Goal: Transaction & Acquisition: Purchase product/service

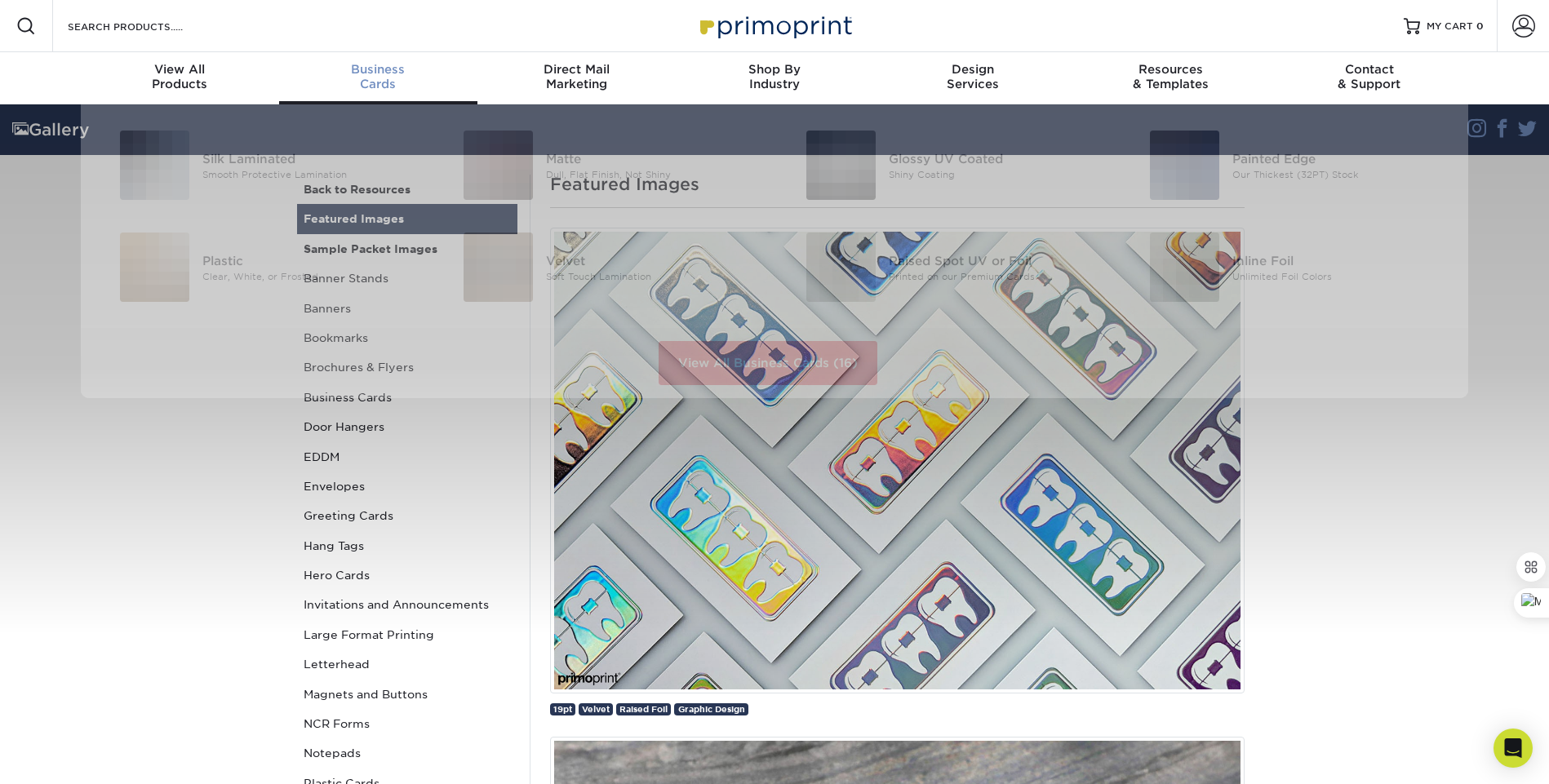
click at [373, 69] on span "Business" at bounding box center [378, 70] width 198 height 15
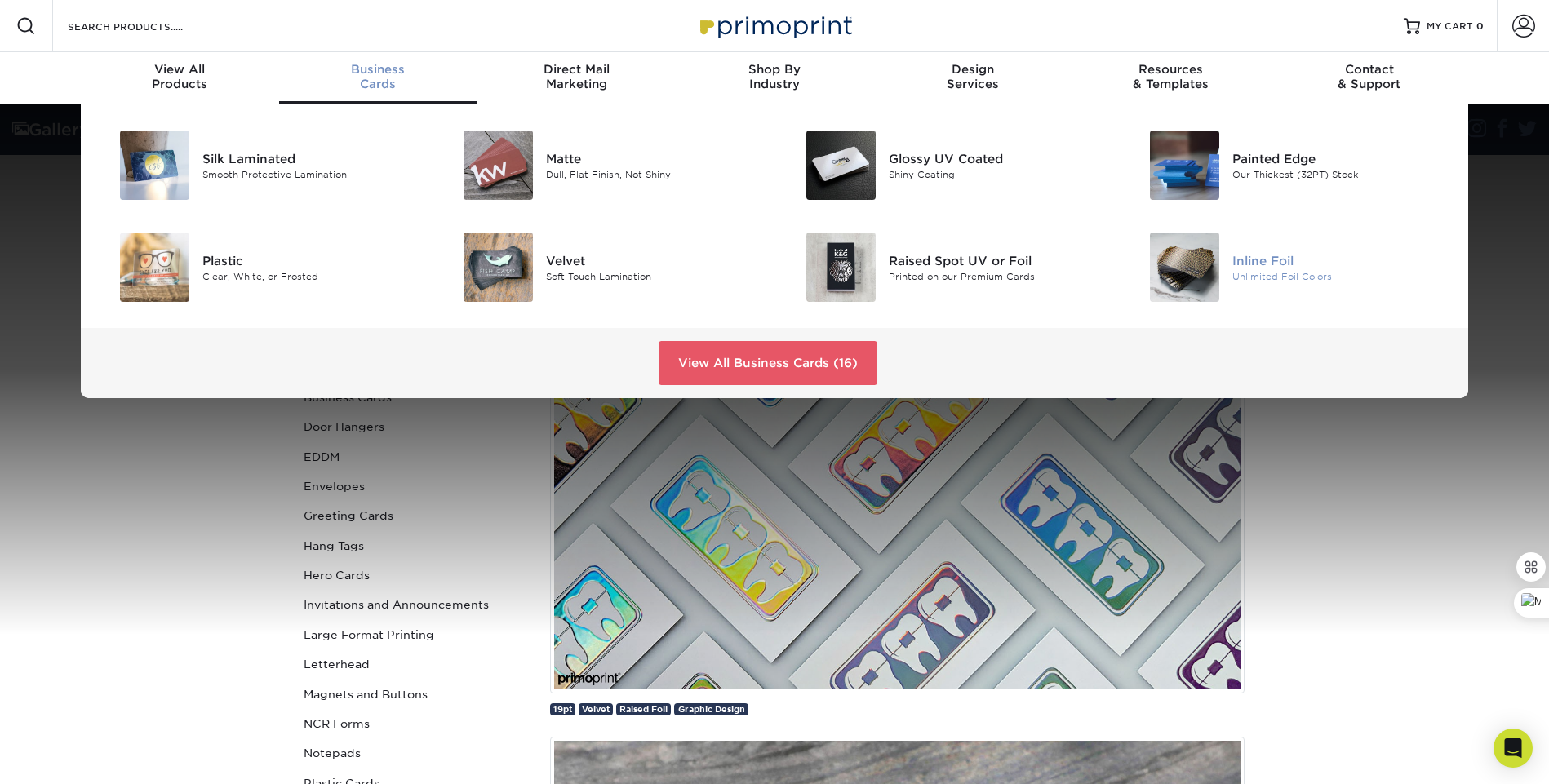
click at [1286, 271] on div "Unlimited Foil Colors" at bounding box center [1340, 276] width 216 height 14
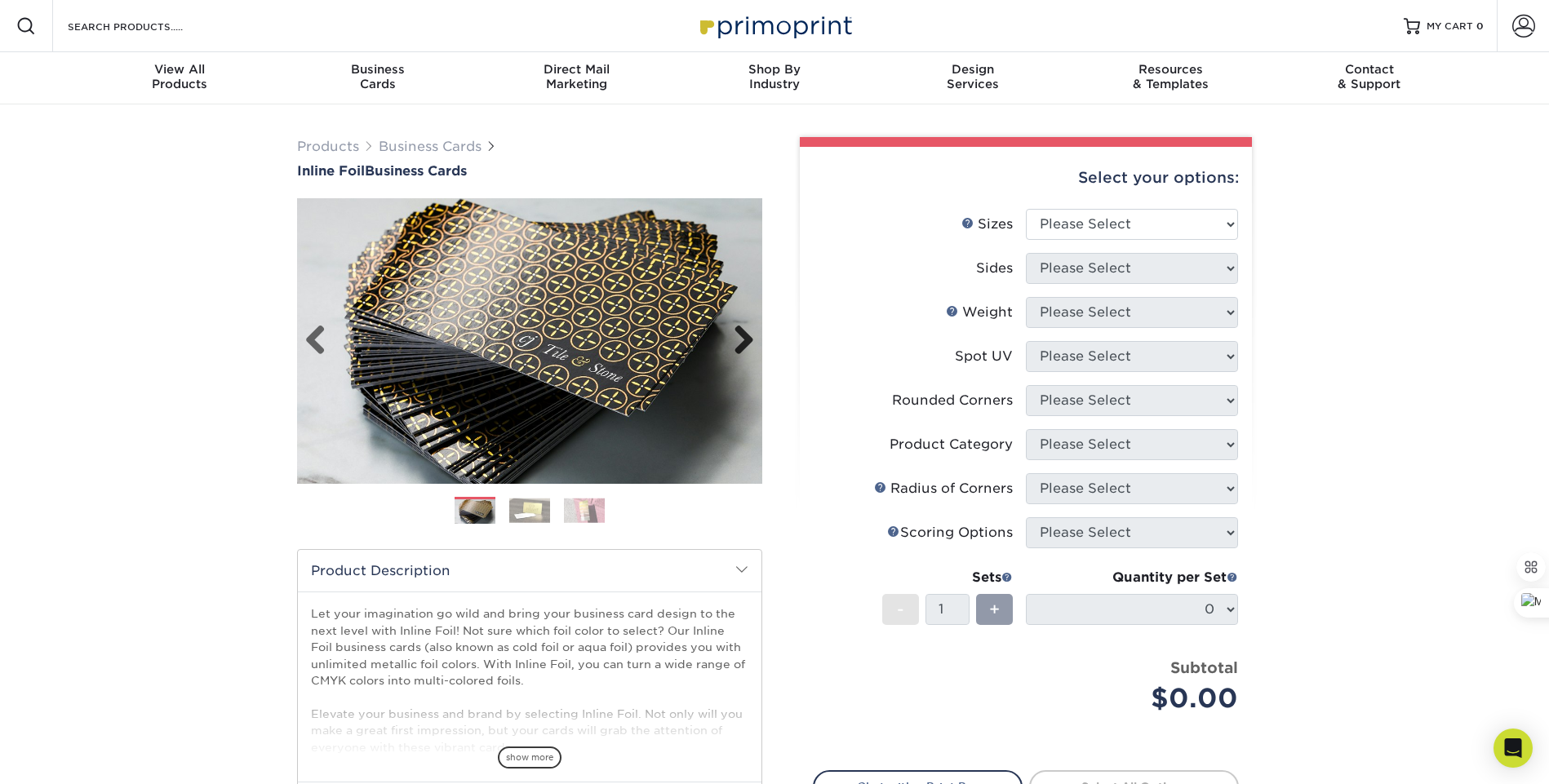
click at [751, 338] on link "Next" at bounding box center [738, 341] width 33 height 33
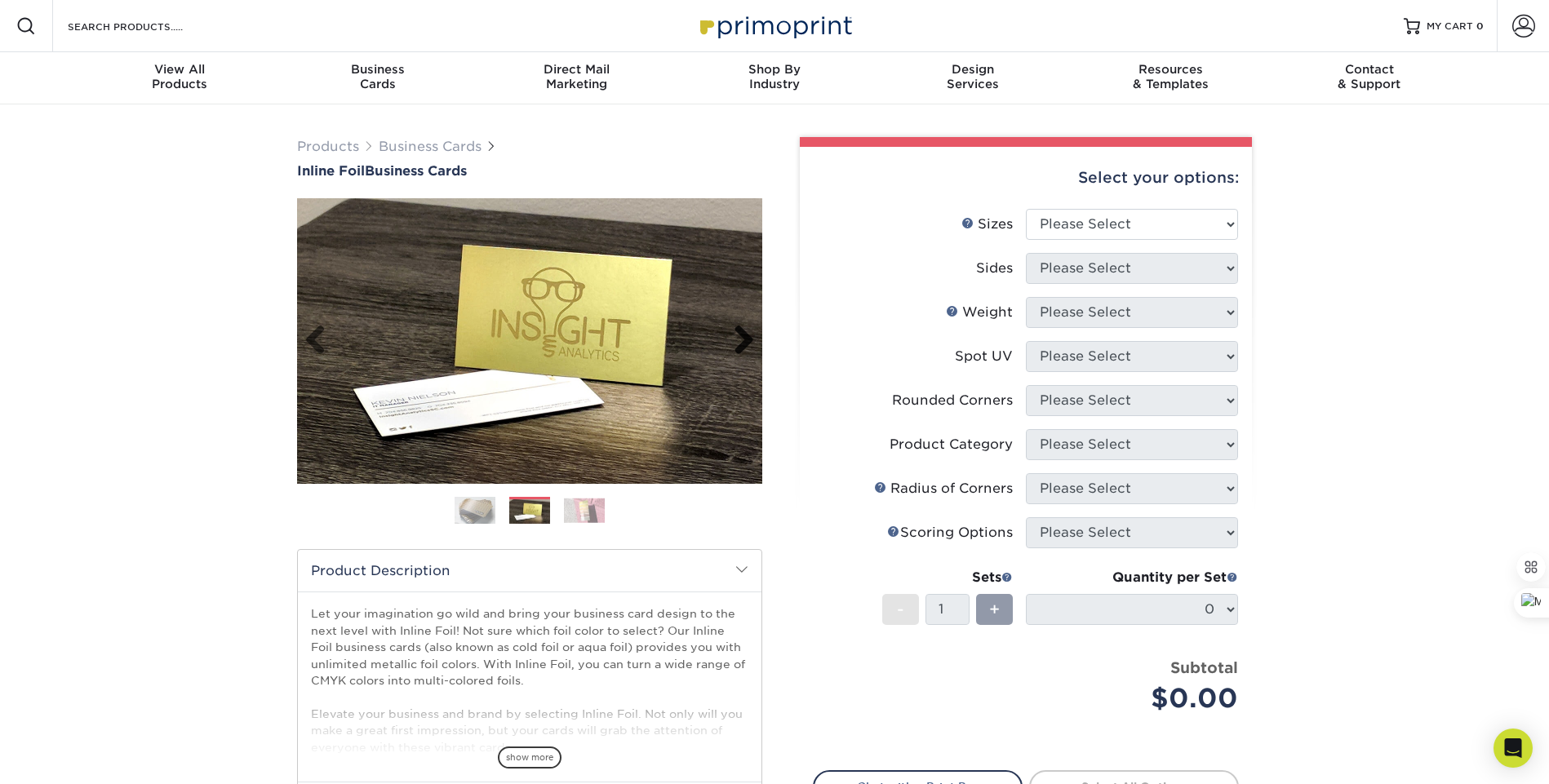
click at [749, 338] on link "Next" at bounding box center [738, 341] width 33 height 33
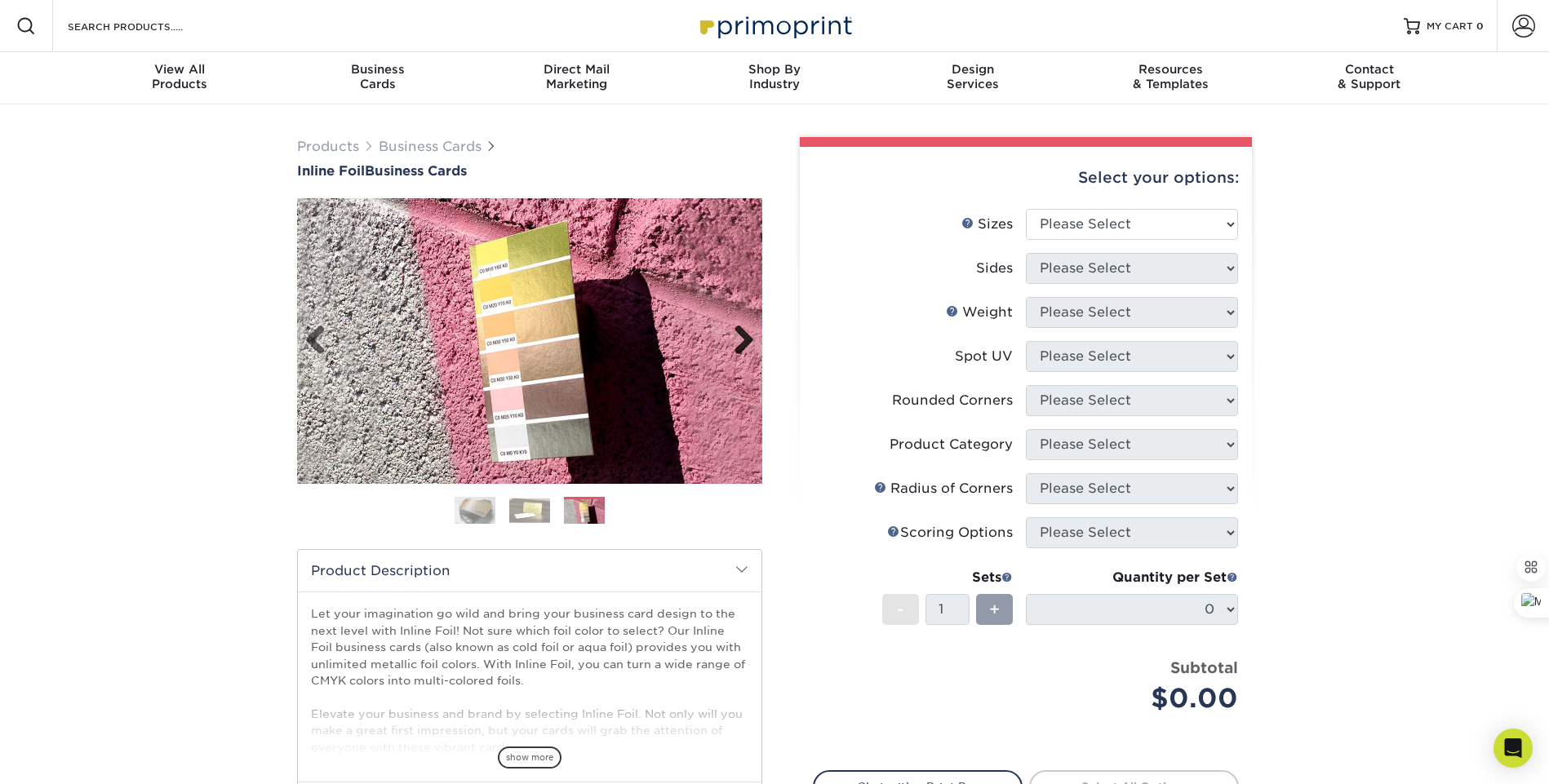
click at [749, 338] on link "Next" at bounding box center [738, 341] width 33 height 33
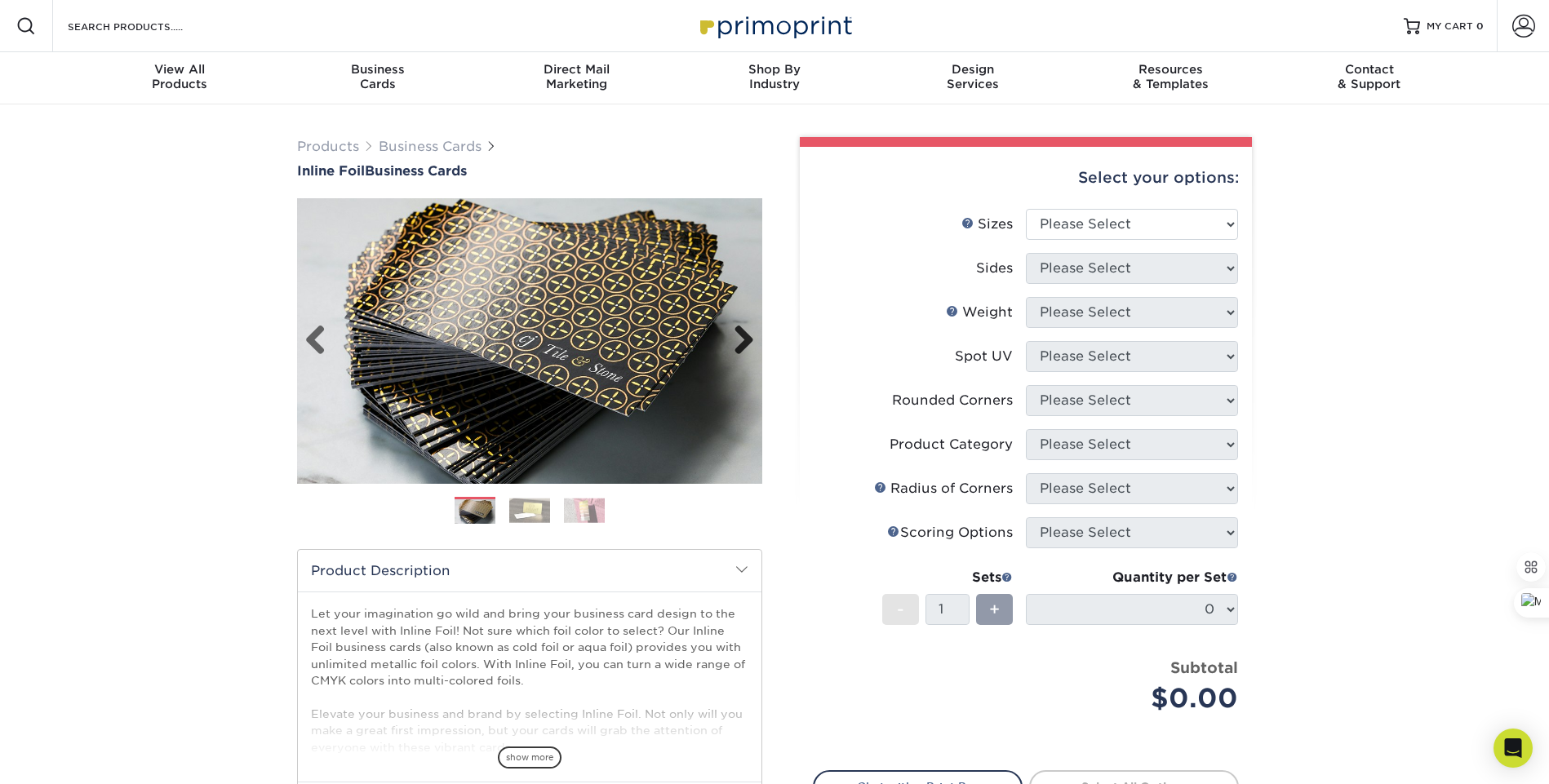
click at [749, 338] on link "Next" at bounding box center [738, 341] width 33 height 33
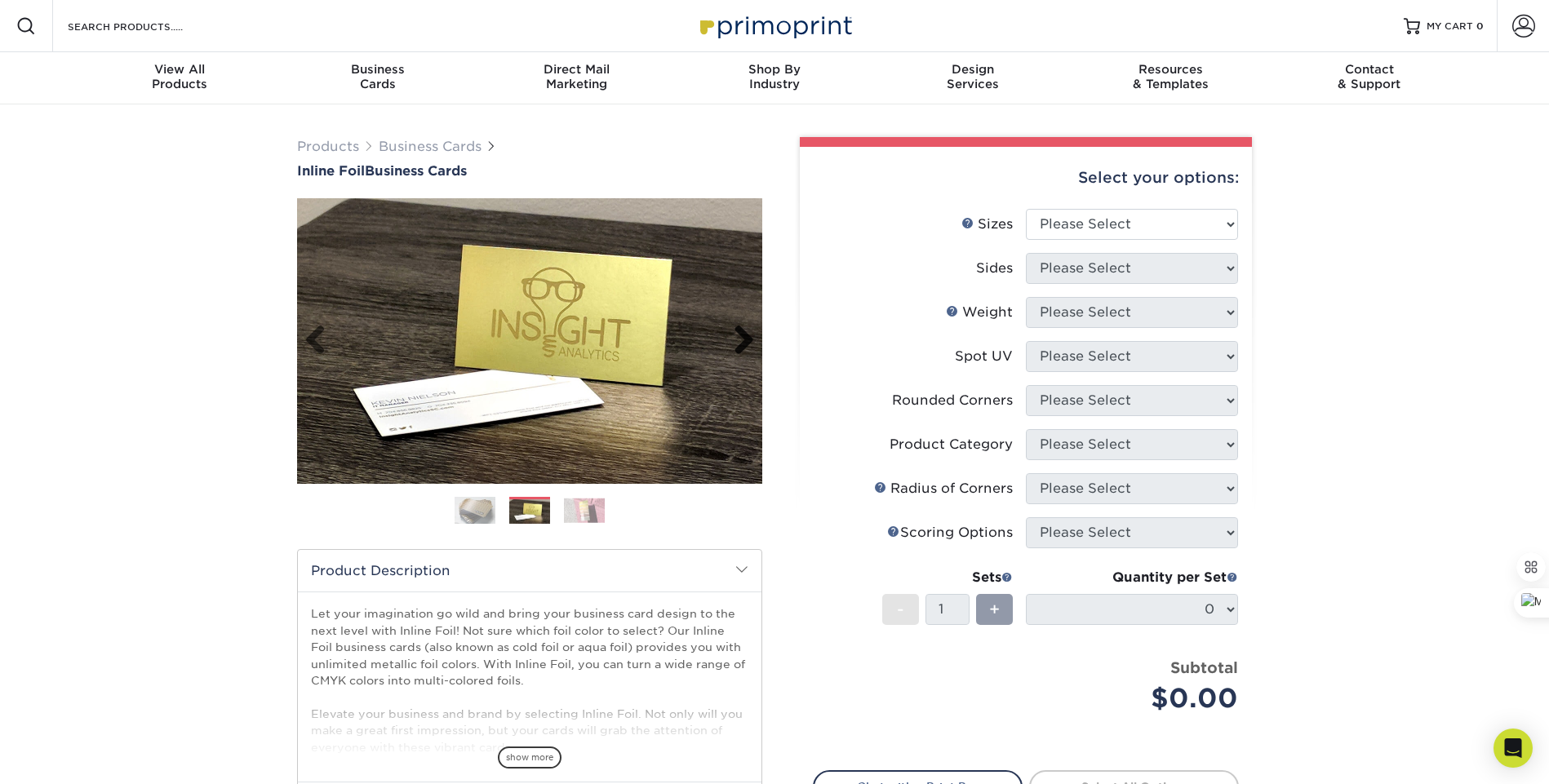
click at [749, 338] on link "Next" at bounding box center [738, 341] width 33 height 33
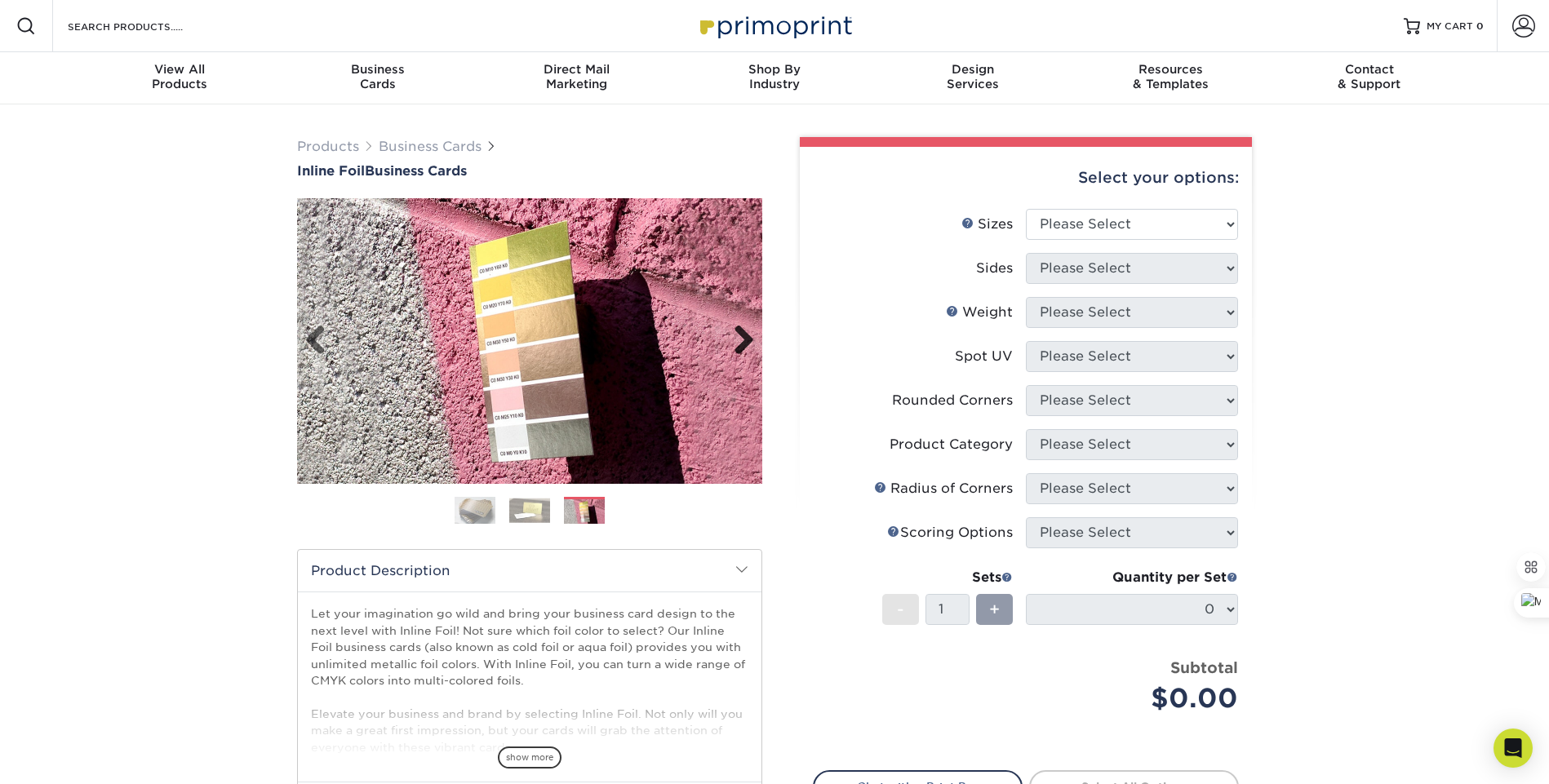
click at [749, 338] on link "Next" at bounding box center [738, 341] width 33 height 33
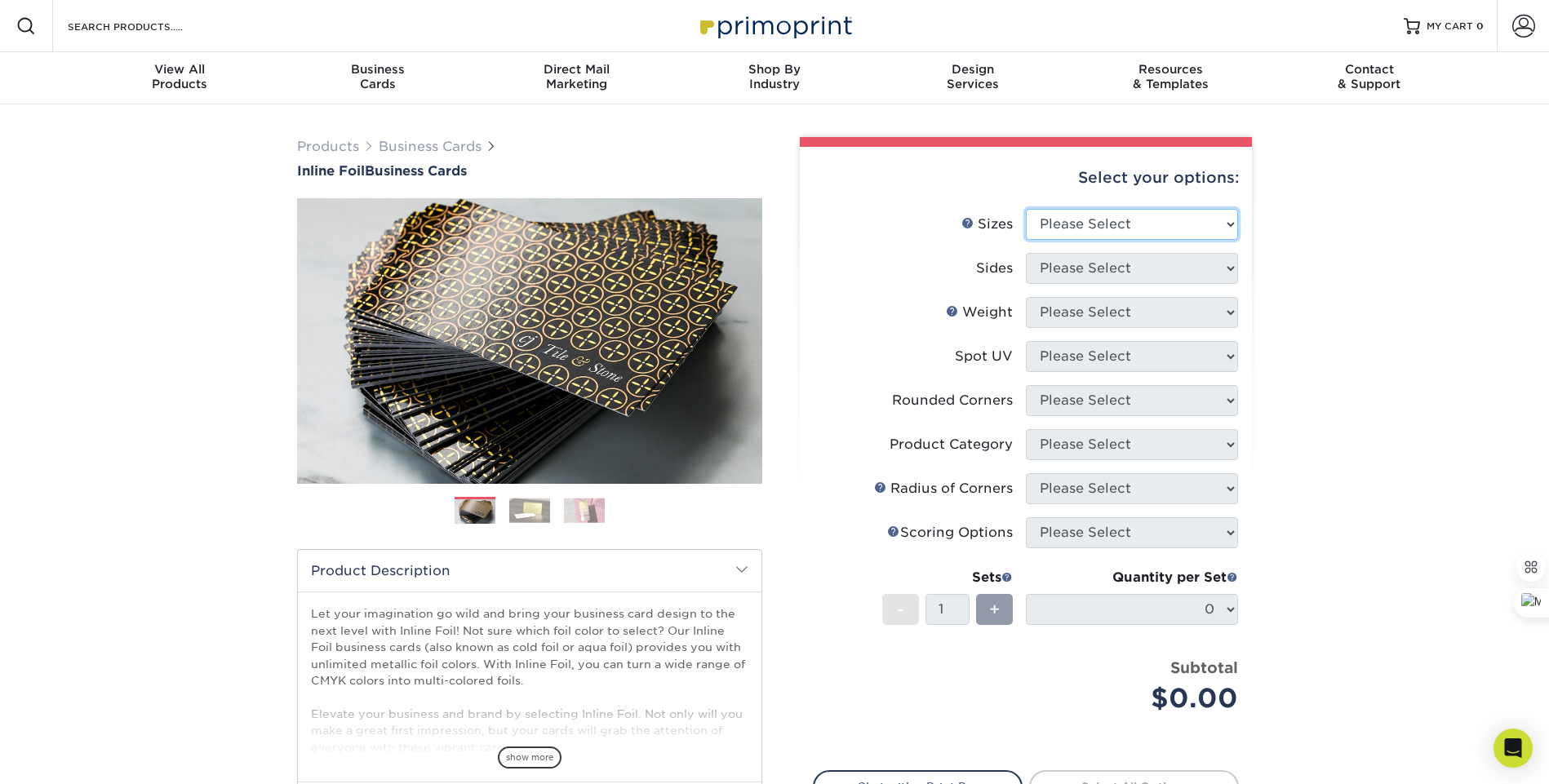
click at [1166, 225] on select "Please Select 1.5" x 3.5" - Mini 1.75" x 3.5" - Mini 2" x 2" - Square 2" x 3" -…" at bounding box center [1131, 225] width 212 height 31
select select "2.00x3.50"
click at [1025, 209] on select "Please Select 1.5" x 3.5" - Mini 1.75" x 3.5" - Mini 2" x 2" - Square 2" x 3" -…" at bounding box center [1131, 225] width 212 height 31
click at [1112, 269] on select "Please Select Print Both Sides - Foil Back Only Print Both Sides - Foil Both Si…" at bounding box center [1131, 269] width 212 height 31
select select "34527644-b4fd-4ffb-9092-1318eefcd9d9"
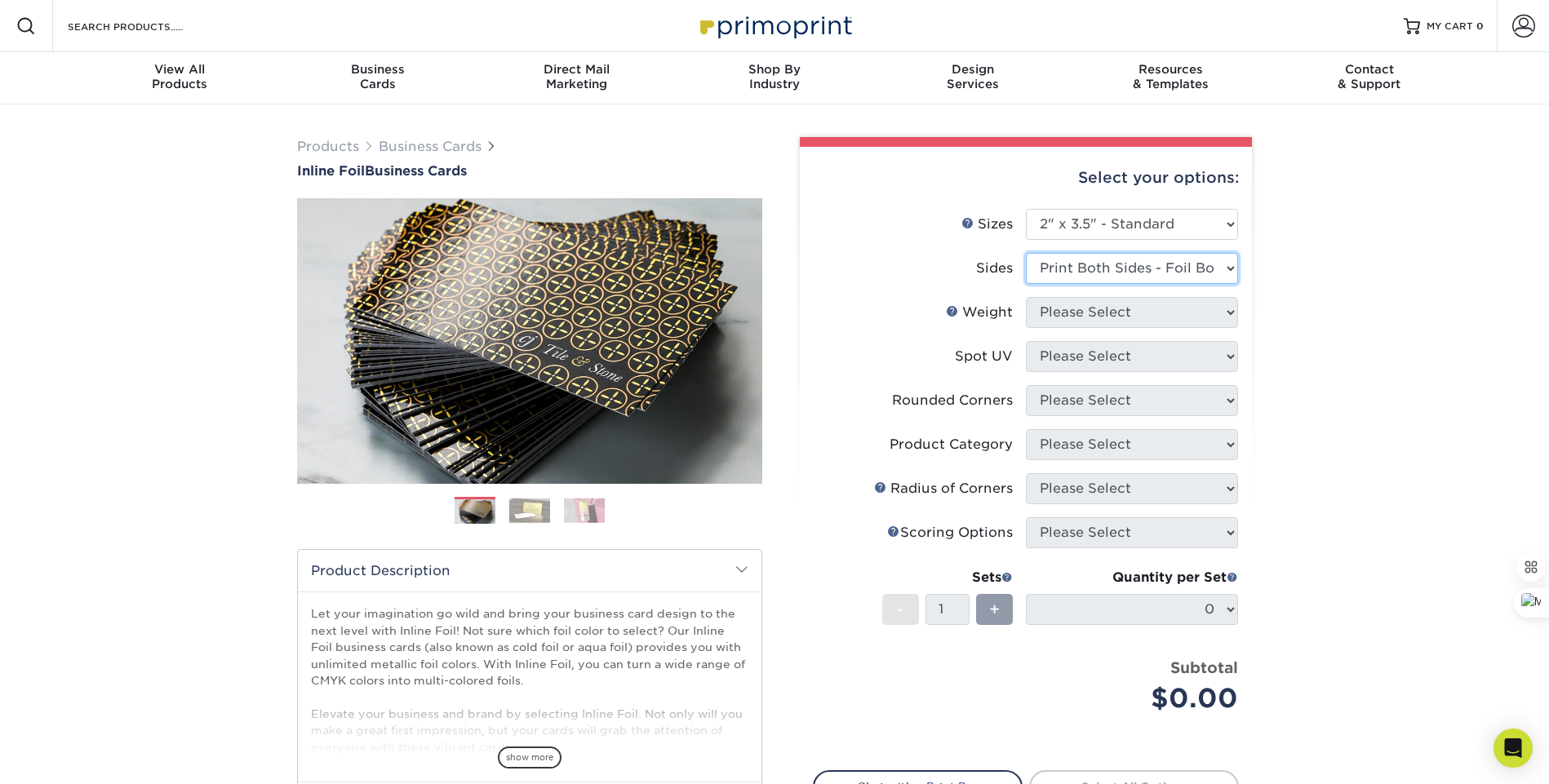
click at [1025, 253] on select "Please Select Print Both Sides - Foil Back Only Print Both Sides - Foil Both Si…" at bounding box center [1131, 269] width 212 height 31
click at [1124, 315] on select "Please Select 16PT" at bounding box center [1131, 313] width 212 height 31
select select "16PT"
click at [1025, 297] on select "Please Select 16PT" at bounding box center [1131, 313] width 212 height 31
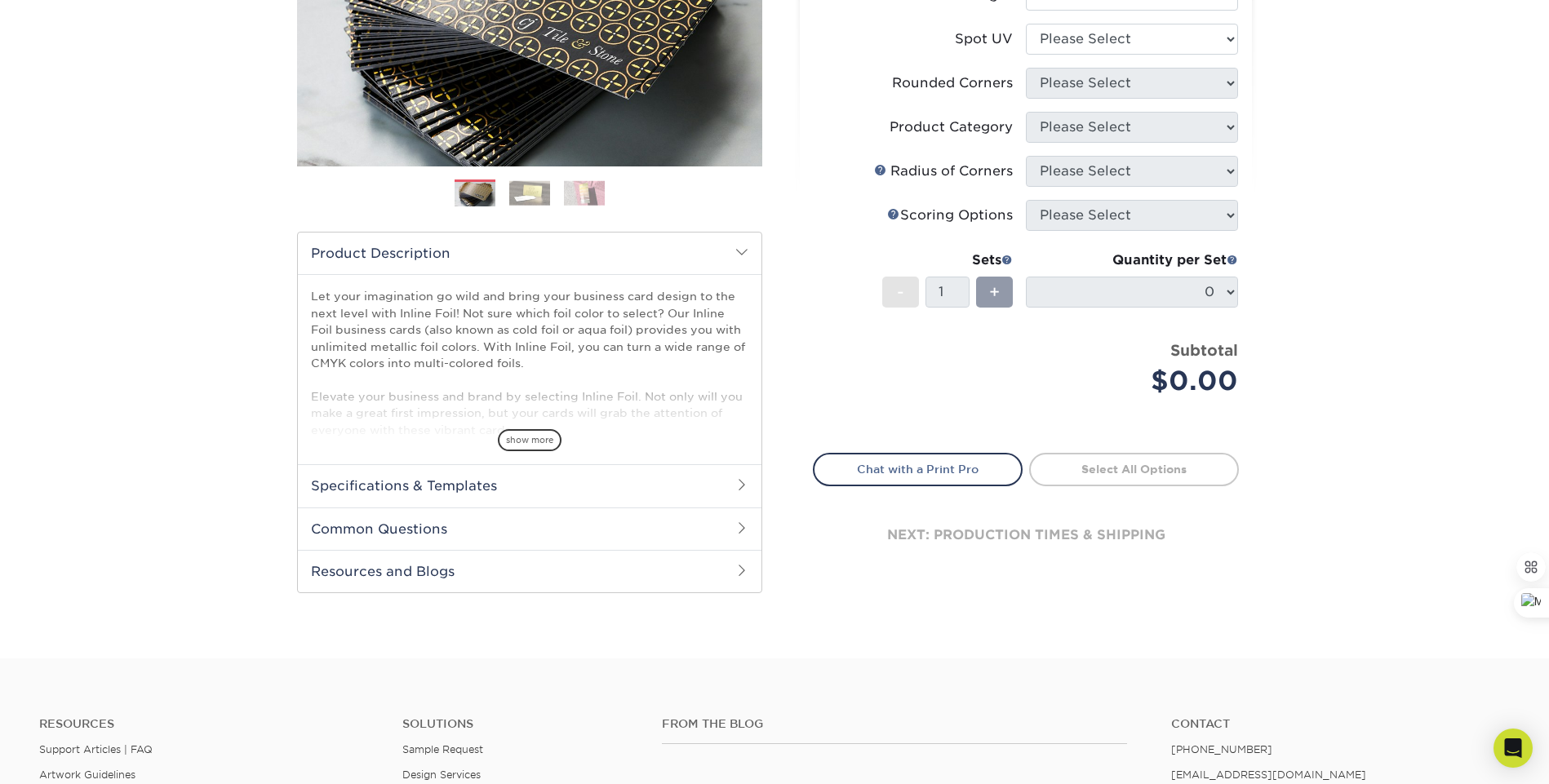
scroll to position [339, 0]
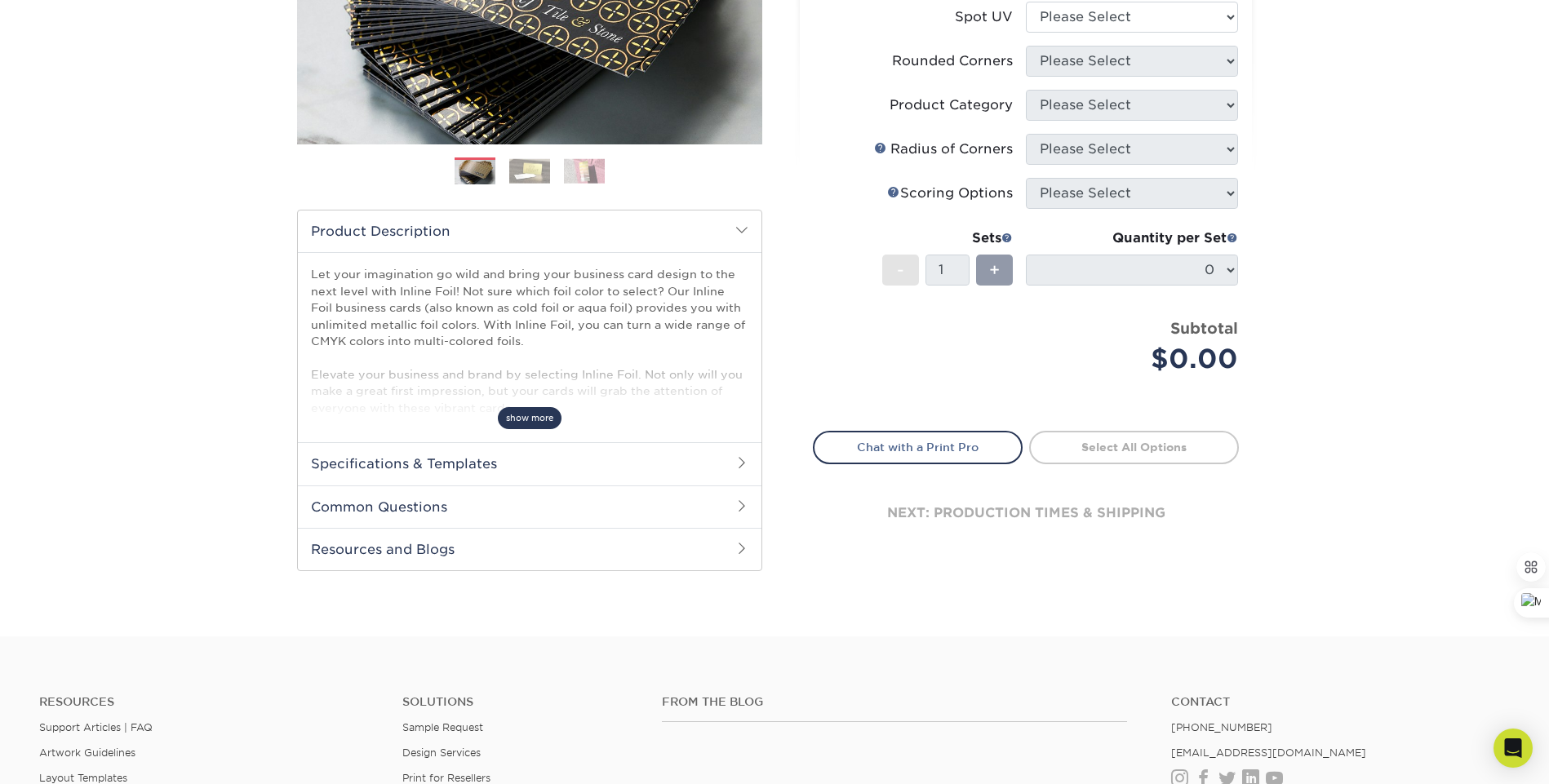
click at [521, 411] on span "show more" at bounding box center [529, 418] width 63 height 22
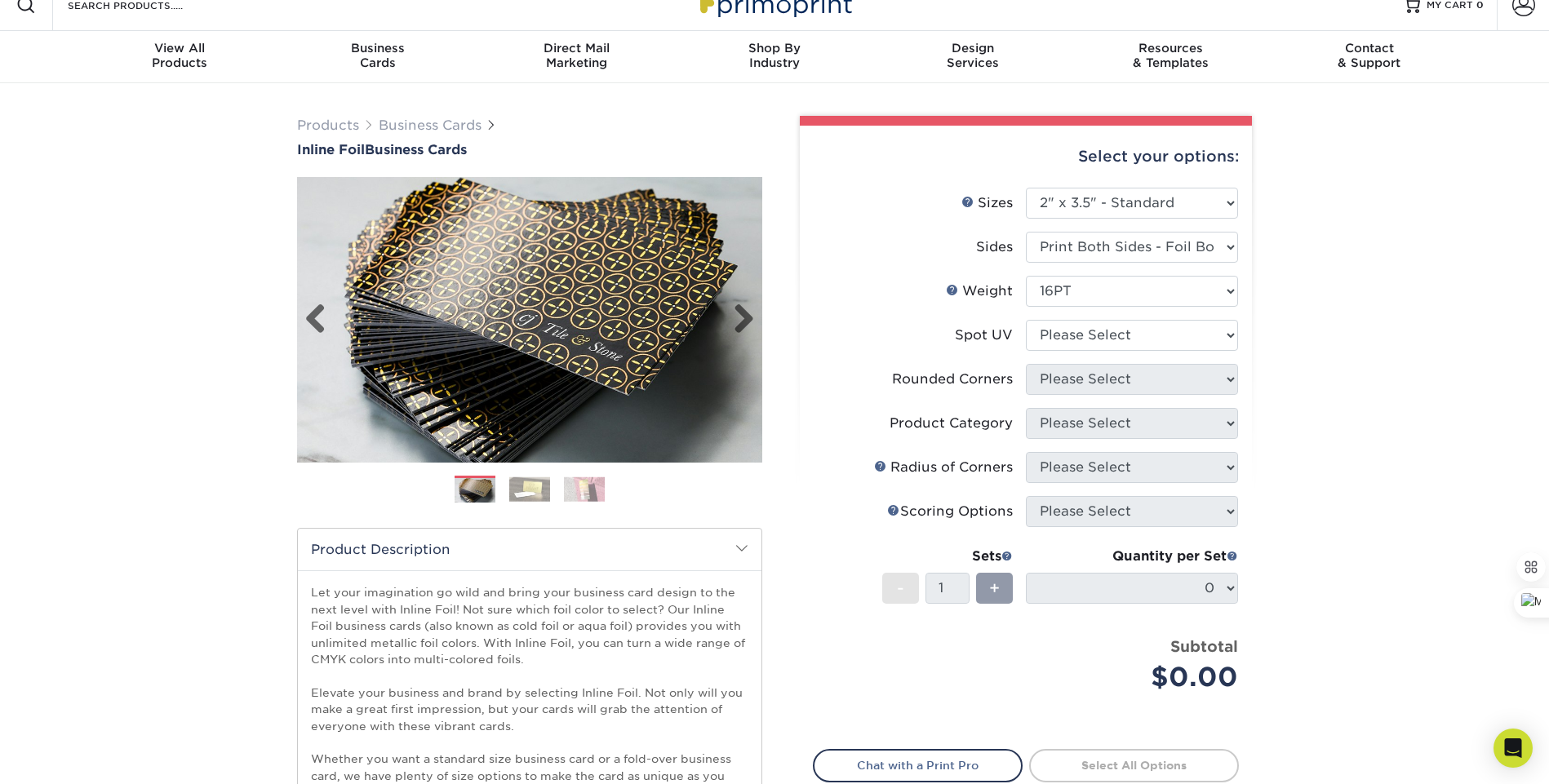
scroll to position [0, 0]
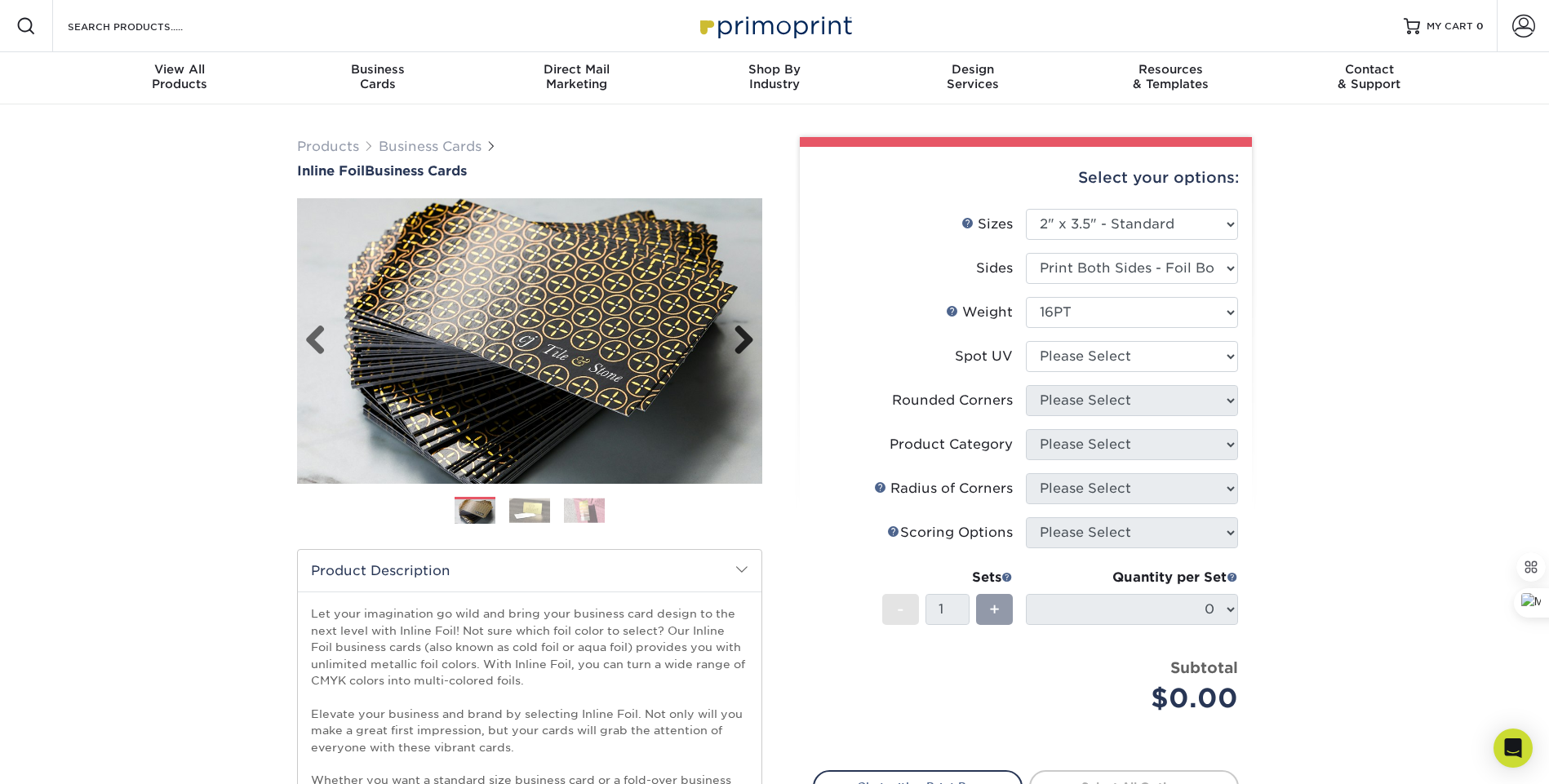
click at [736, 335] on link "Next" at bounding box center [738, 341] width 33 height 33
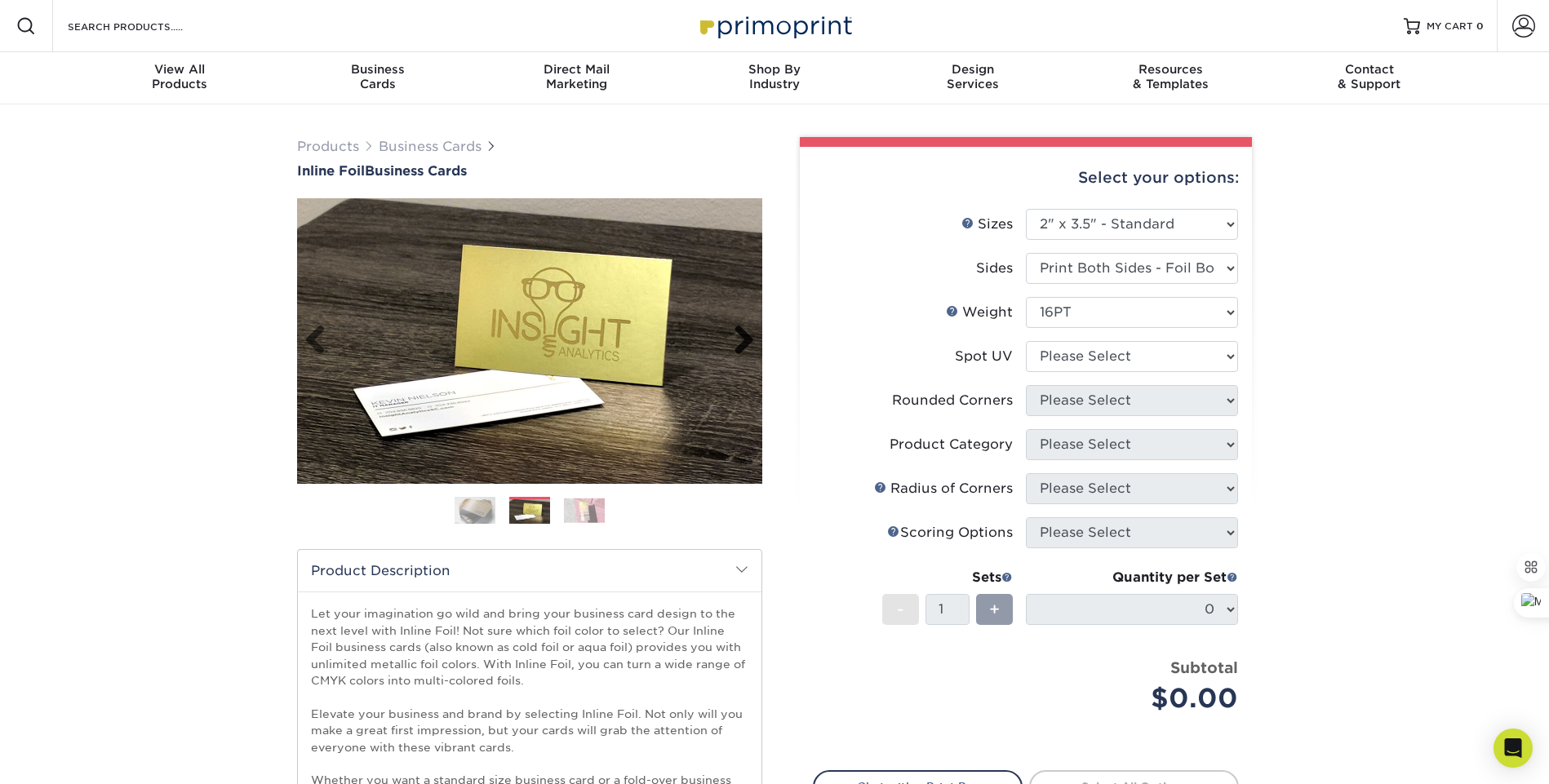
click at [736, 335] on link "Next" at bounding box center [738, 341] width 33 height 33
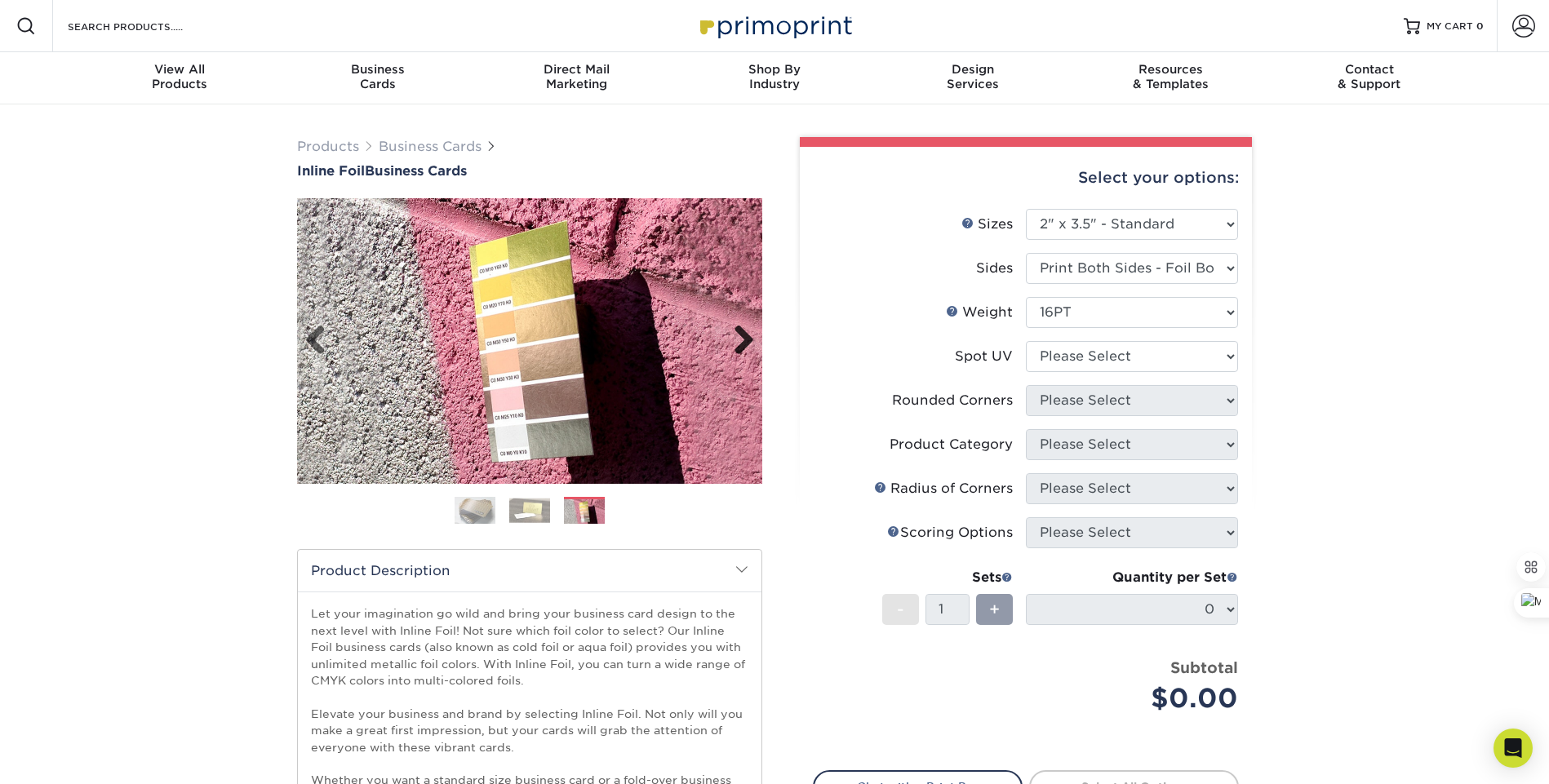
click at [736, 335] on link "Next" at bounding box center [738, 341] width 33 height 33
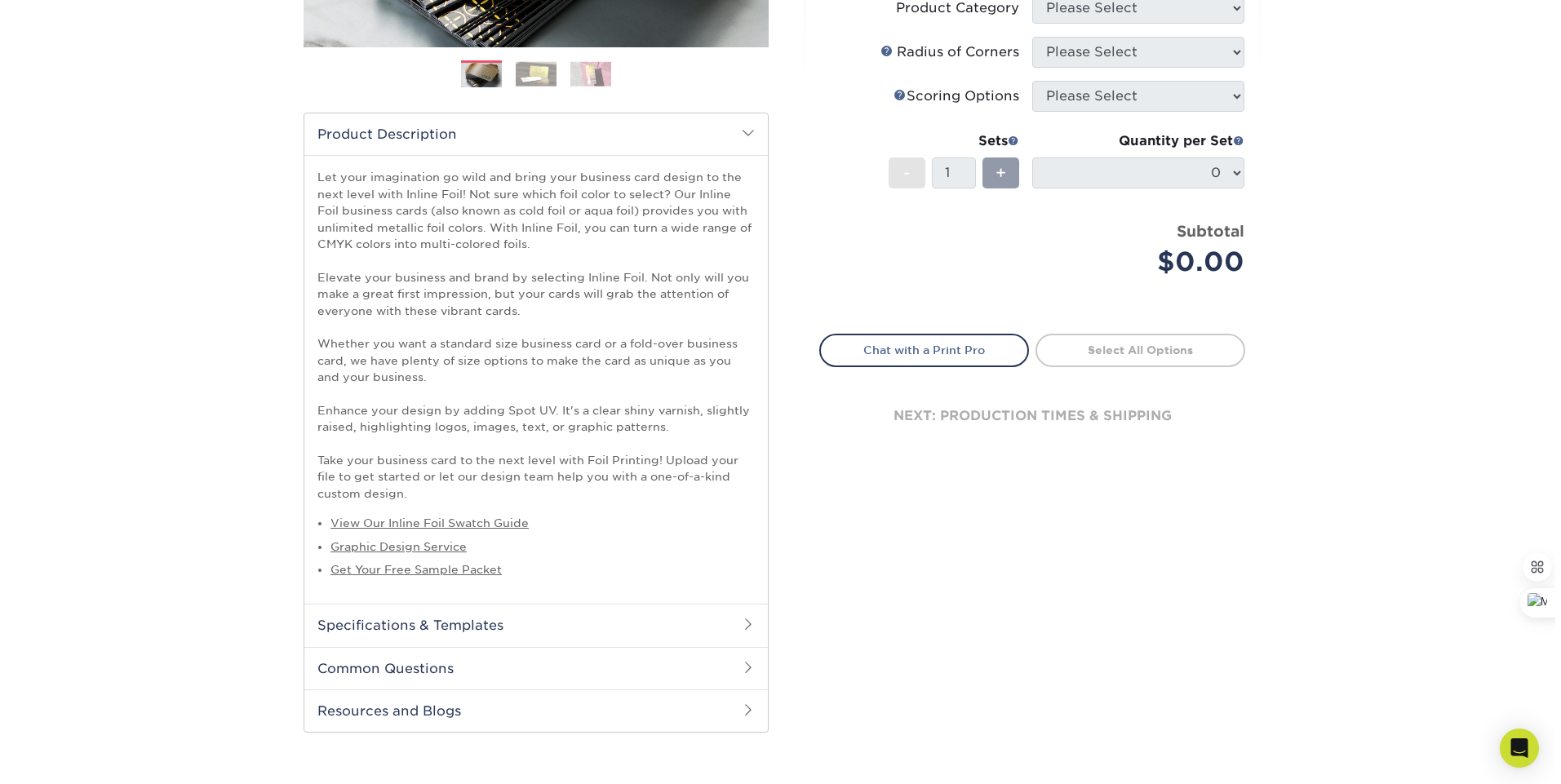
scroll to position [478, 0]
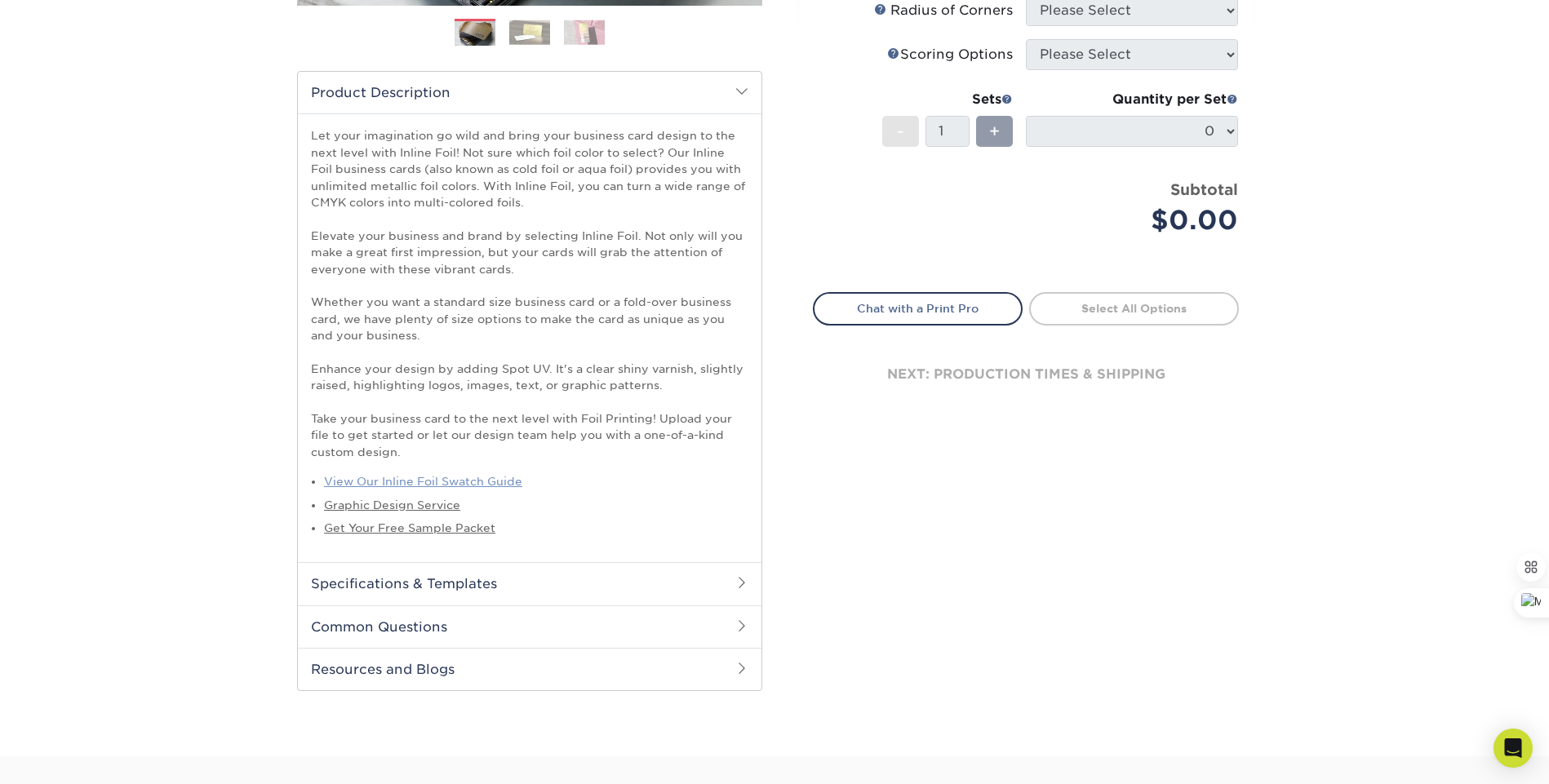
click at [486, 477] on link "View Our Inline Foil Swatch Guide" at bounding box center [423, 481] width 198 height 13
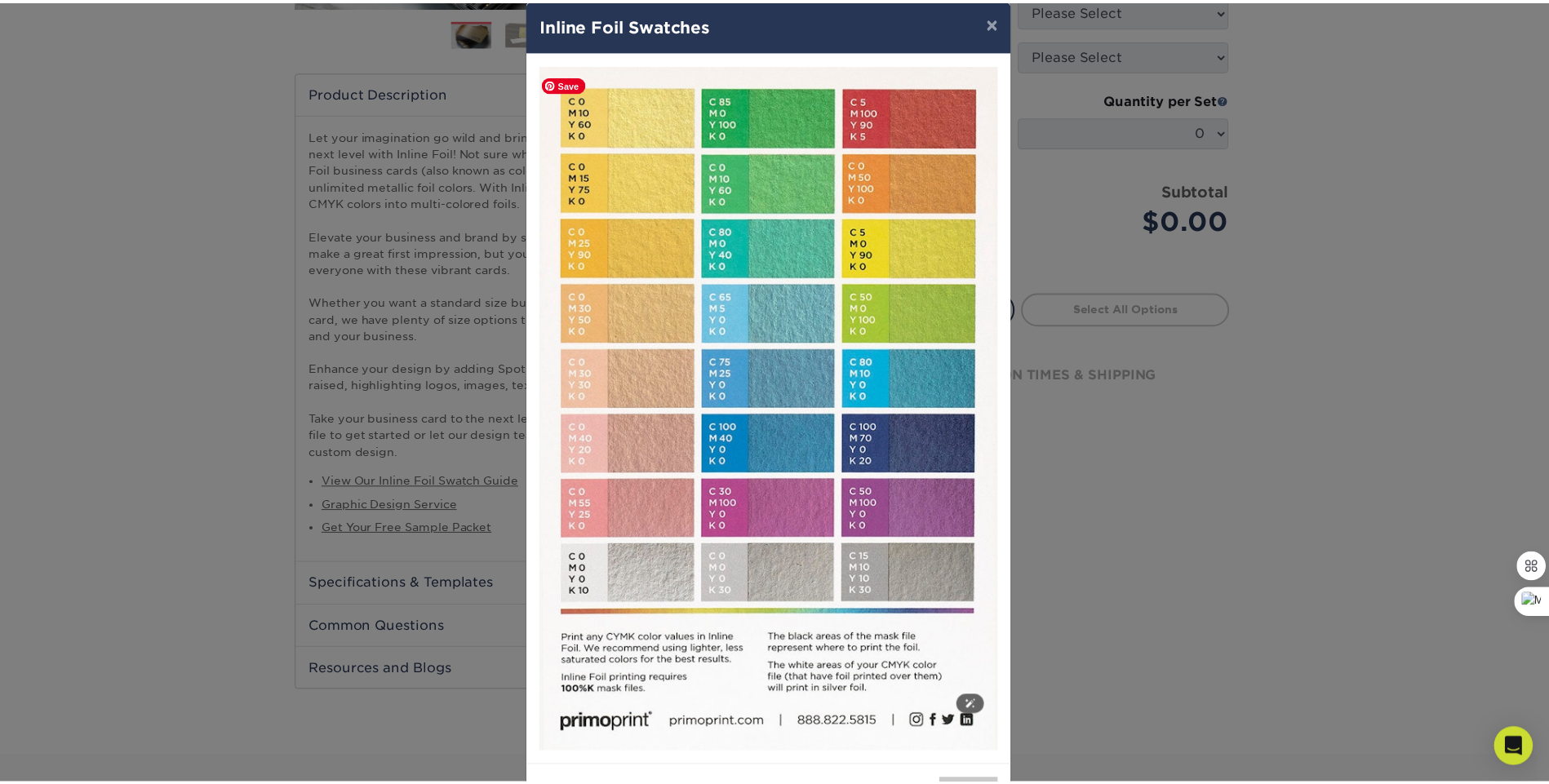
scroll to position [0, 0]
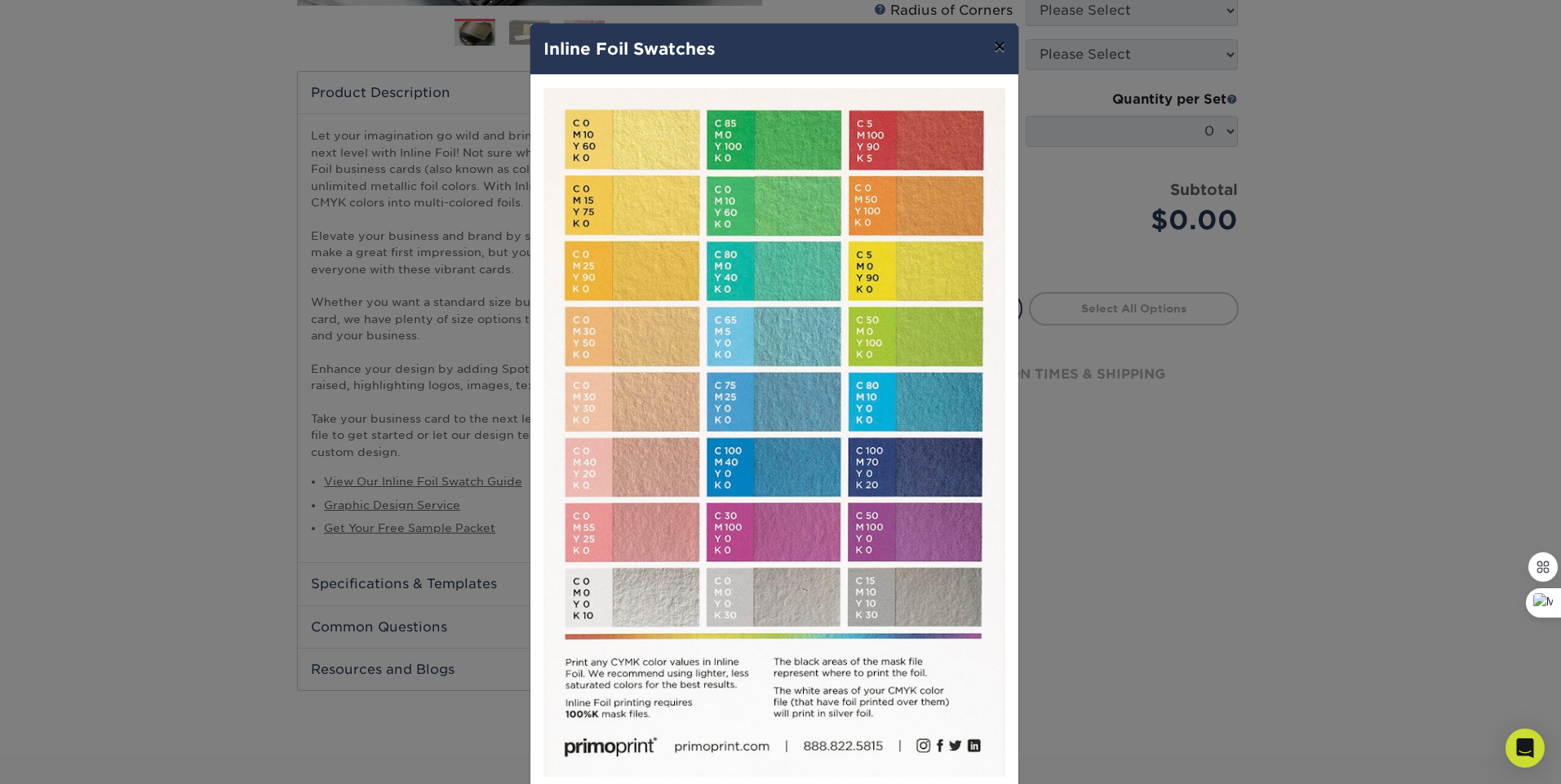
click at [996, 52] on button "×" at bounding box center [999, 47] width 38 height 46
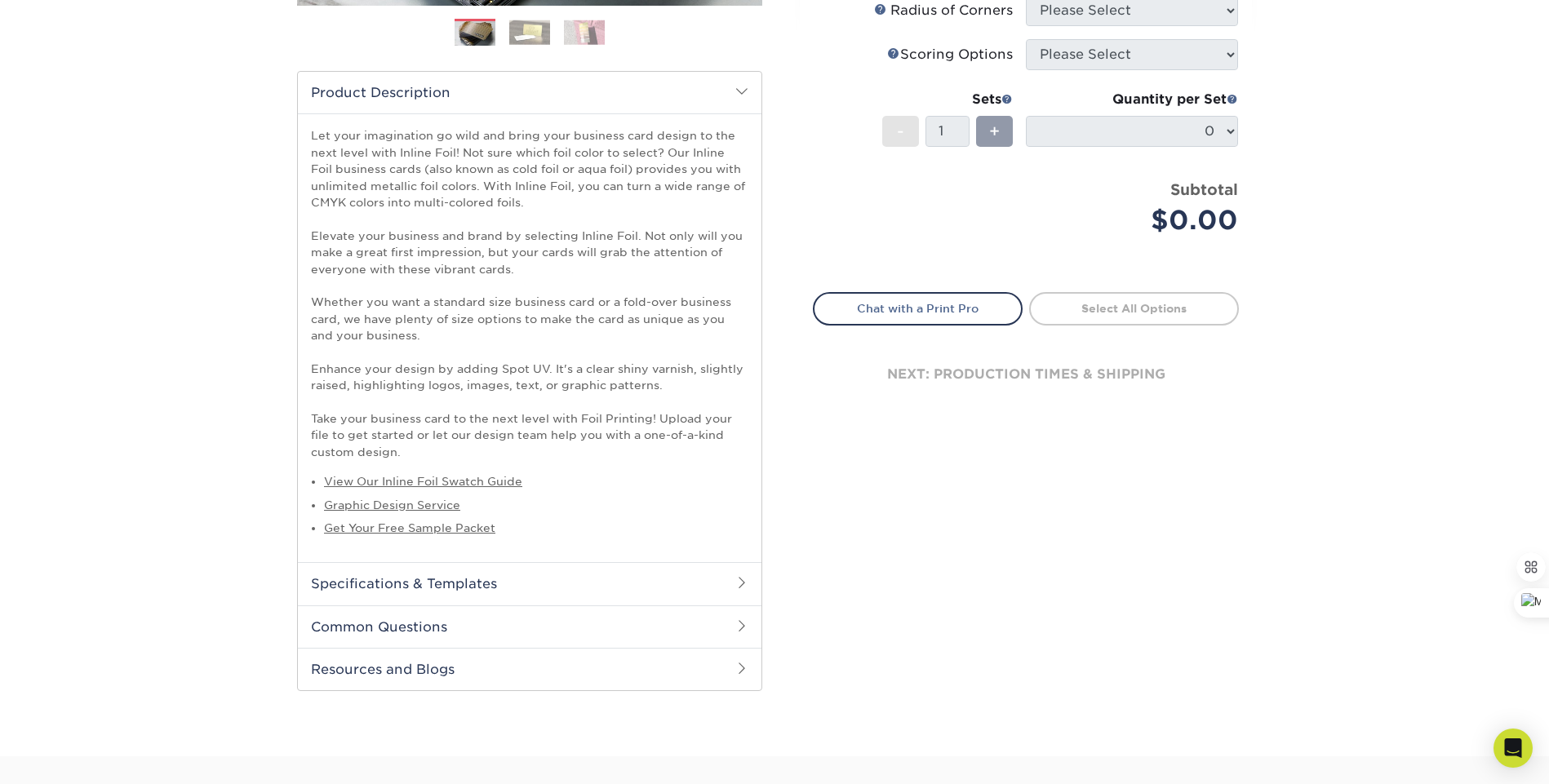
drag, startPoint x: 308, startPoint y: 184, endPoint x: 548, endPoint y: 199, distance: 240.5
click at [548, 199] on div "Let your imagination go wild and bring your business card design to the next le…" at bounding box center [529, 337] width 463 height 448
copy p "unlimited metallic foil colors. With Inline Foil, you can turn a wide range of …"
click at [448, 630] on h2 "Common Questions" at bounding box center [529, 626] width 463 height 42
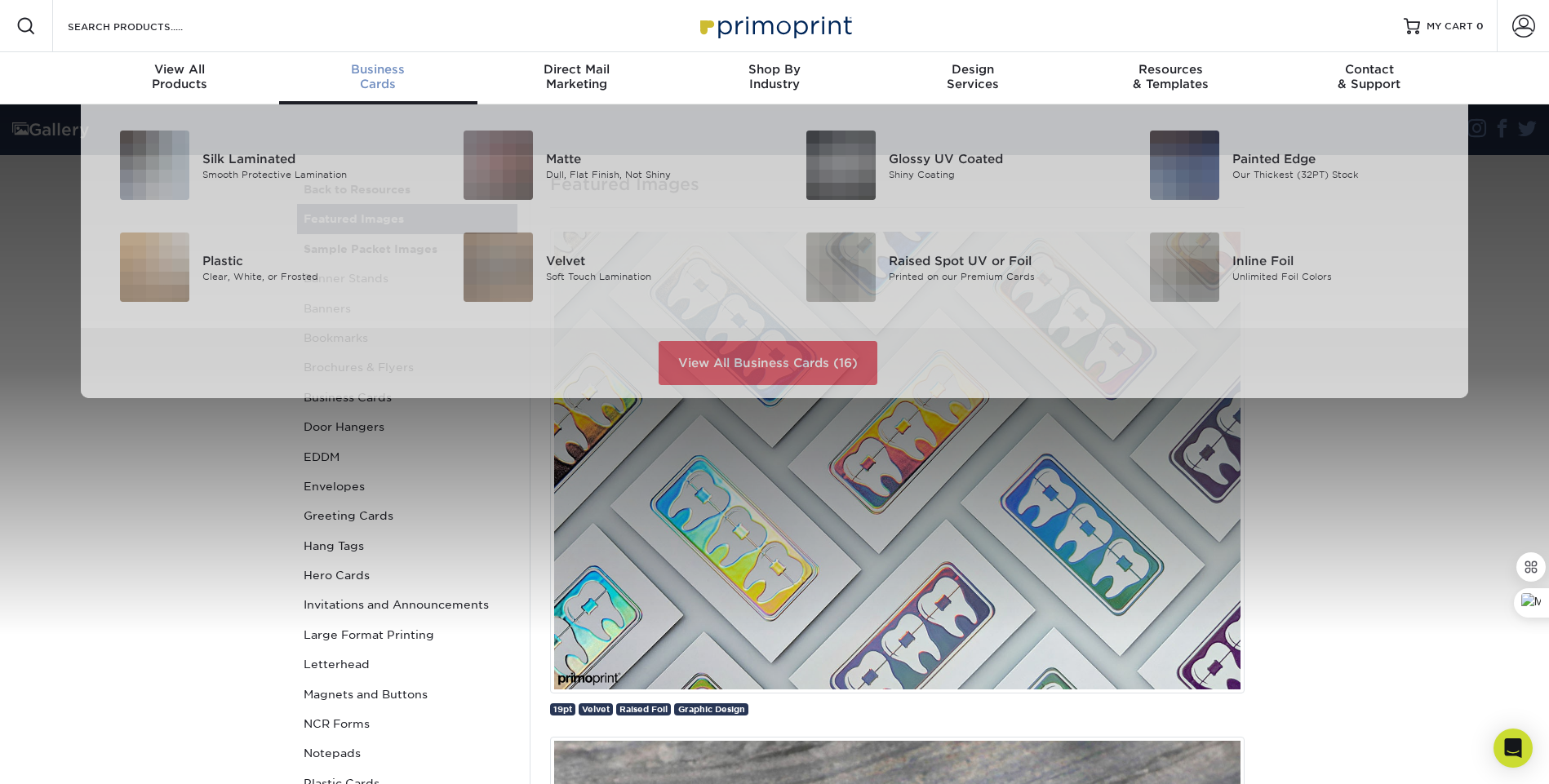
click at [378, 76] on div "Business Cards" at bounding box center [378, 77] width 198 height 29
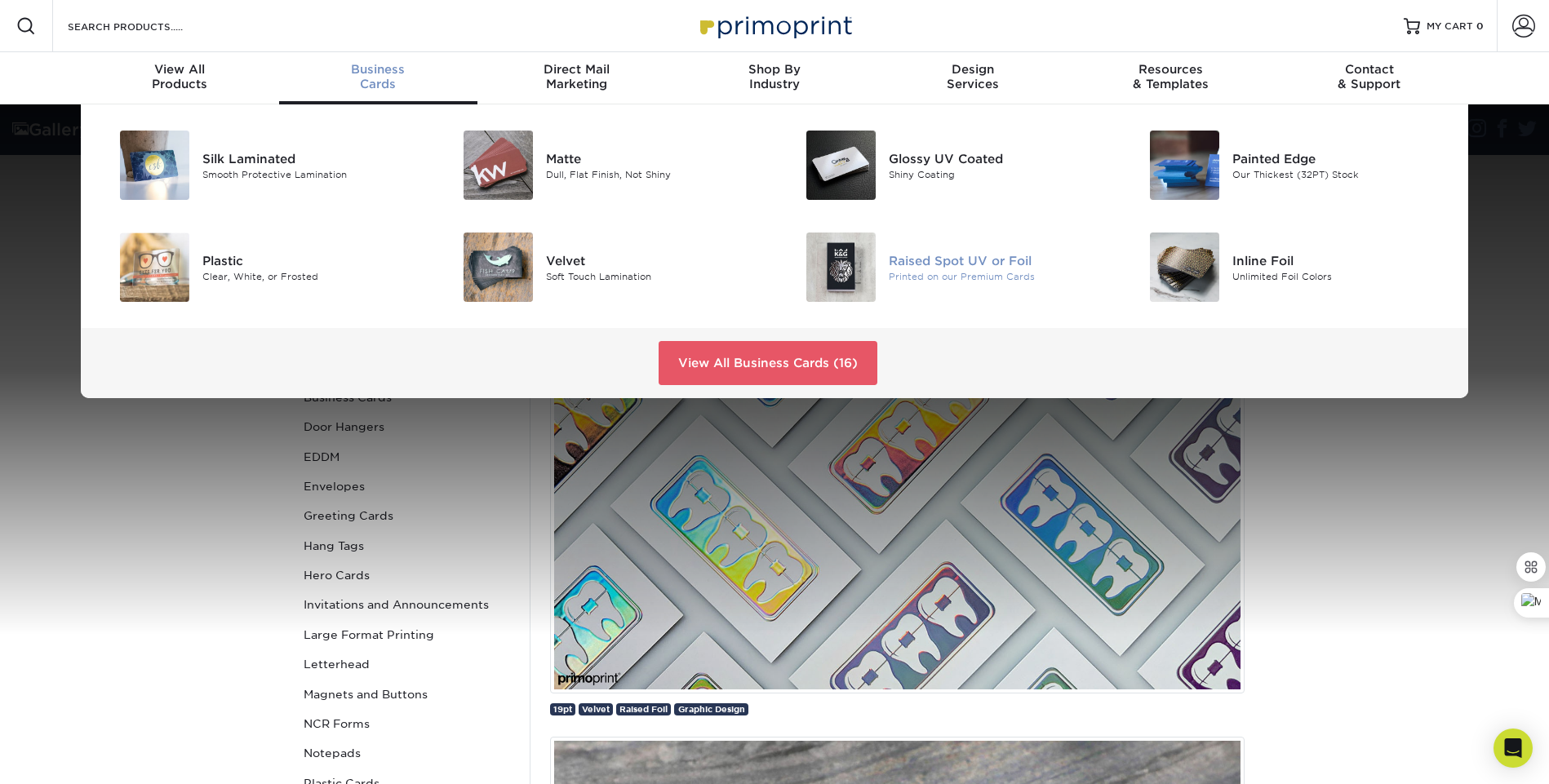
click at [902, 262] on div "Raised Spot UV or Foil" at bounding box center [997, 260] width 216 height 18
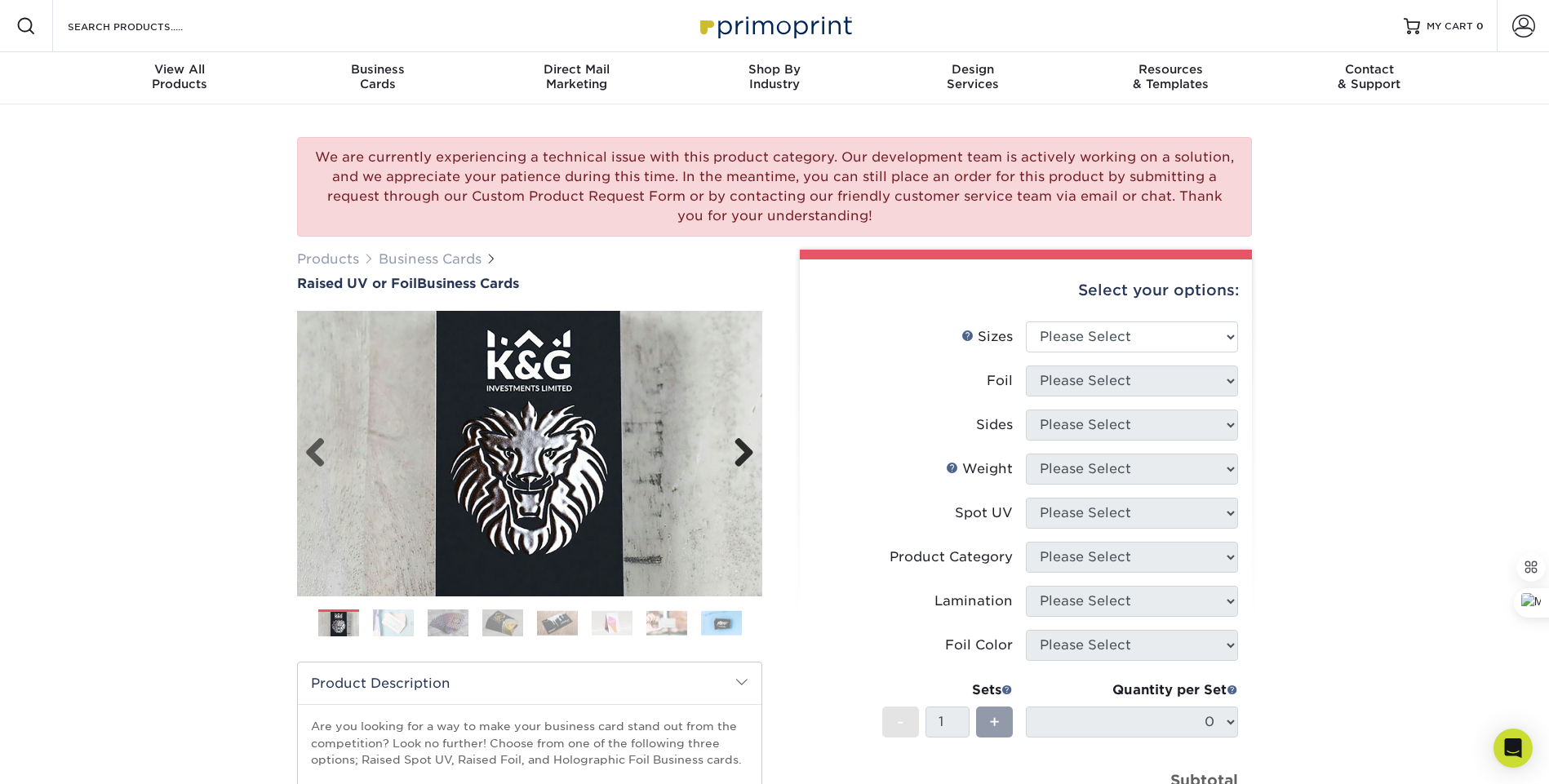
click at [747, 455] on link "Next" at bounding box center [738, 454] width 33 height 33
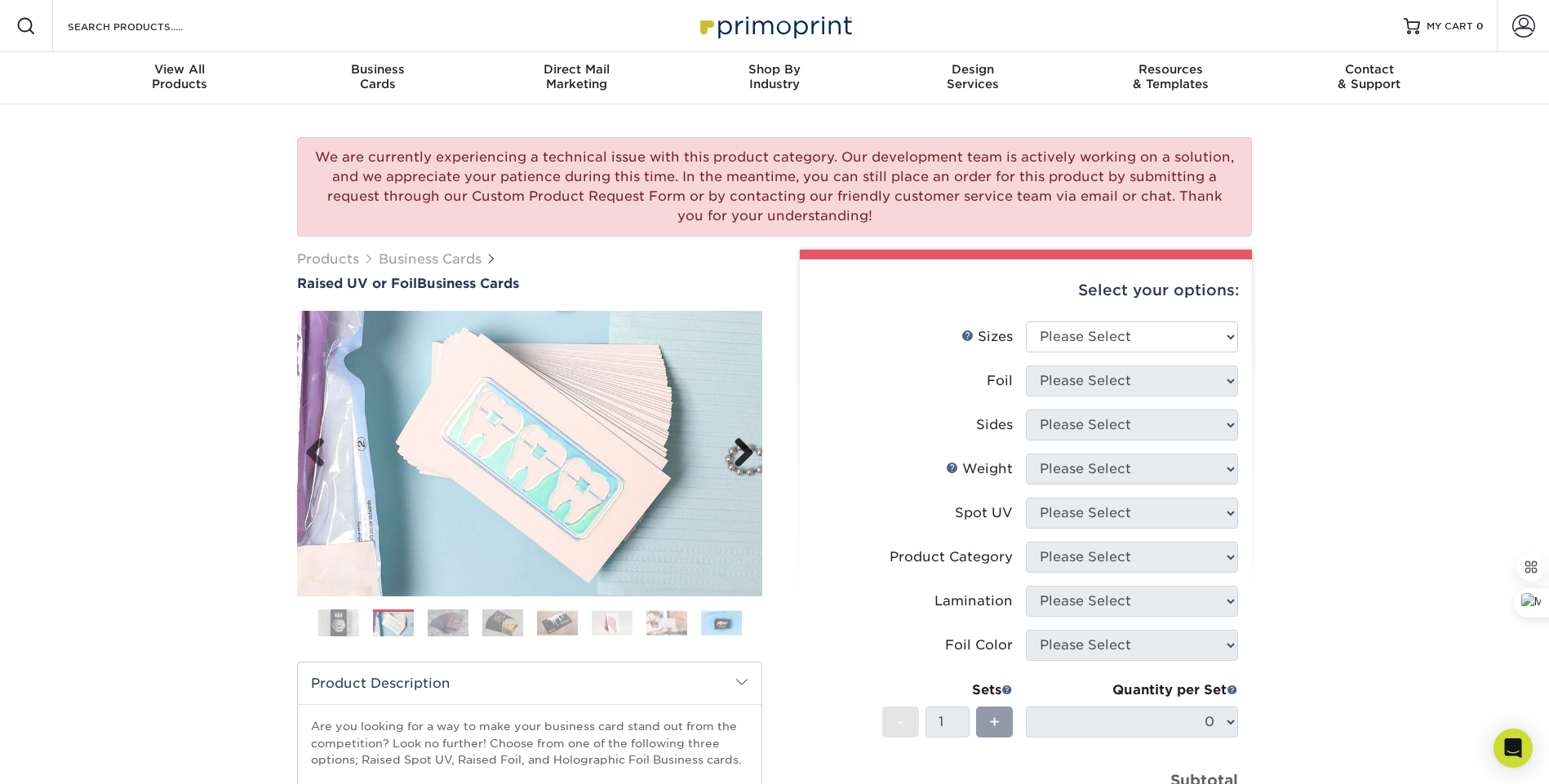
click at [747, 455] on link "Next" at bounding box center [738, 454] width 33 height 33
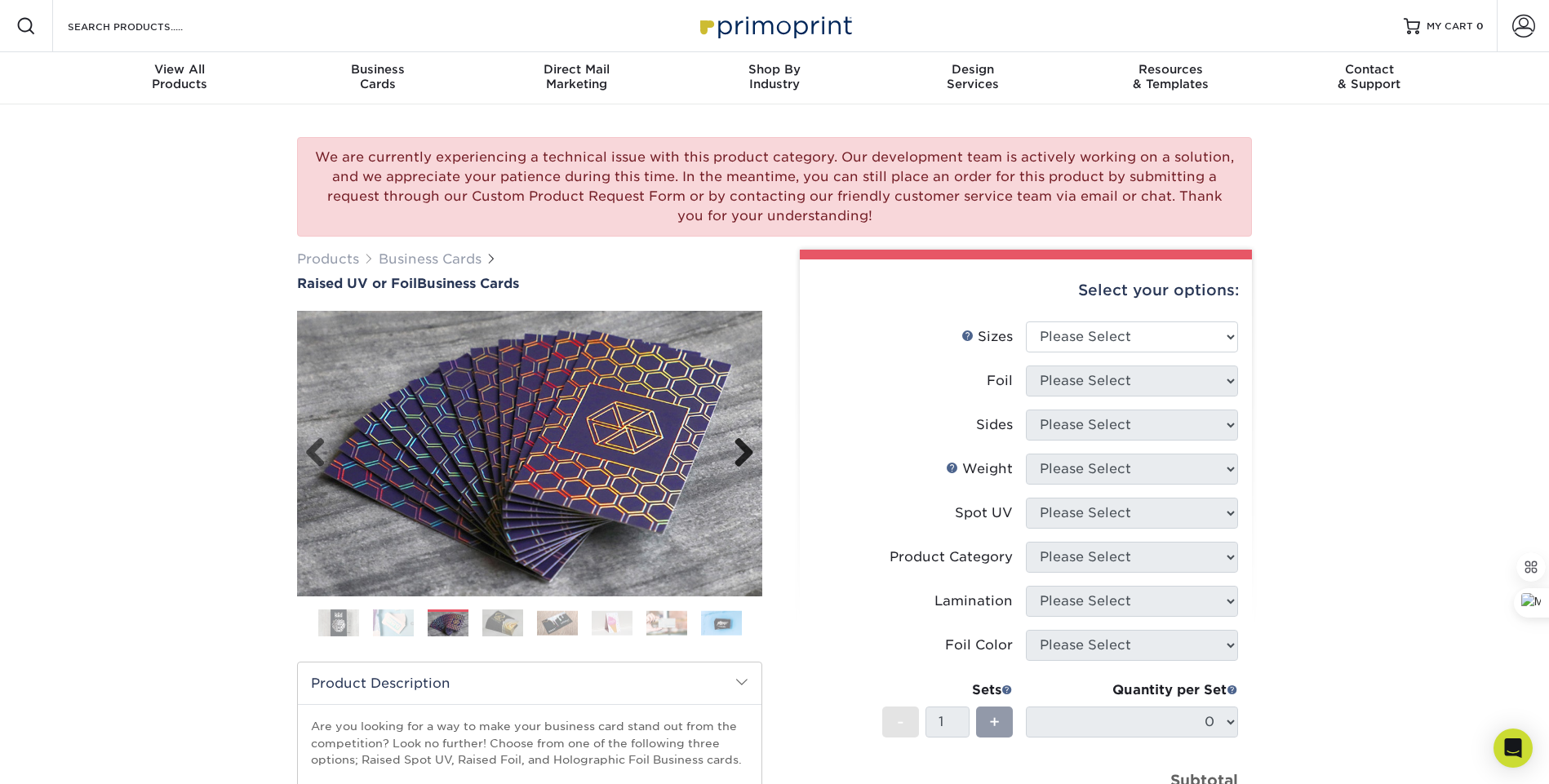
click at [747, 455] on link "Next" at bounding box center [738, 454] width 33 height 33
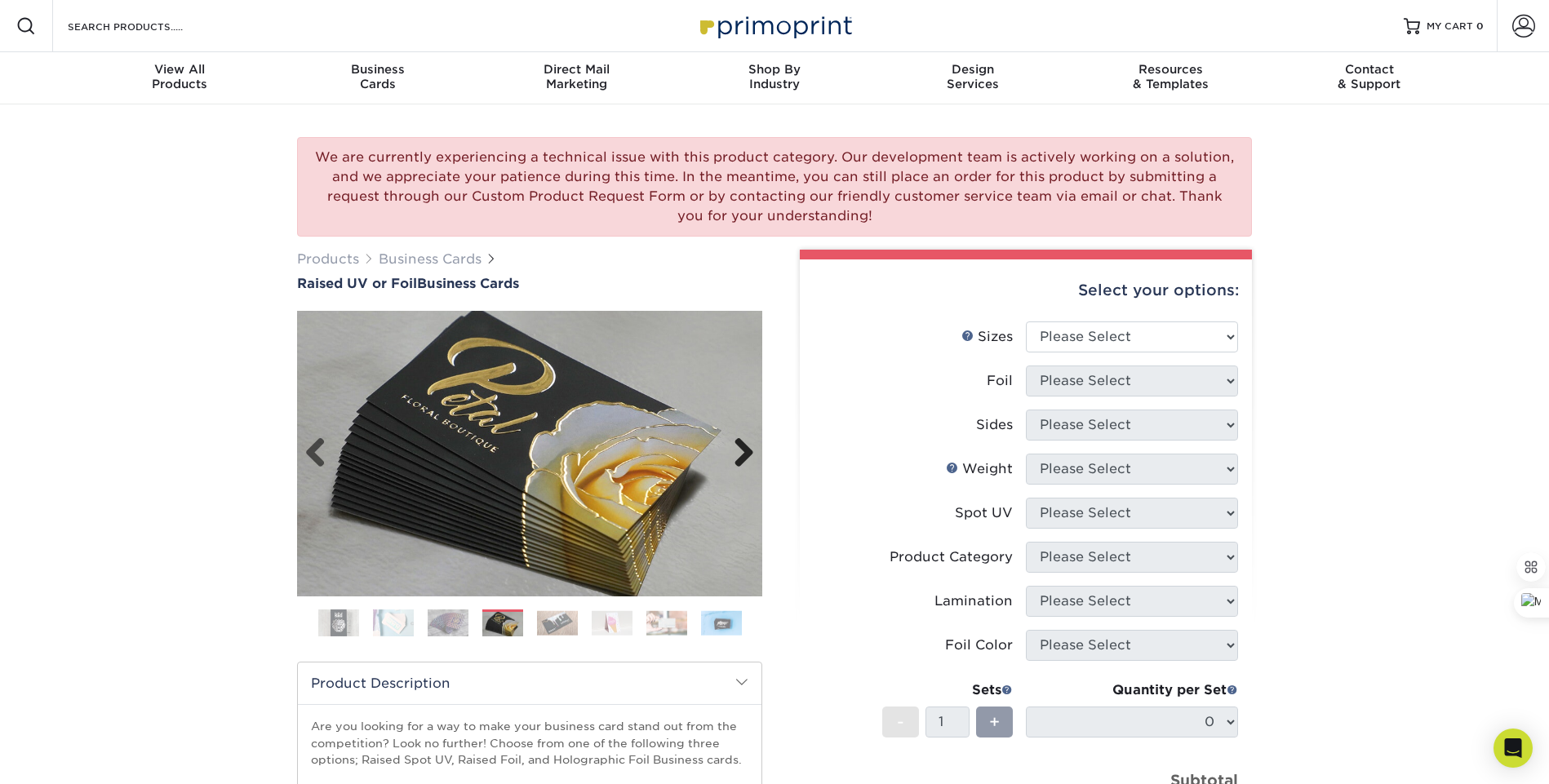
click at [747, 455] on link "Next" at bounding box center [738, 454] width 33 height 33
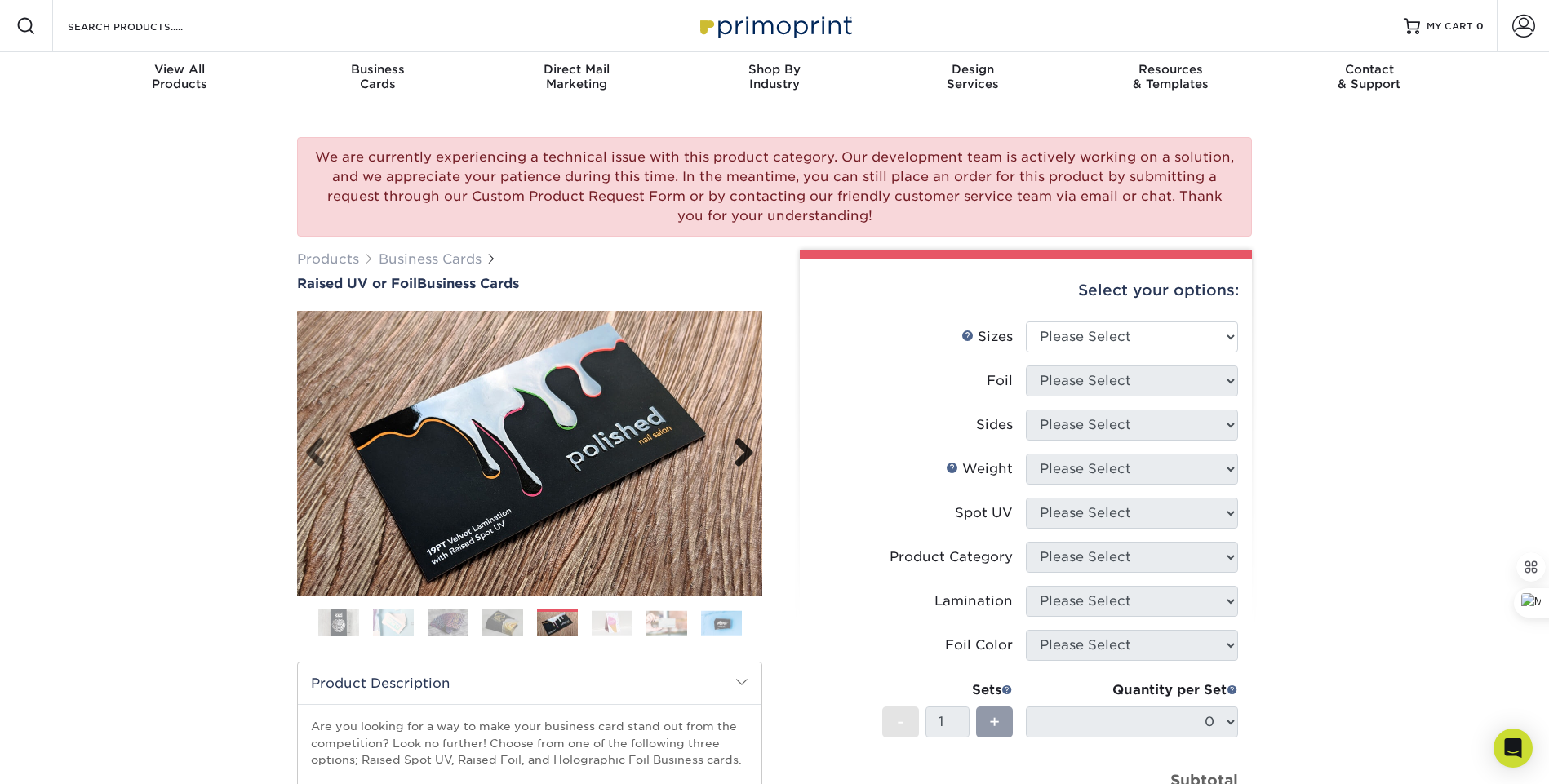
click at [747, 455] on link "Next" at bounding box center [738, 454] width 33 height 33
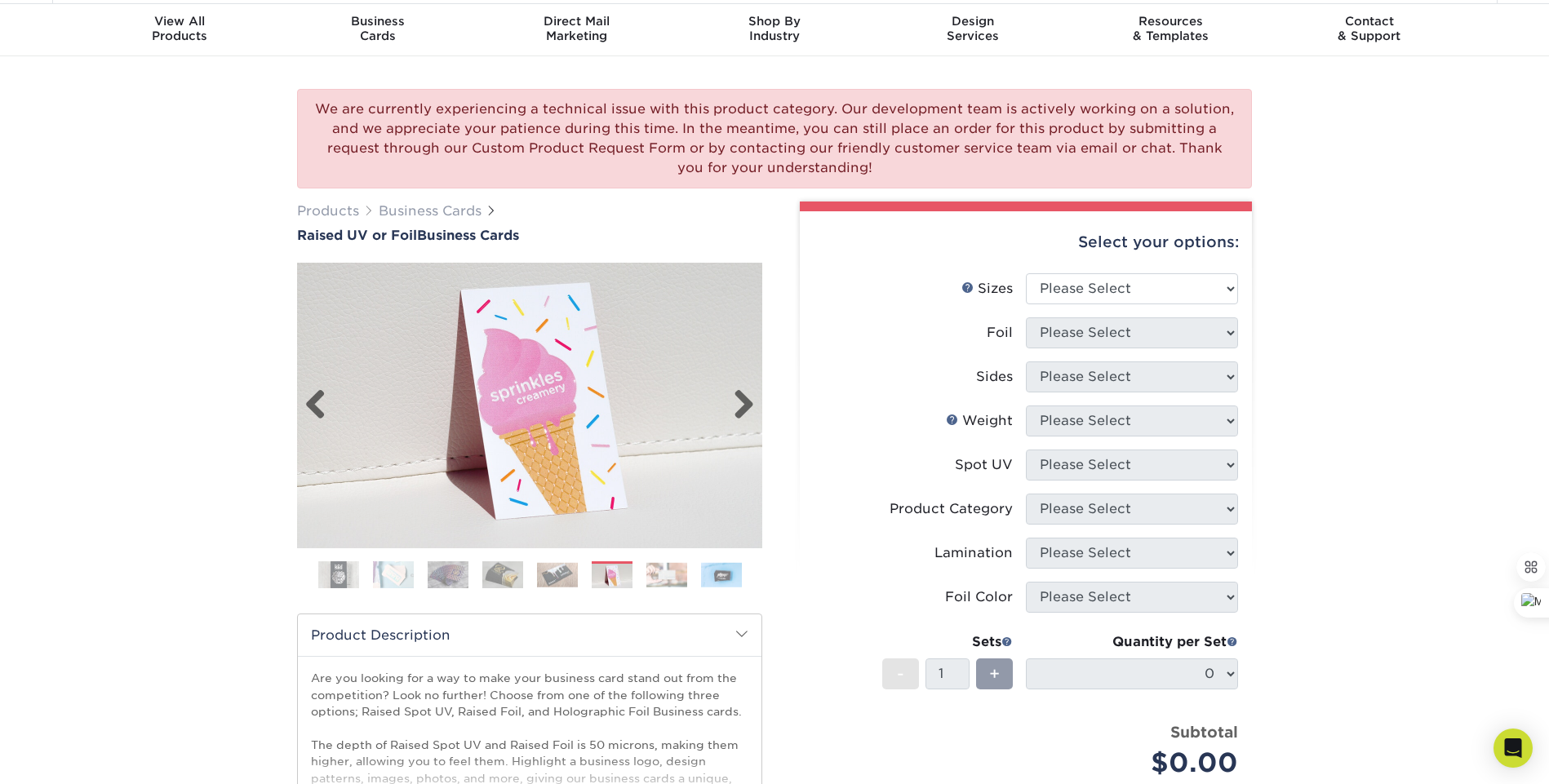
scroll to position [130, 0]
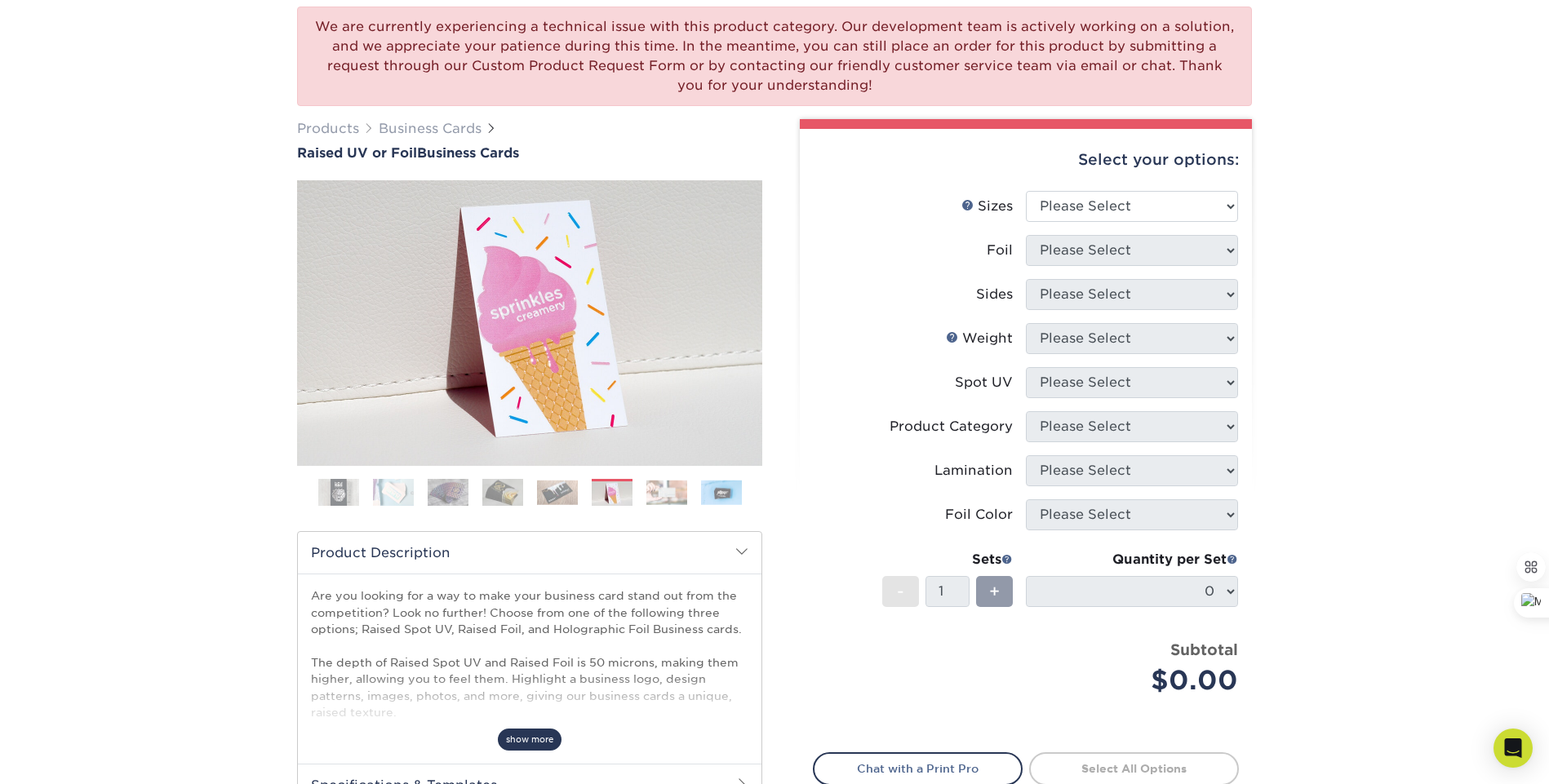
click at [529, 738] on span "show more" at bounding box center [529, 740] width 63 height 22
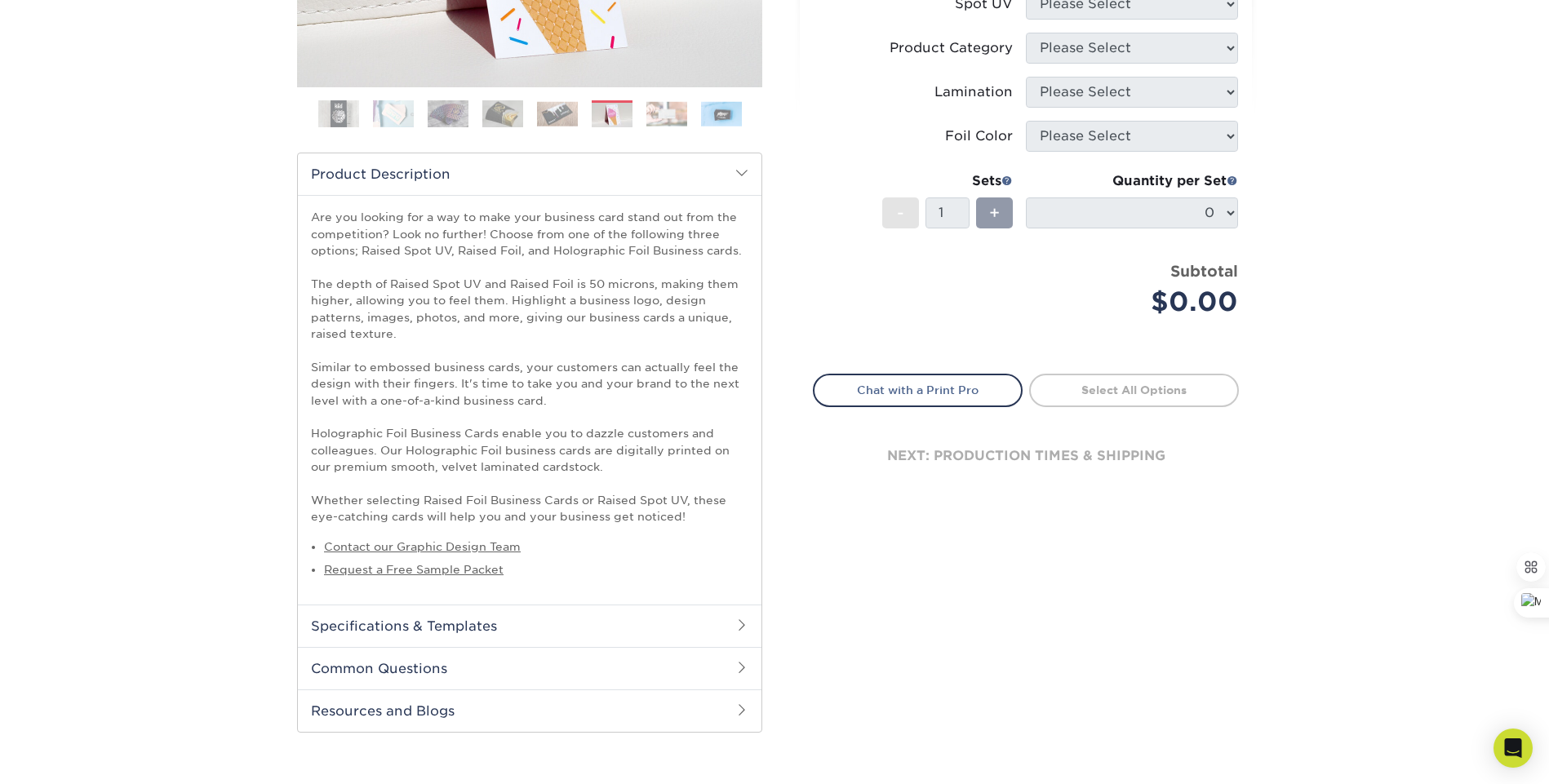
scroll to position [521, 0]
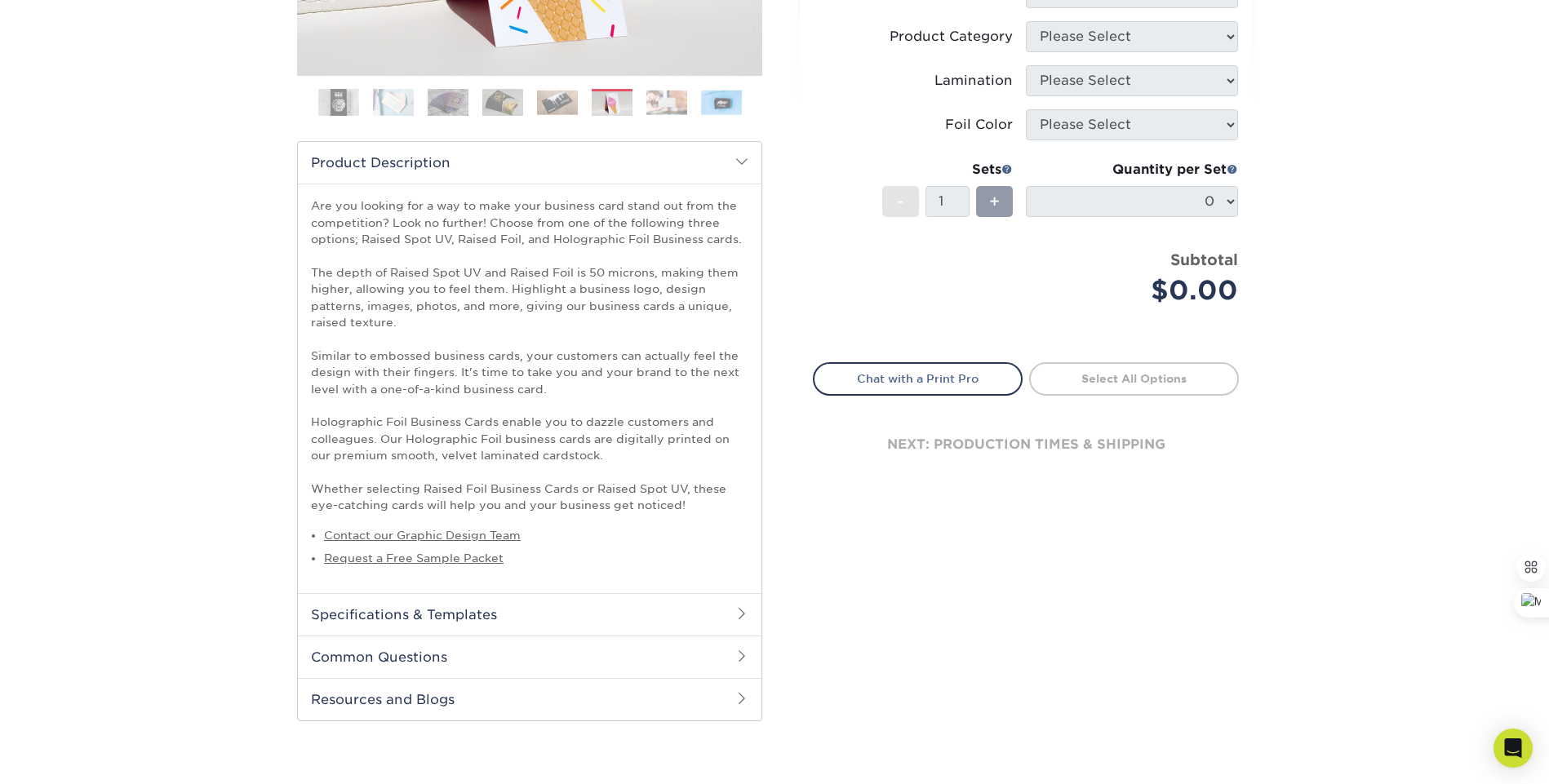
click at [501, 614] on h2 "Specifications & Templates" at bounding box center [529, 614] width 463 height 42
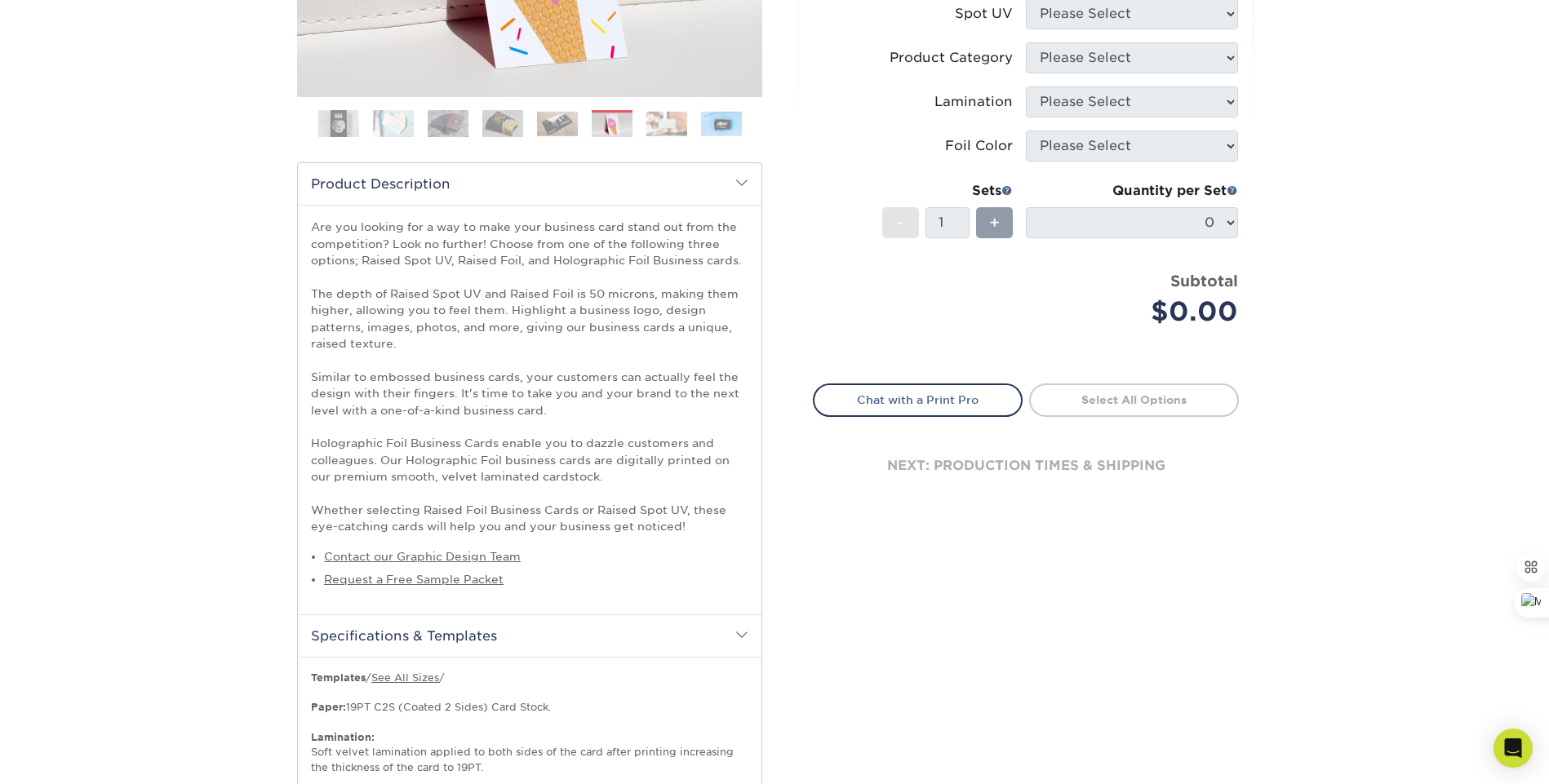
scroll to position [0, 0]
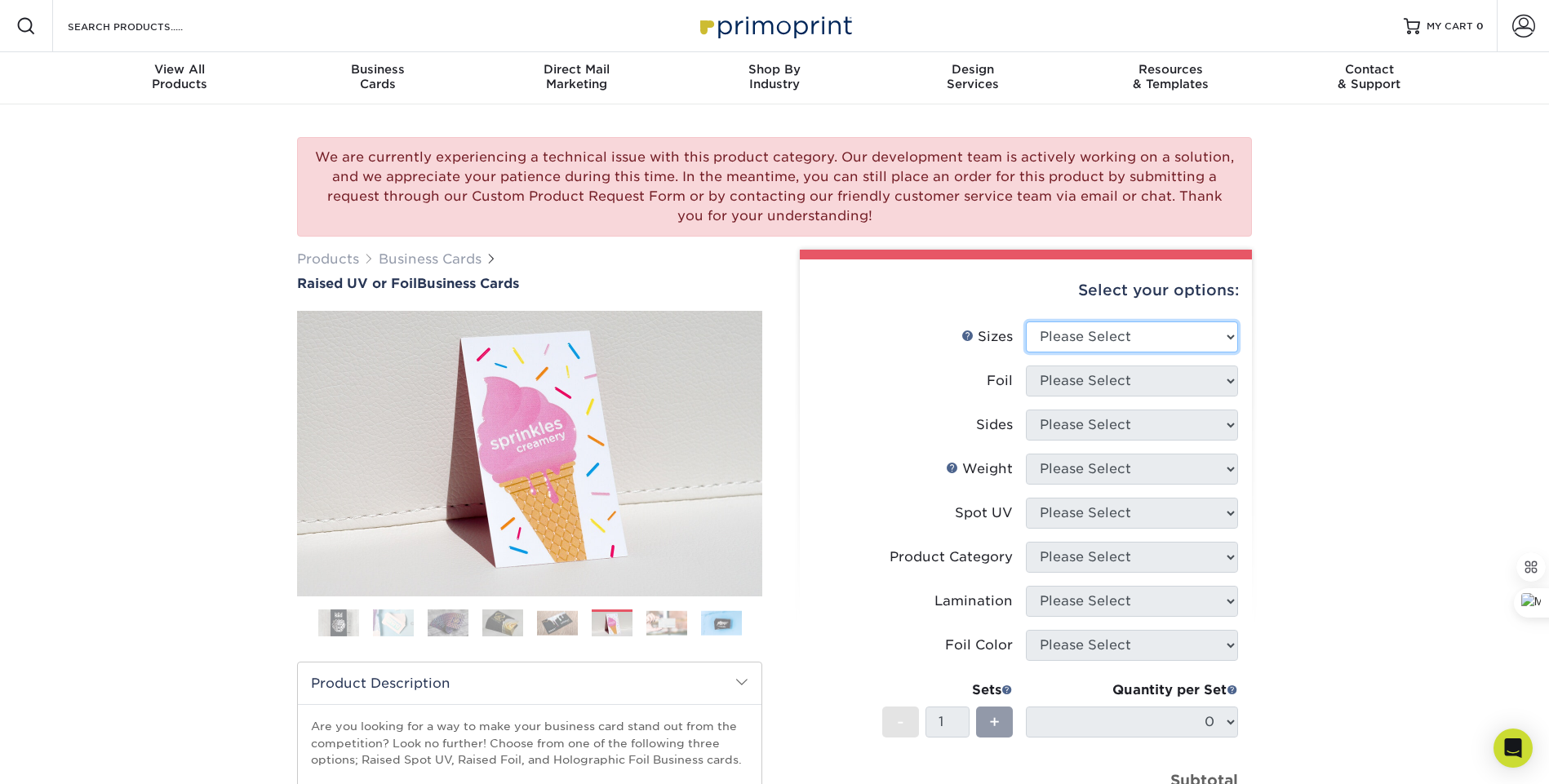
click at [1193, 341] on select "Please Select 2" x 3.5" - Standard" at bounding box center [1131, 337] width 212 height 31
select select "2.00x3.50"
click at [1025, 322] on select "Please Select 2" x 3.5" - Standard" at bounding box center [1131, 337] width 212 height 31
click at [1145, 385] on select "Please Select" at bounding box center [1131, 381] width 212 height 31
select select "1"
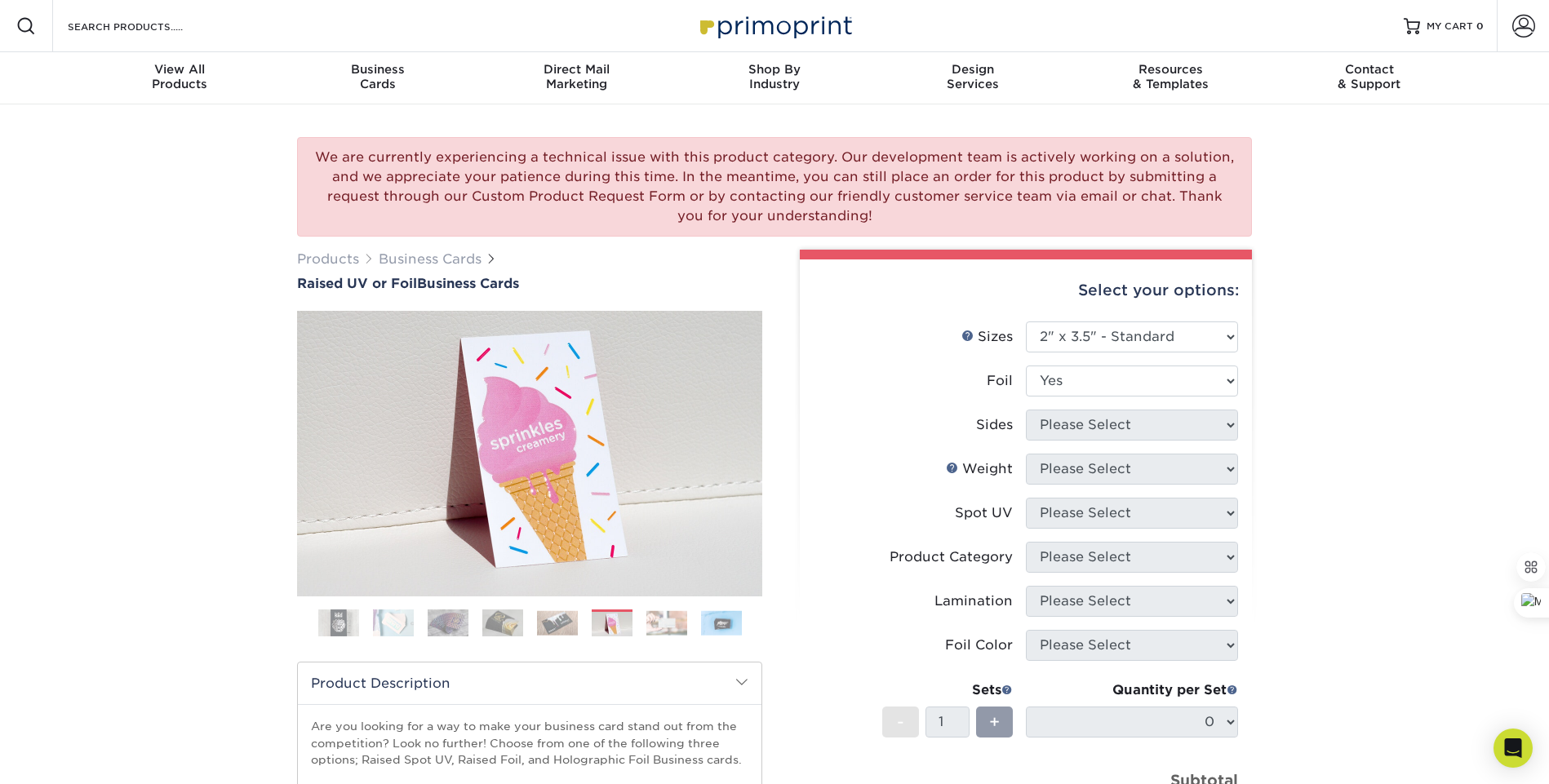
click at [1025, 366] on select "Please Select No Yes" at bounding box center [1131, 381] width 212 height 31
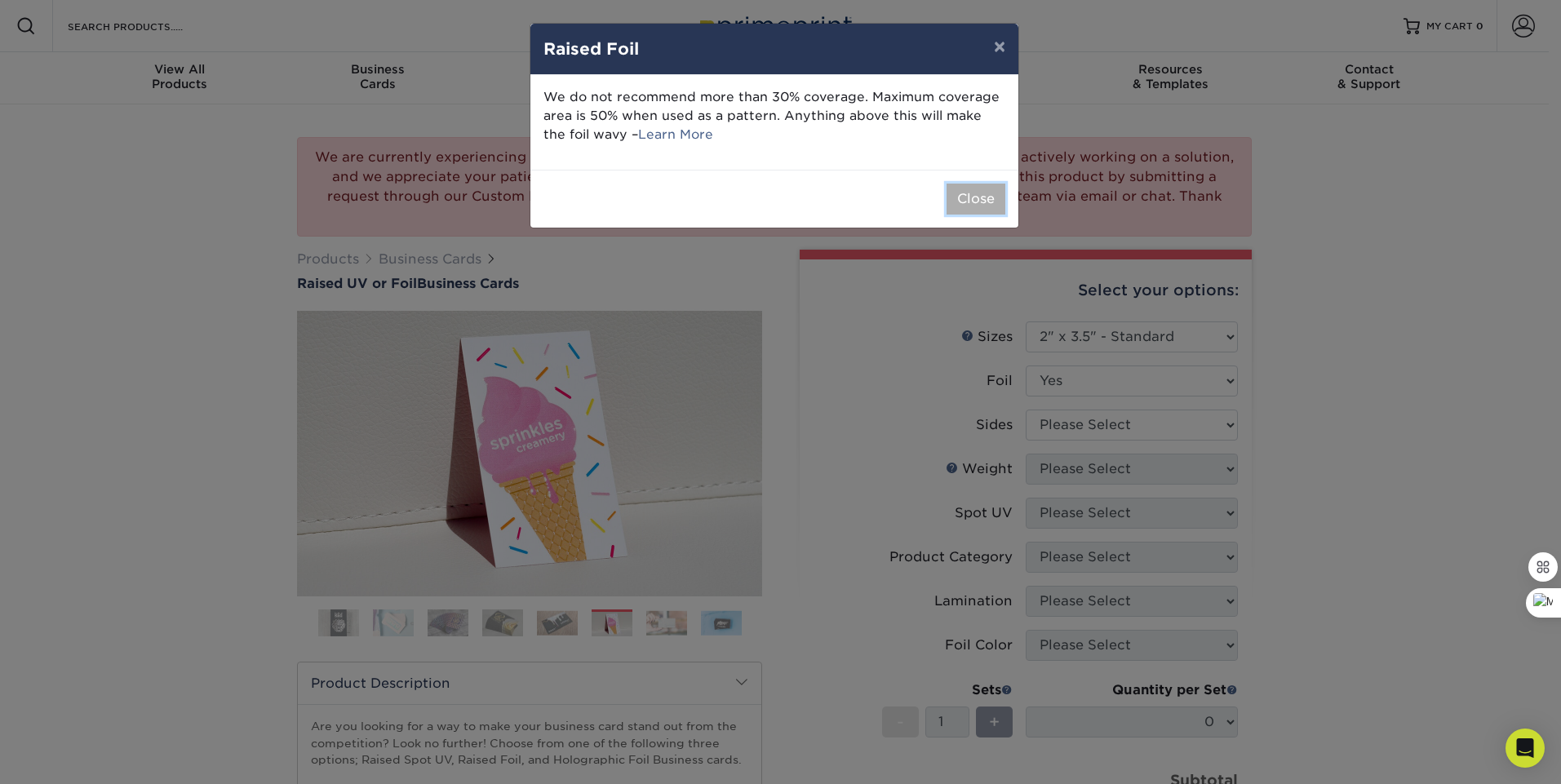
click at [970, 200] on button "Close" at bounding box center [976, 199] width 59 height 31
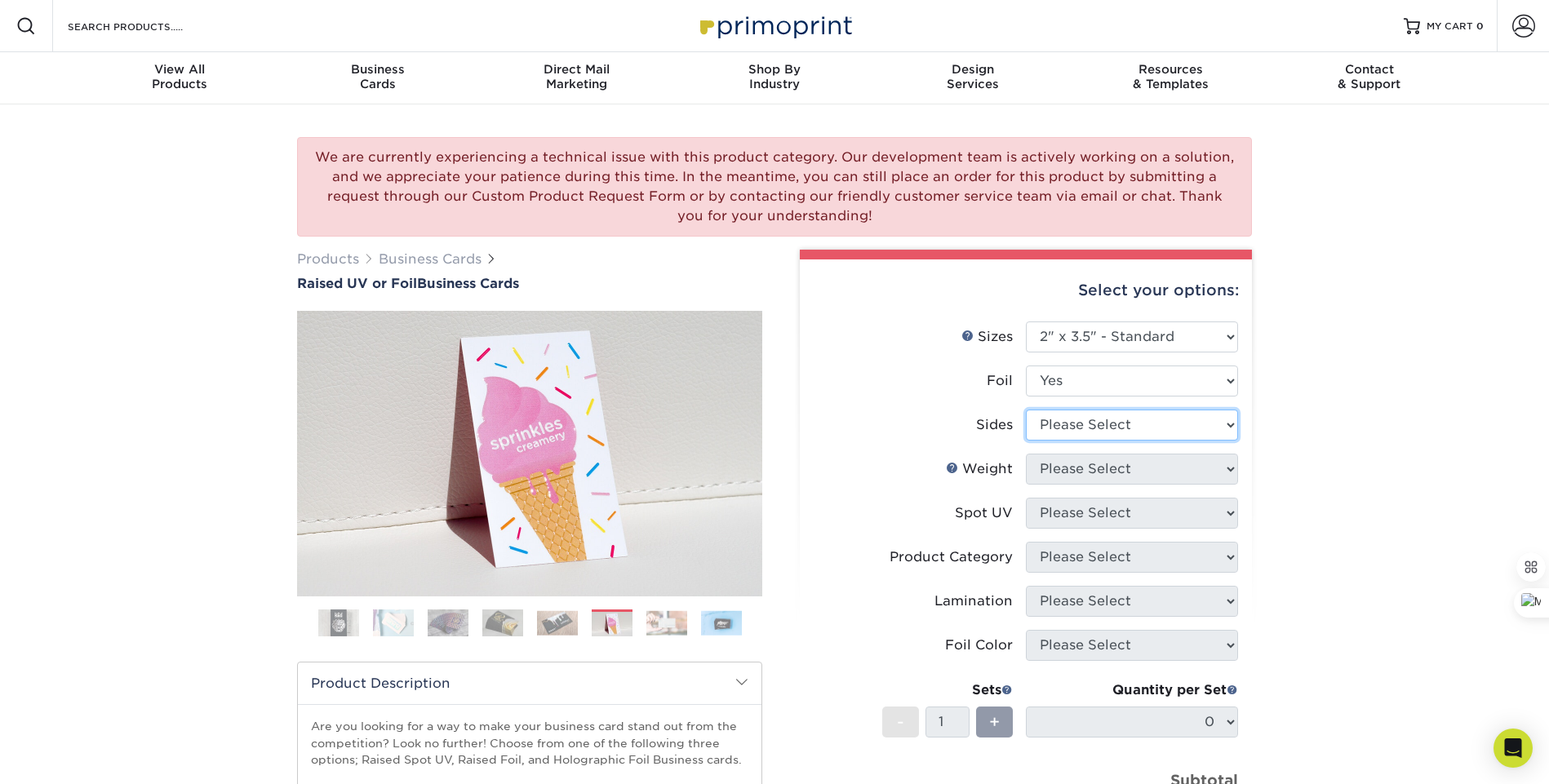
click at [1180, 423] on select "Please Select Print Both Sides - Foil Both Sides Print Both Sides - Foil Front …" at bounding box center [1131, 425] width 212 height 31
select select "34527644-b4fd-4ffb-9092-1318eefcd9d9"
click at [1025, 410] on select "Please Select Print Both Sides - Foil Both Sides Print Both Sides - Foil Front …" at bounding box center [1131, 425] width 212 height 31
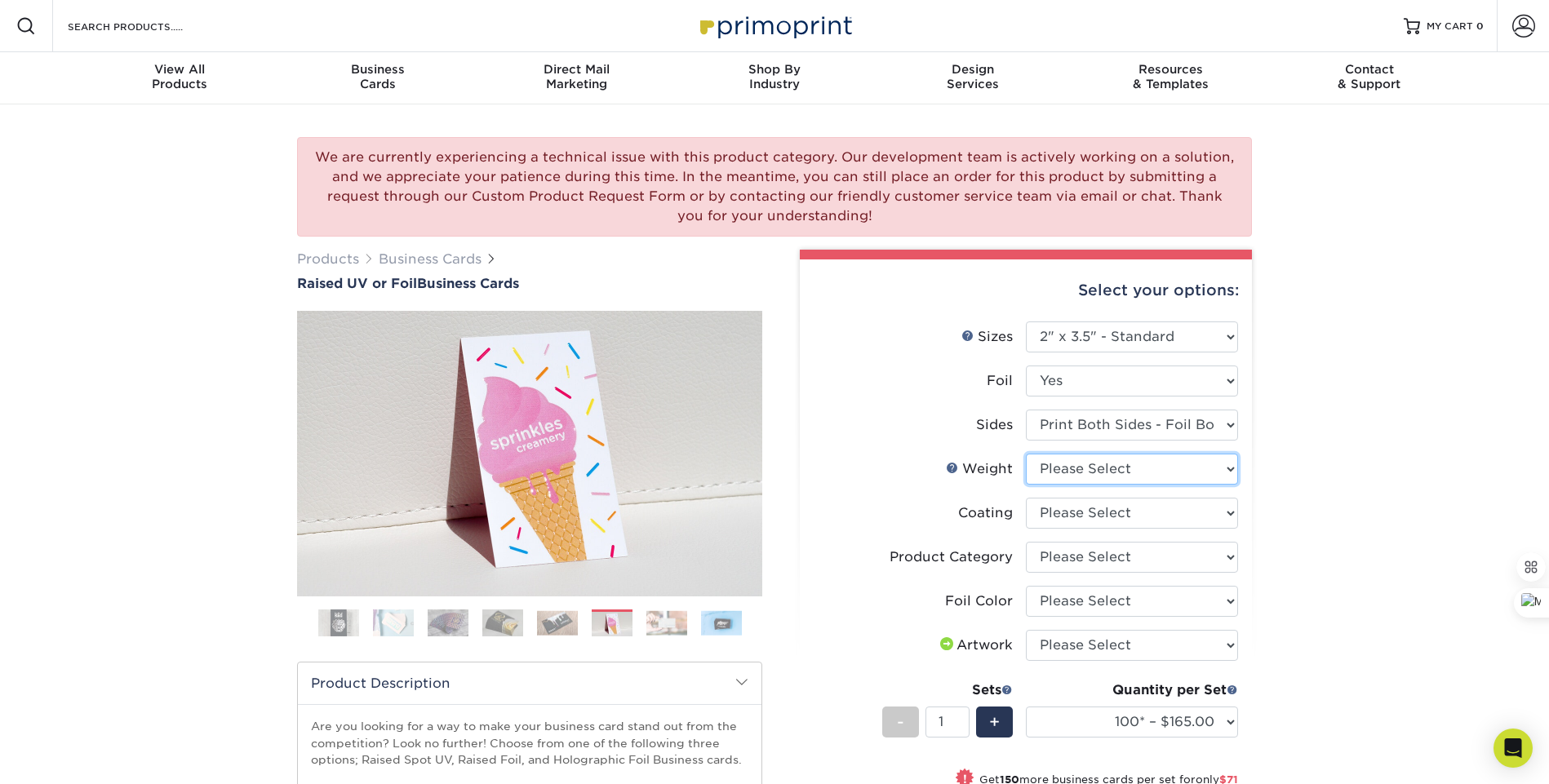
click at [1165, 469] on select "Please Select 16PT" at bounding box center [1131, 469] width 212 height 31
select select "16PT"
click at [1025, 454] on select "Please Select 16PT" at bounding box center [1131, 469] width 212 height 31
click at [1119, 517] on select at bounding box center [1131, 513] width 212 height 31
select select "3e7618de-abca-4bda-9f97-8b9129e913d8"
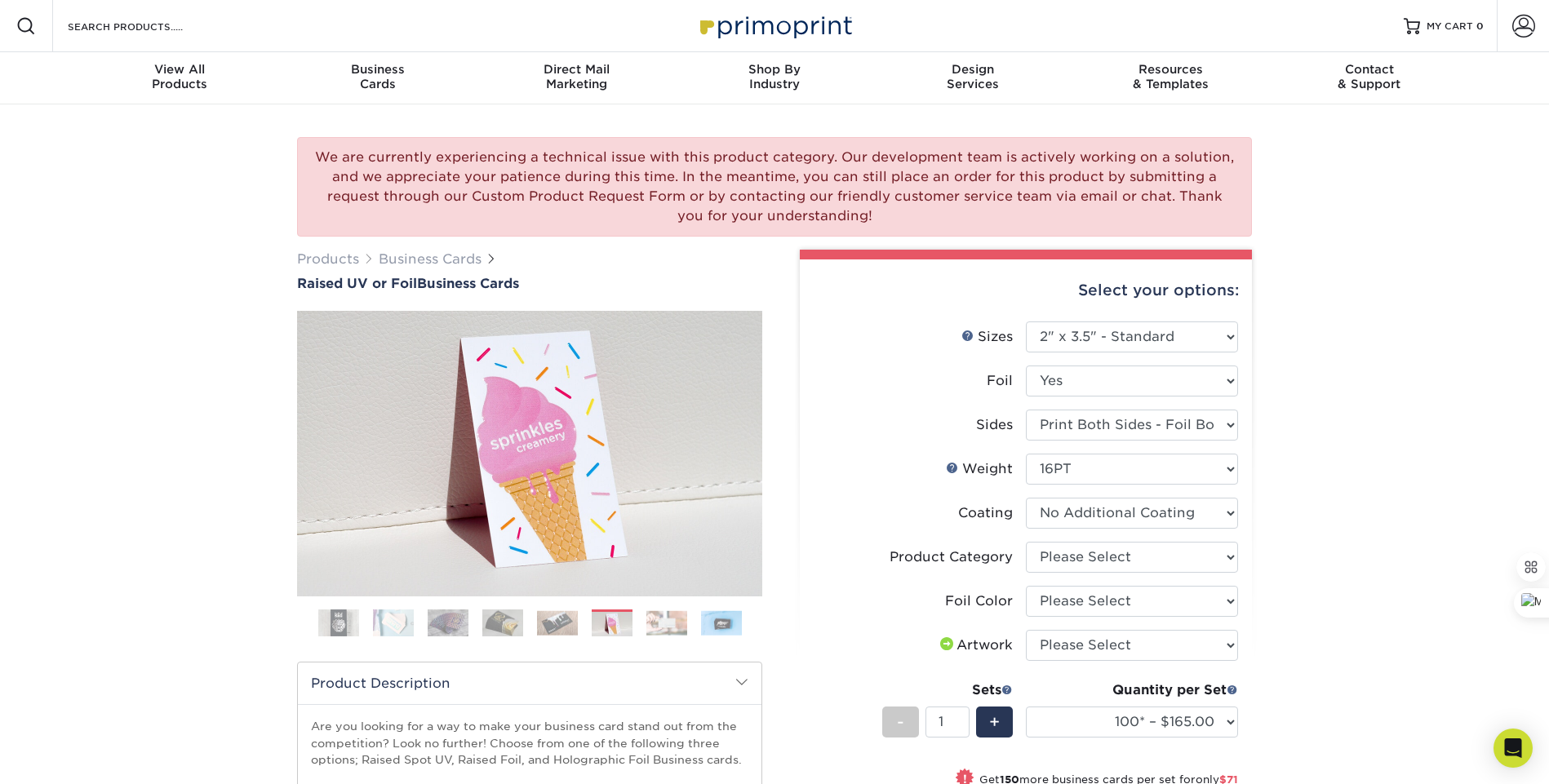
click at [1025, 498] on select at bounding box center [1131, 513] width 212 height 31
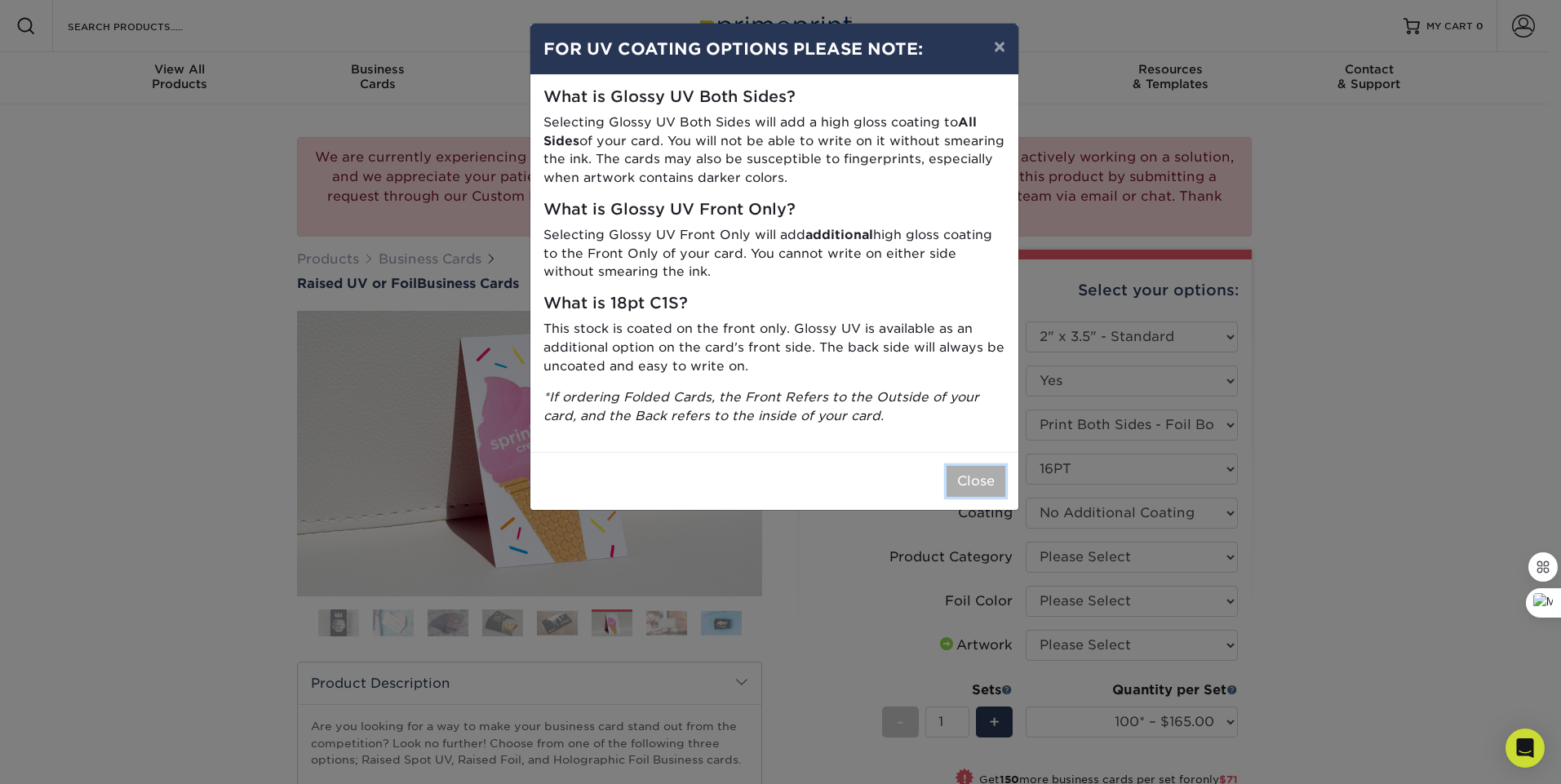
click at [973, 478] on button "Close" at bounding box center [976, 481] width 59 height 31
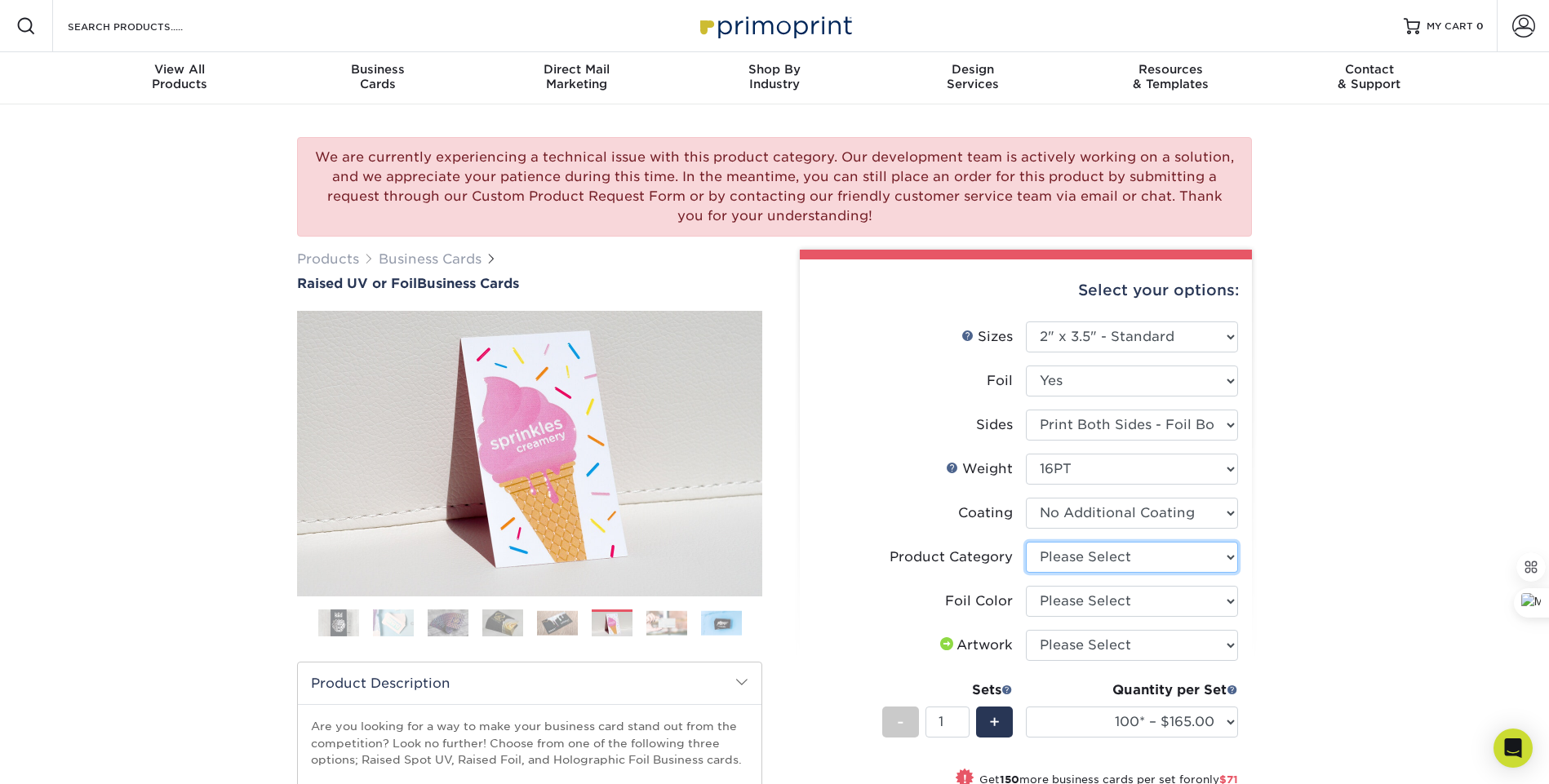
click at [1130, 557] on select "Please Select Business Cards" at bounding box center [1131, 558] width 212 height 31
select select "3b5148f1-0588-4f88-a218-97bcfdce65c1"
click at [1025, 542] on select "Please Select Business Cards" at bounding box center [1131, 558] width 212 height 31
click at [1151, 602] on select "Please Select Silver Foil Gold Foil Holographic Foil" at bounding box center [1131, 602] width 212 height 31
click at [318, 628] on img at bounding box center [338, 624] width 40 height 40
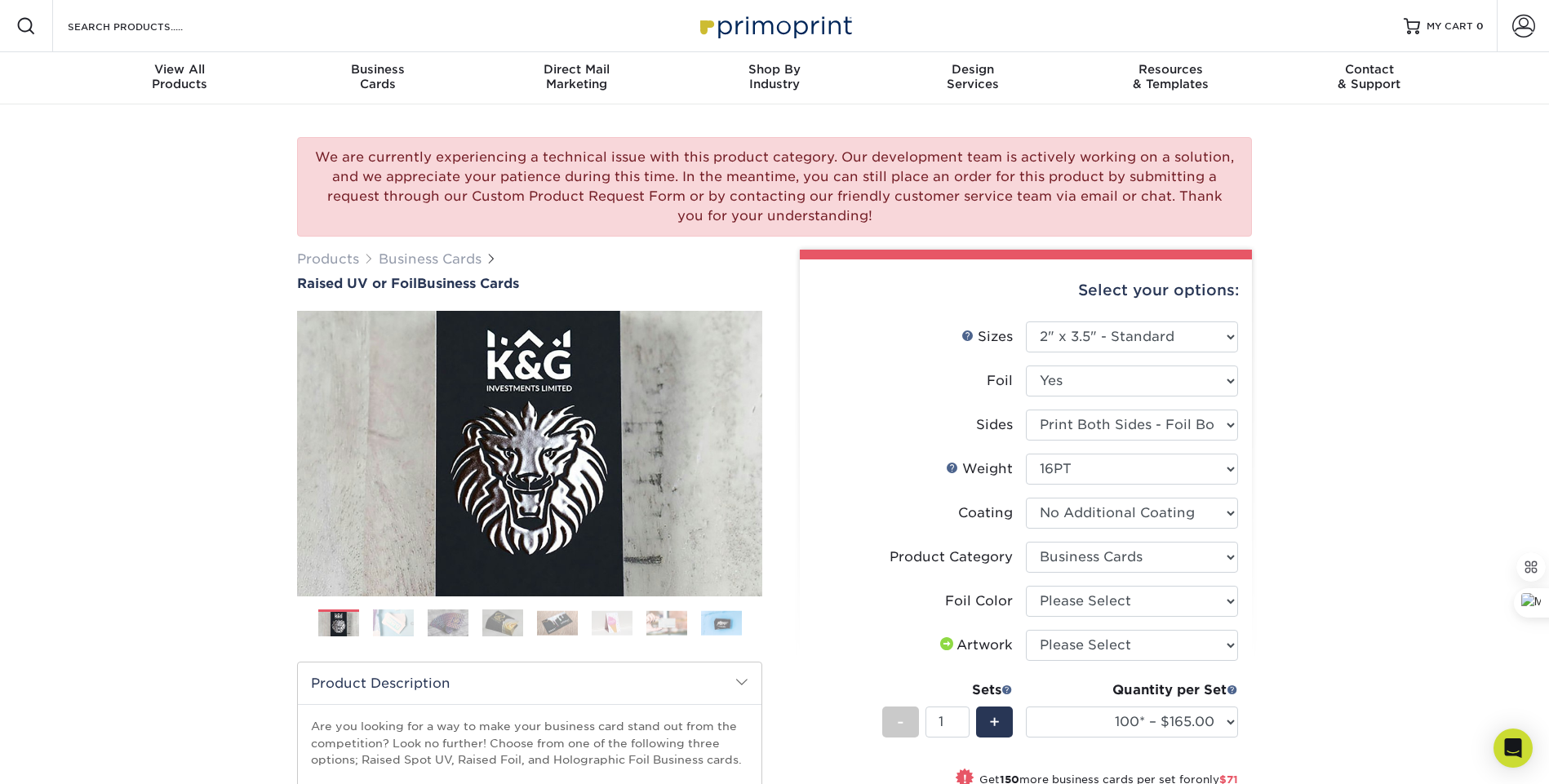
click at [394, 624] on img at bounding box center [393, 623] width 40 height 28
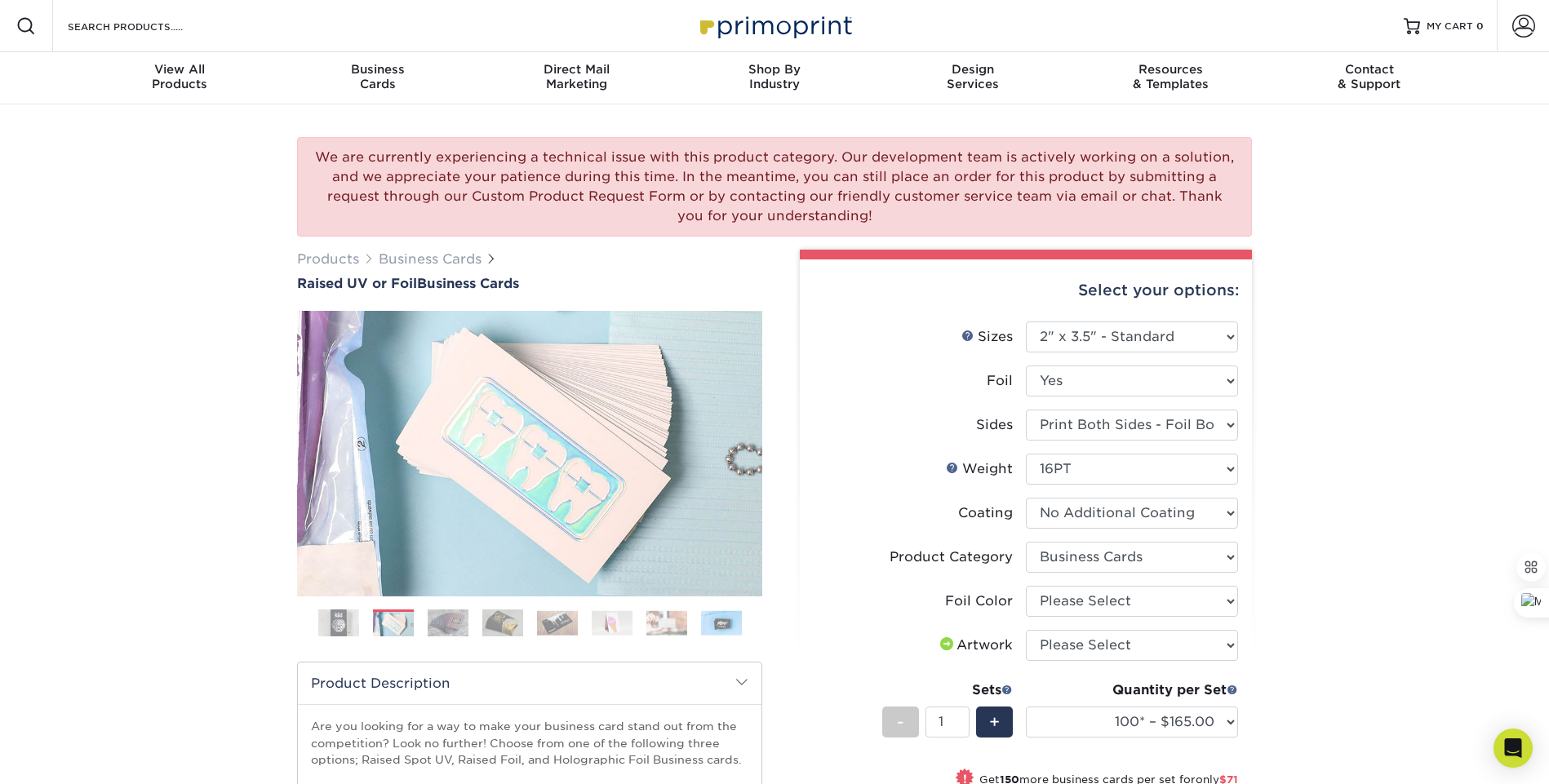
click at [450, 618] on img at bounding box center [448, 623] width 40 height 28
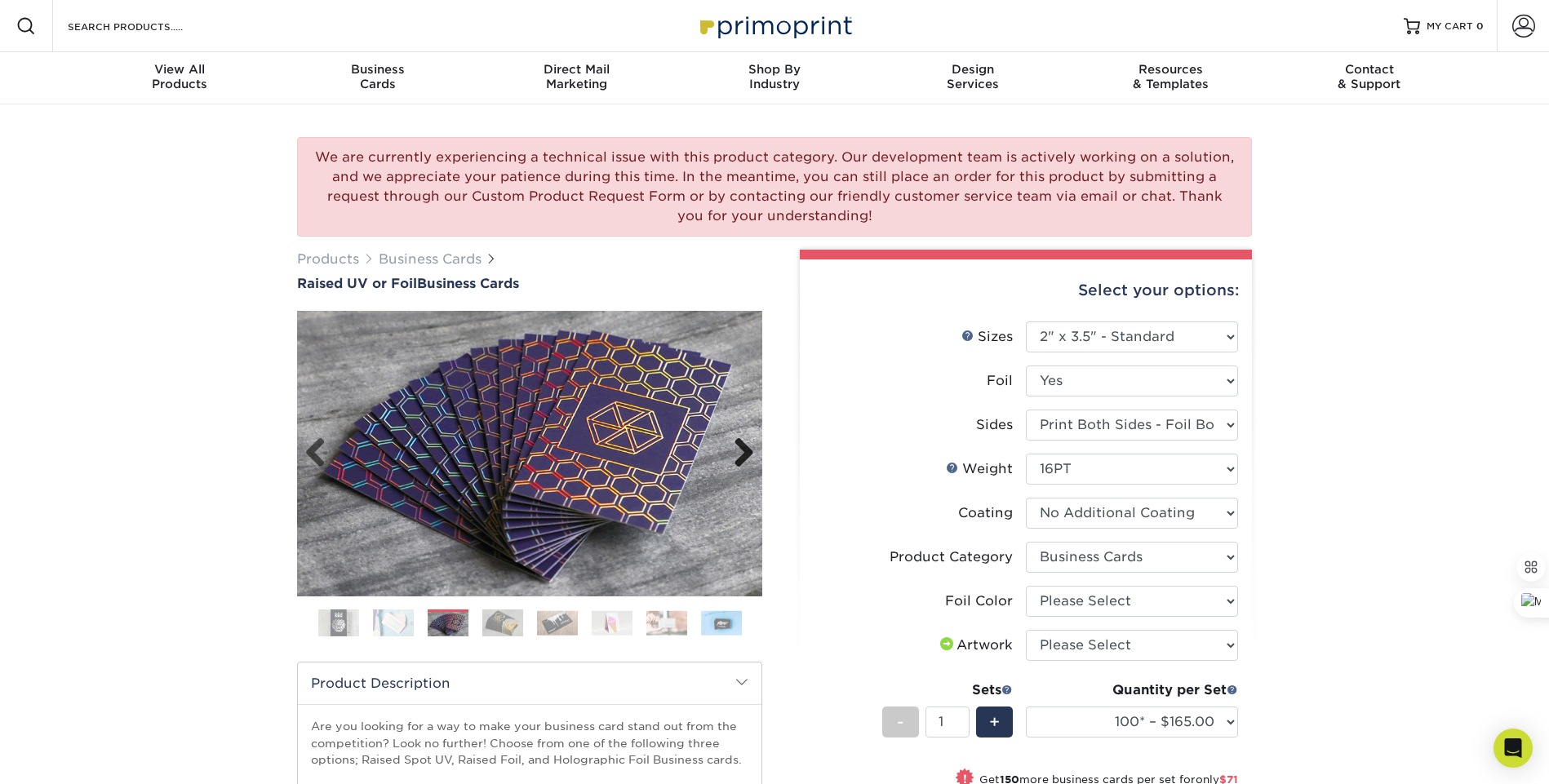
click at [744, 445] on link "Next" at bounding box center [738, 454] width 33 height 33
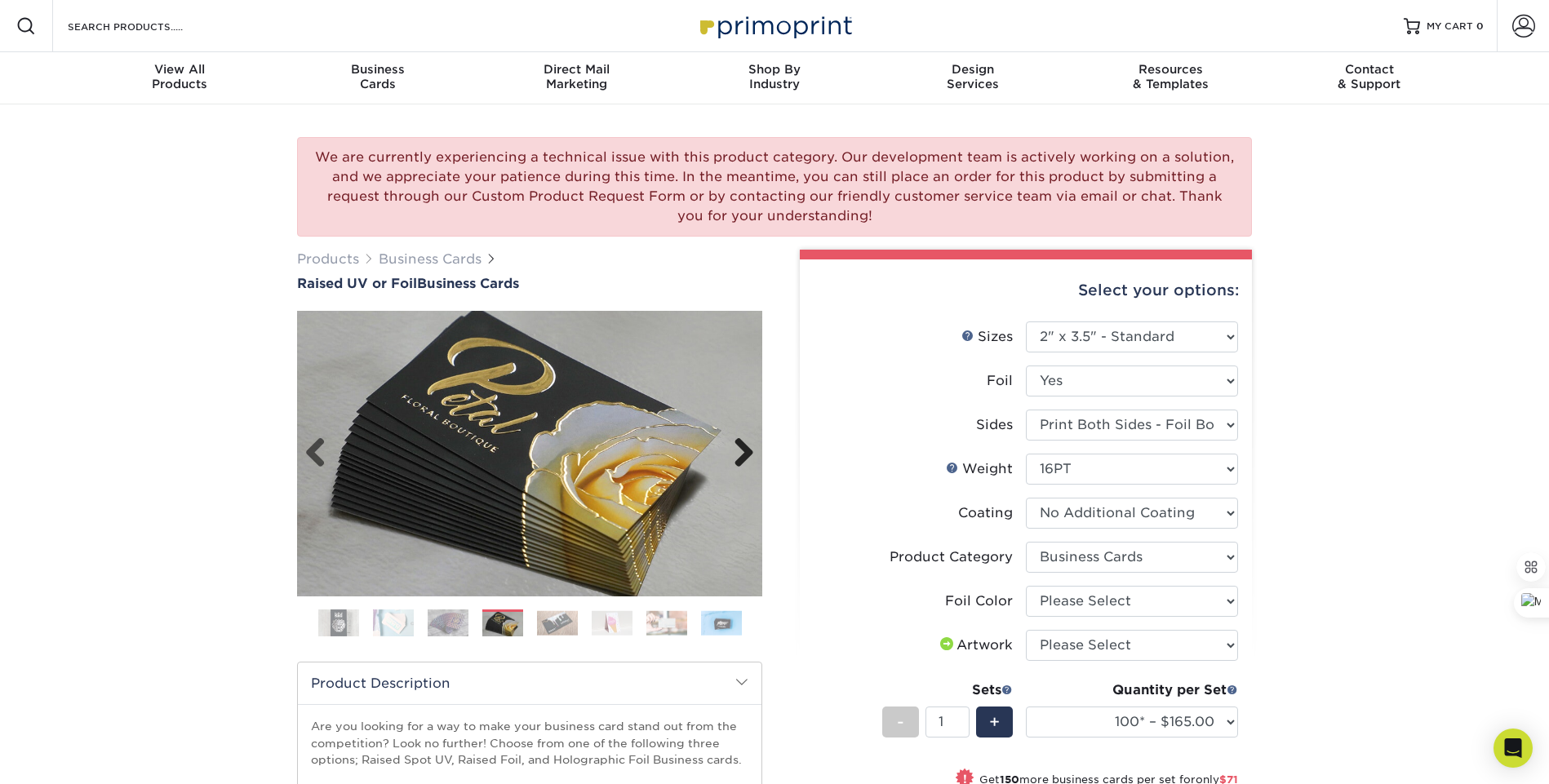
click at [744, 445] on link "Next" at bounding box center [738, 454] width 33 height 33
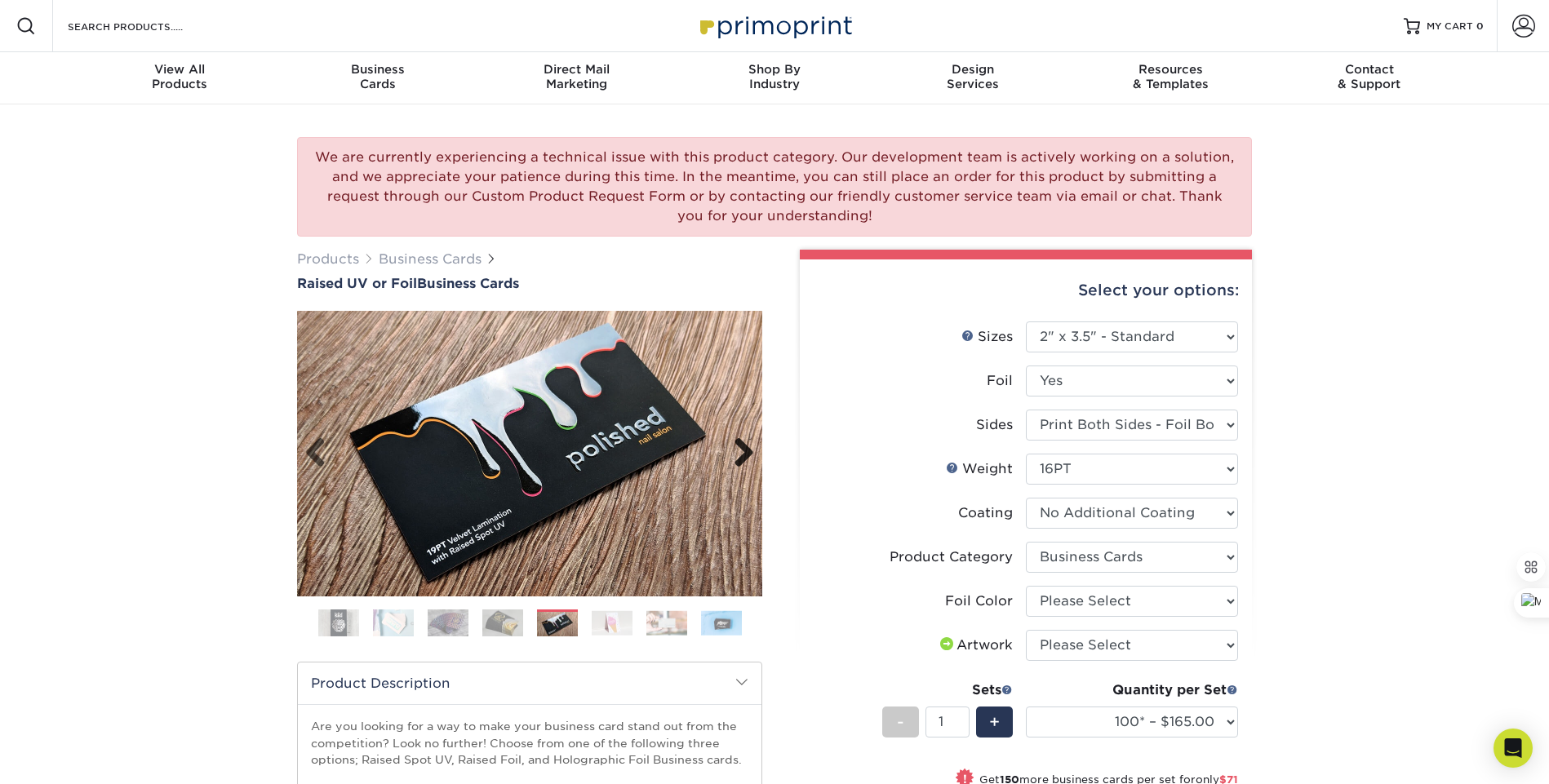
click at [744, 445] on link "Next" at bounding box center [738, 454] width 33 height 33
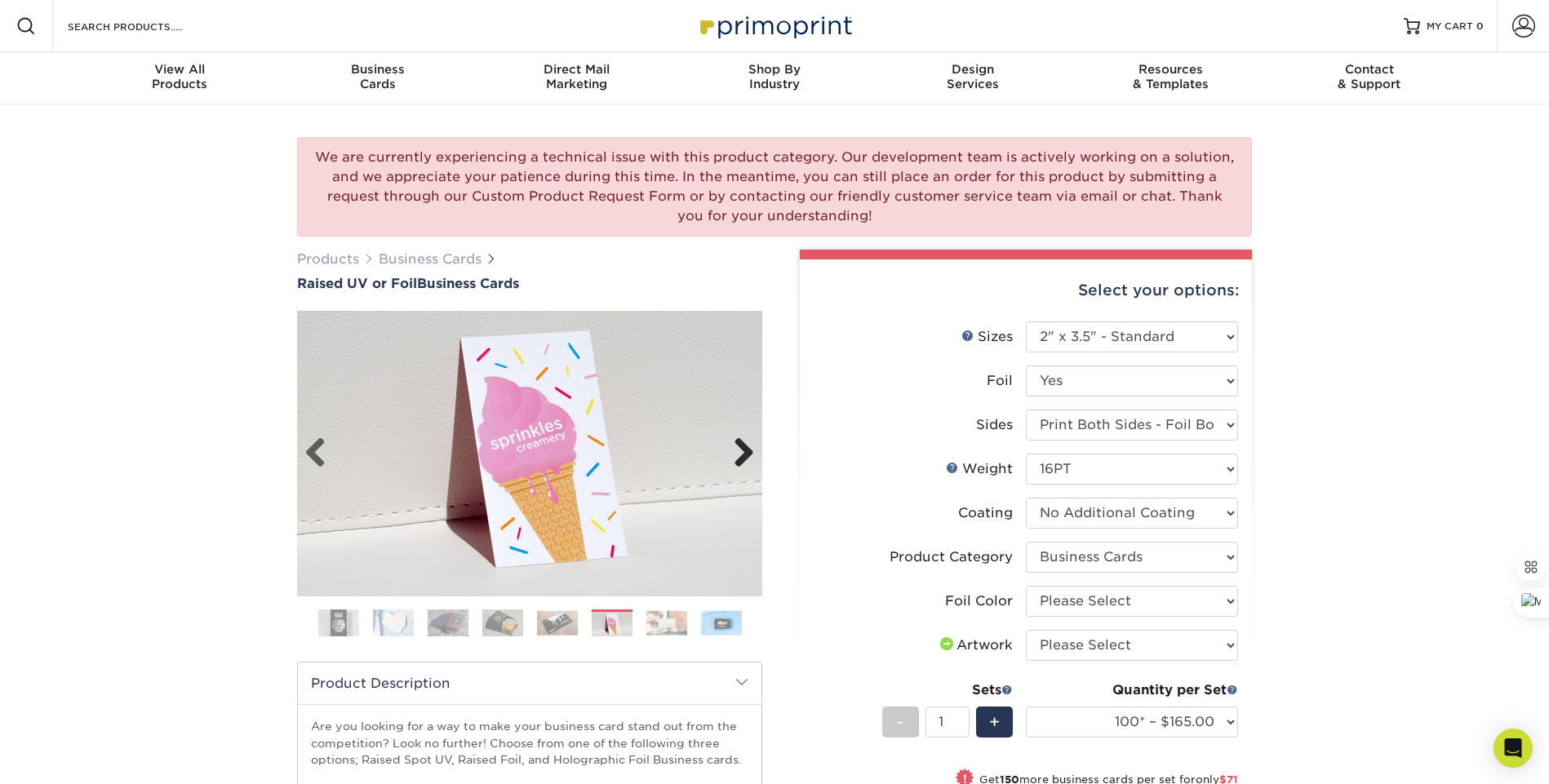
drag, startPoint x: 744, startPoint y: 445, endPoint x: 737, endPoint y: 461, distance: 17.5
click at [744, 446] on link "Next" at bounding box center [738, 454] width 33 height 33
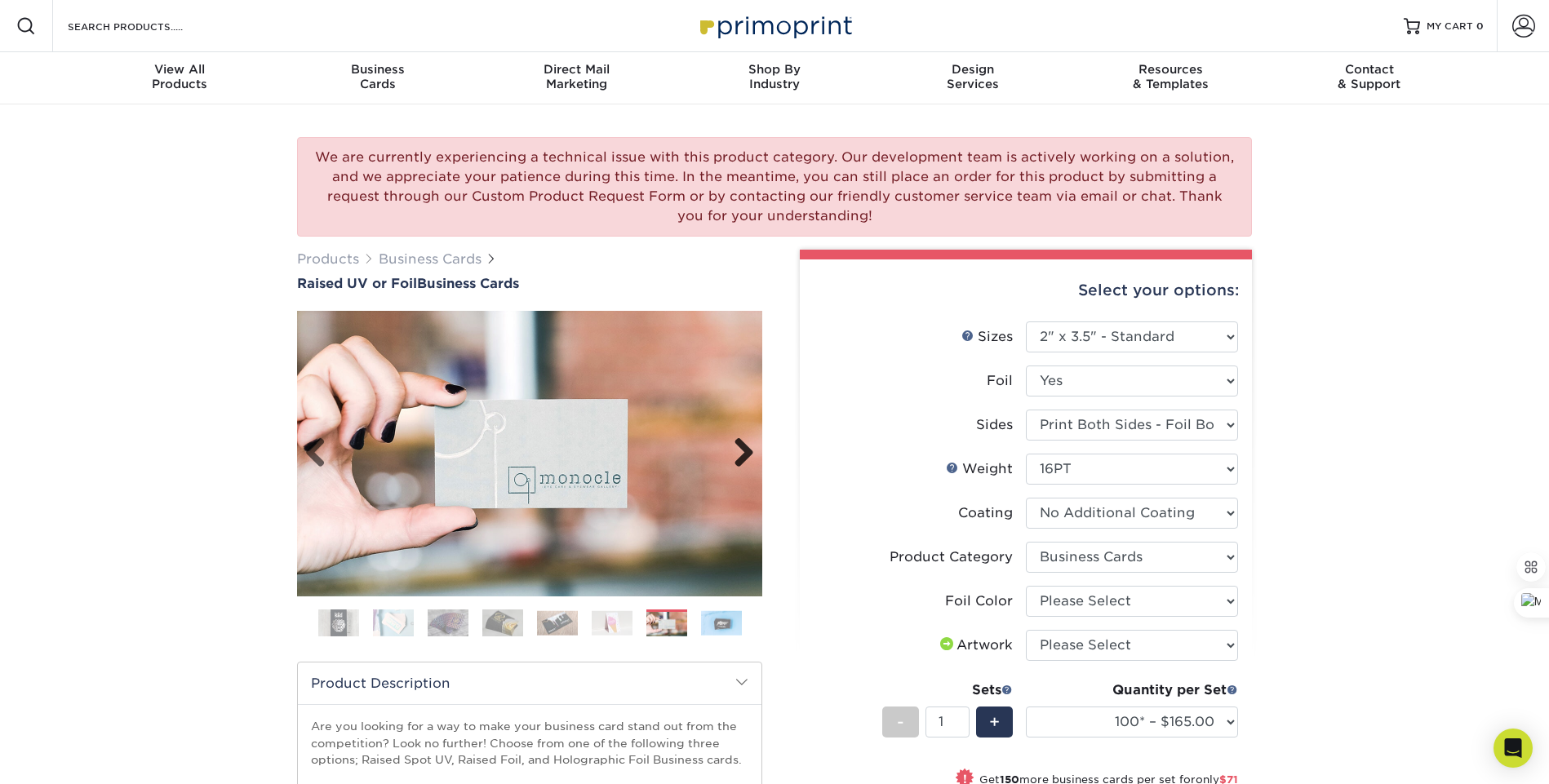
click at [746, 452] on link "Next" at bounding box center [738, 454] width 33 height 33
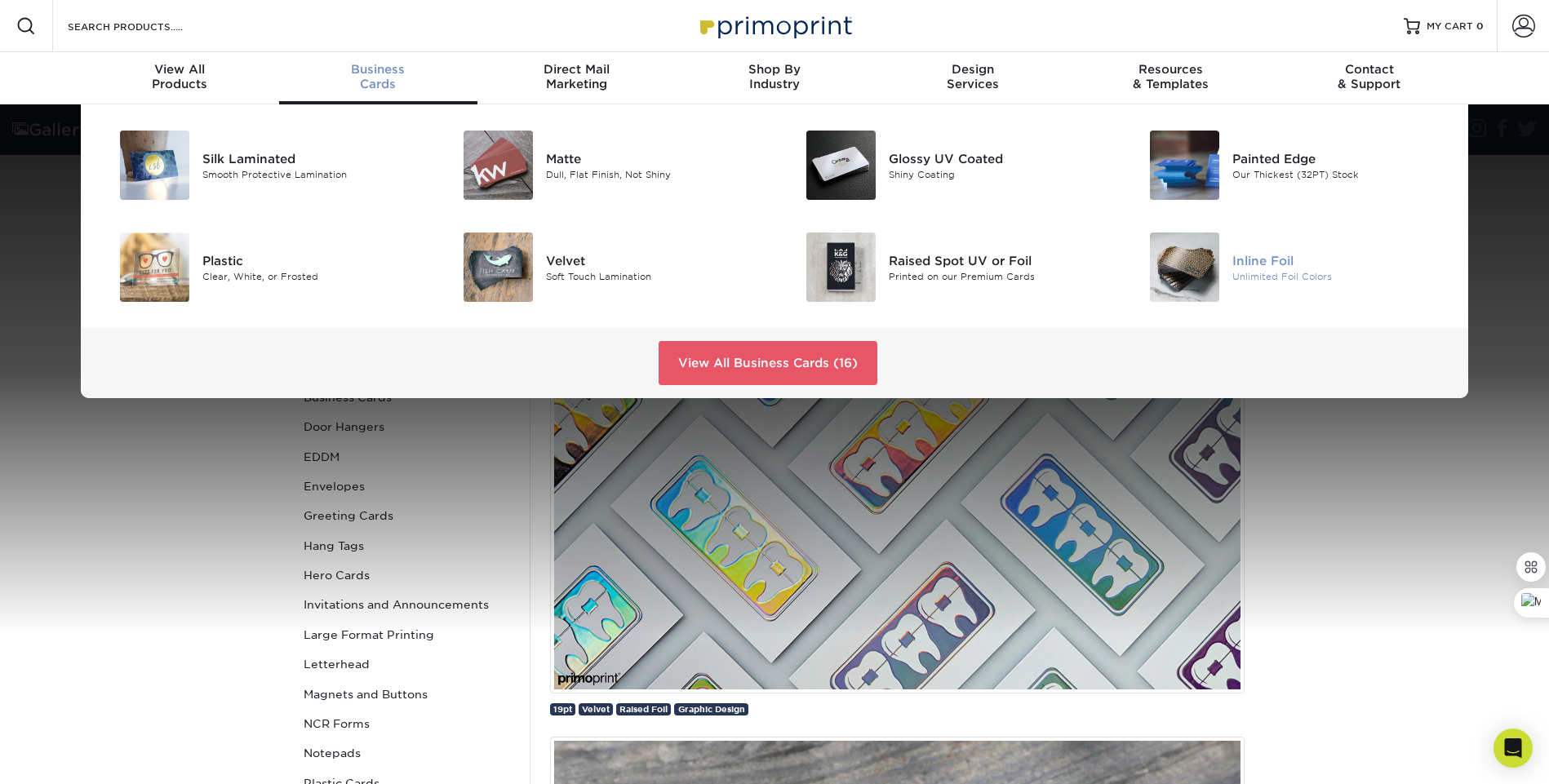
click at [1281, 264] on div "Inline Foil" at bounding box center [1340, 260] width 216 height 18
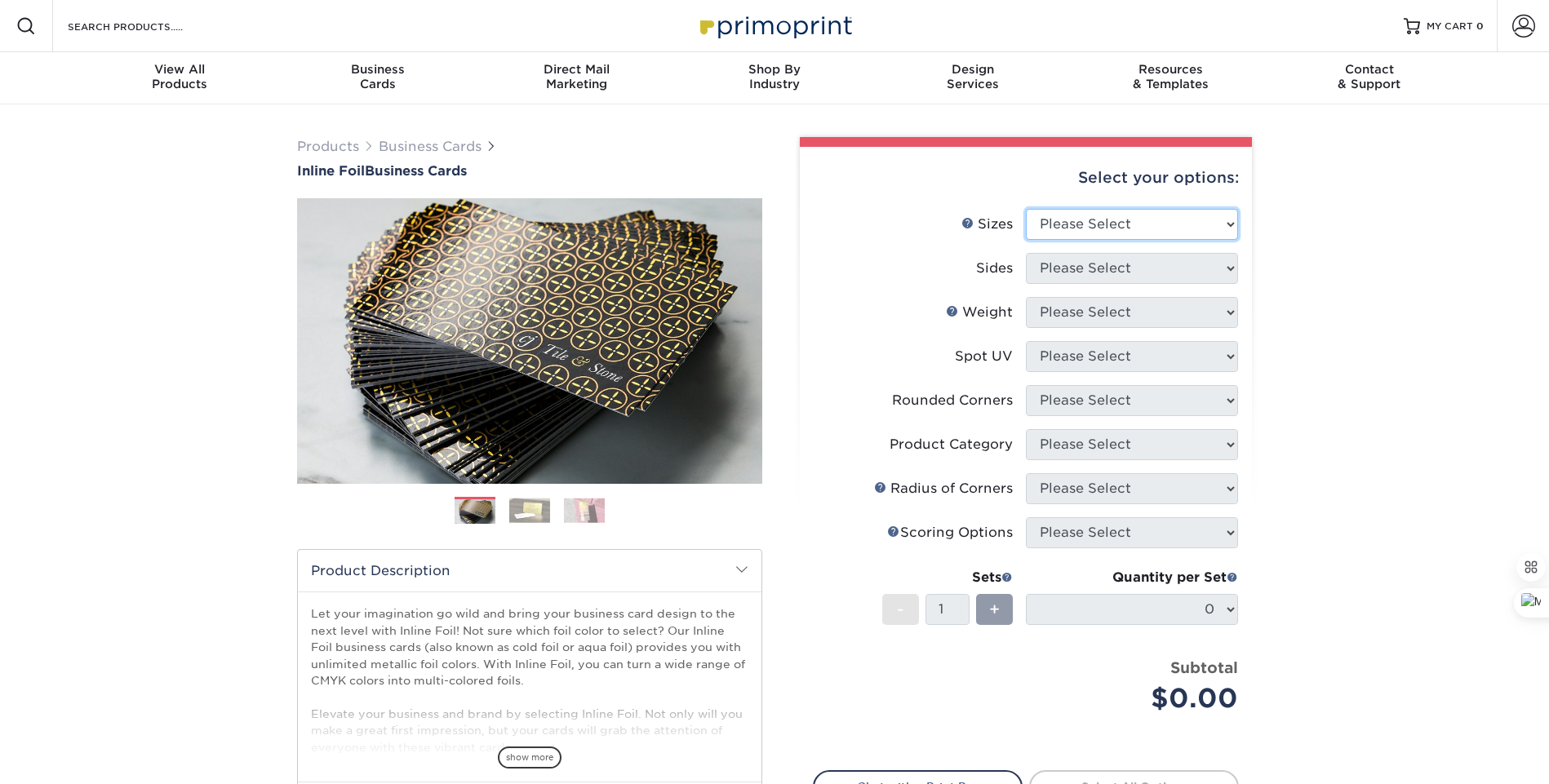
click at [1106, 218] on select "Please Select 1.5" x 3.5" - Mini 1.75" x 3.5" - Mini 2" x 2" - Square 2" x 3" -…" at bounding box center [1131, 225] width 212 height 31
select select "2.00x3.50"
click at [1025, 209] on select "Please Select 1.5" x 3.5" - Mini 1.75" x 3.5" - Mini 2" x 2" - Square 2" x 3" -…" at bounding box center [1131, 225] width 212 height 31
click at [1144, 269] on select "Please Select Print Both Sides - Foil Back Only Print Both Sides - Foil Both Si…" at bounding box center [1131, 269] width 212 height 31
select select "34527644-b4fd-4ffb-9092-1318eefcd9d9"
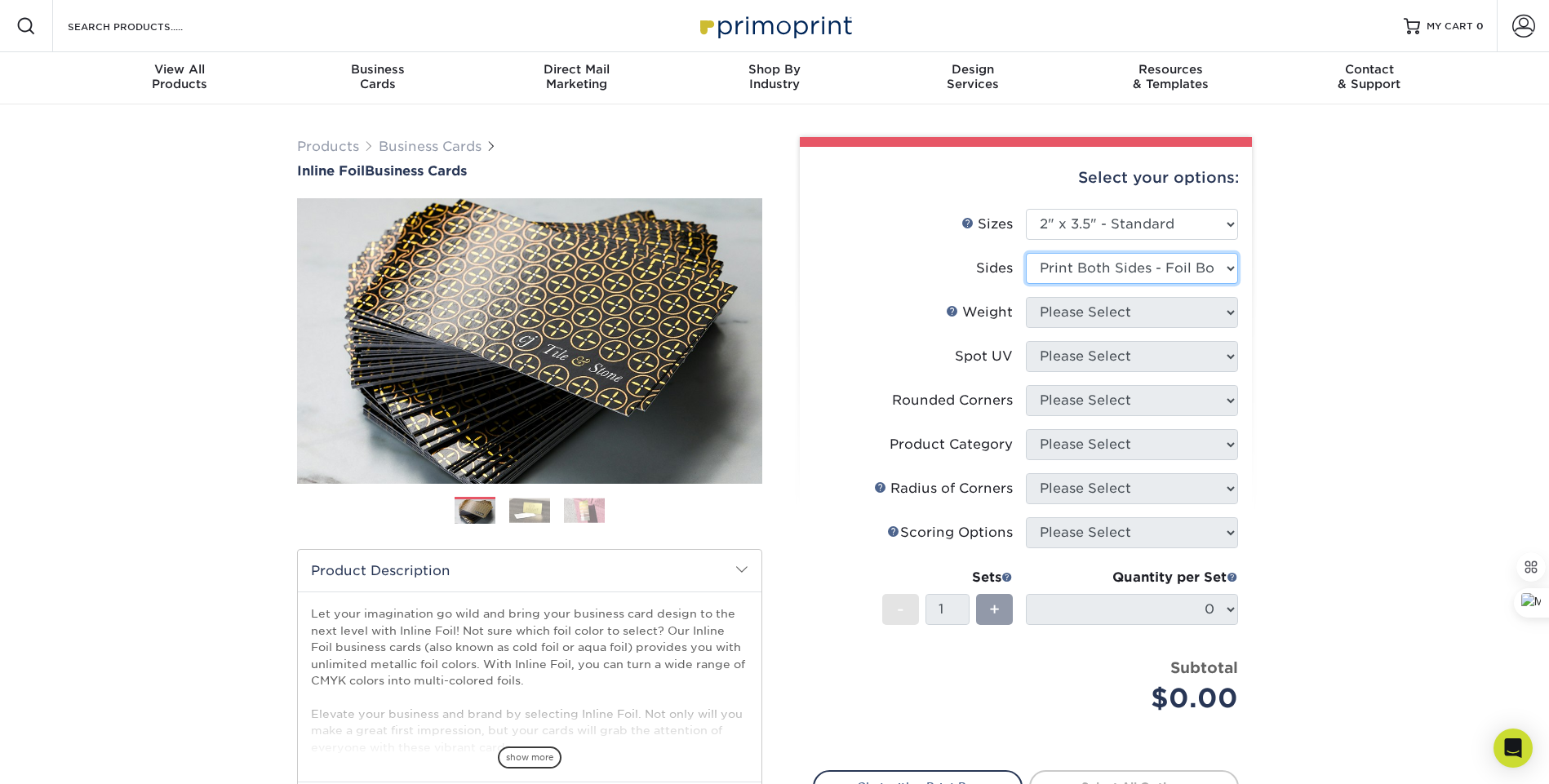
click at [1025, 253] on select "Please Select Print Both Sides - Foil Back Only Print Both Sides - Foil Both Si…" at bounding box center [1131, 269] width 212 height 31
click at [1101, 313] on select "Please Select 16PT" at bounding box center [1131, 313] width 212 height 31
select select "16PT"
click at [1025, 297] on select "Please Select 16PT" at bounding box center [1131, 313] width 212 height 31
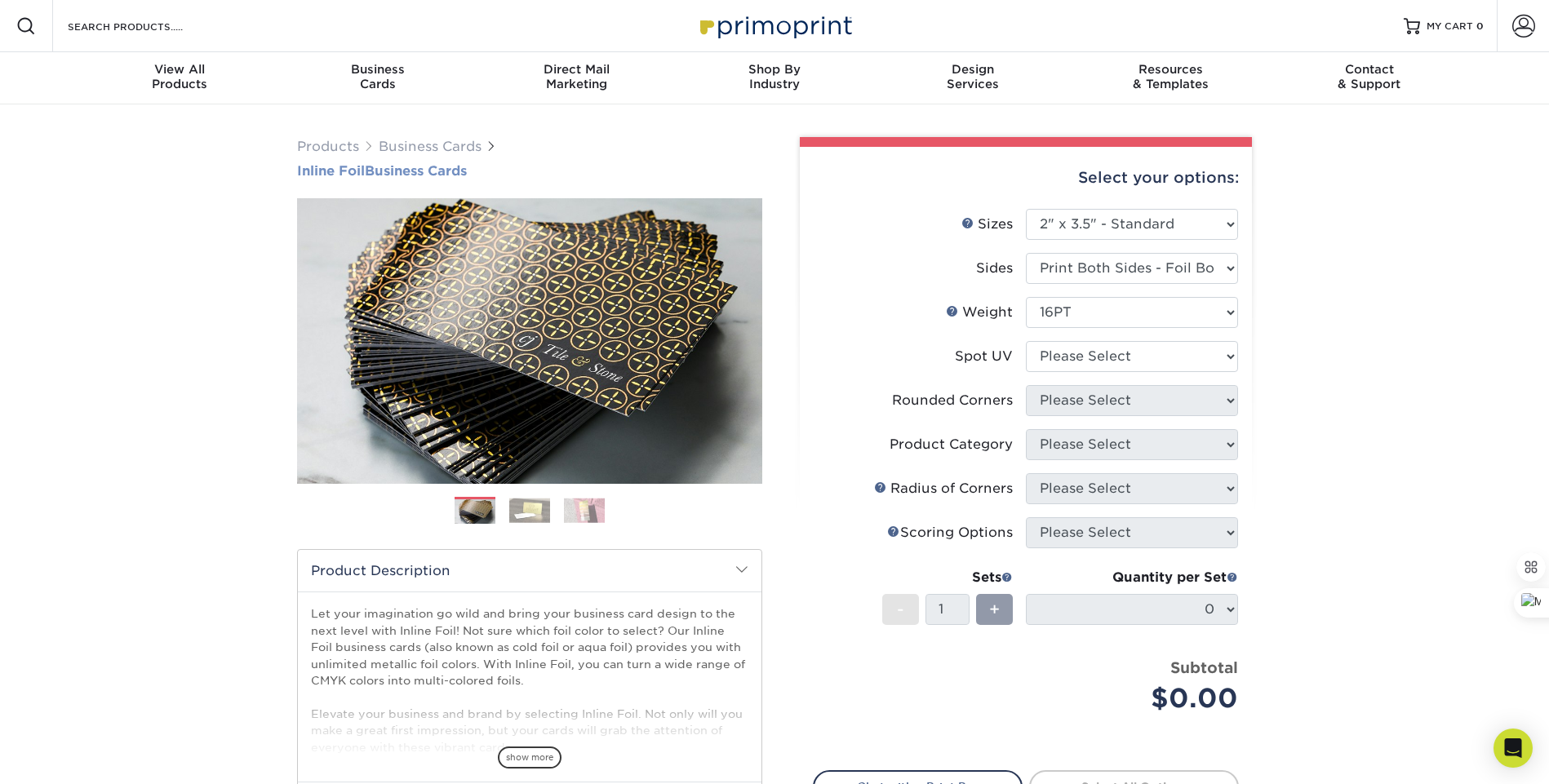
drag, startPoint x: 280, startPoint y: 171, endPoint x: 488, endPoint y: 173, distance: 208.0
click at [488, 173] on div "Products Business Cards Inline Foil Business Cards Previous Next" at bounding box center [774, 540] width 1549 height 871
copy h1 "Inline Foil Business Cards"
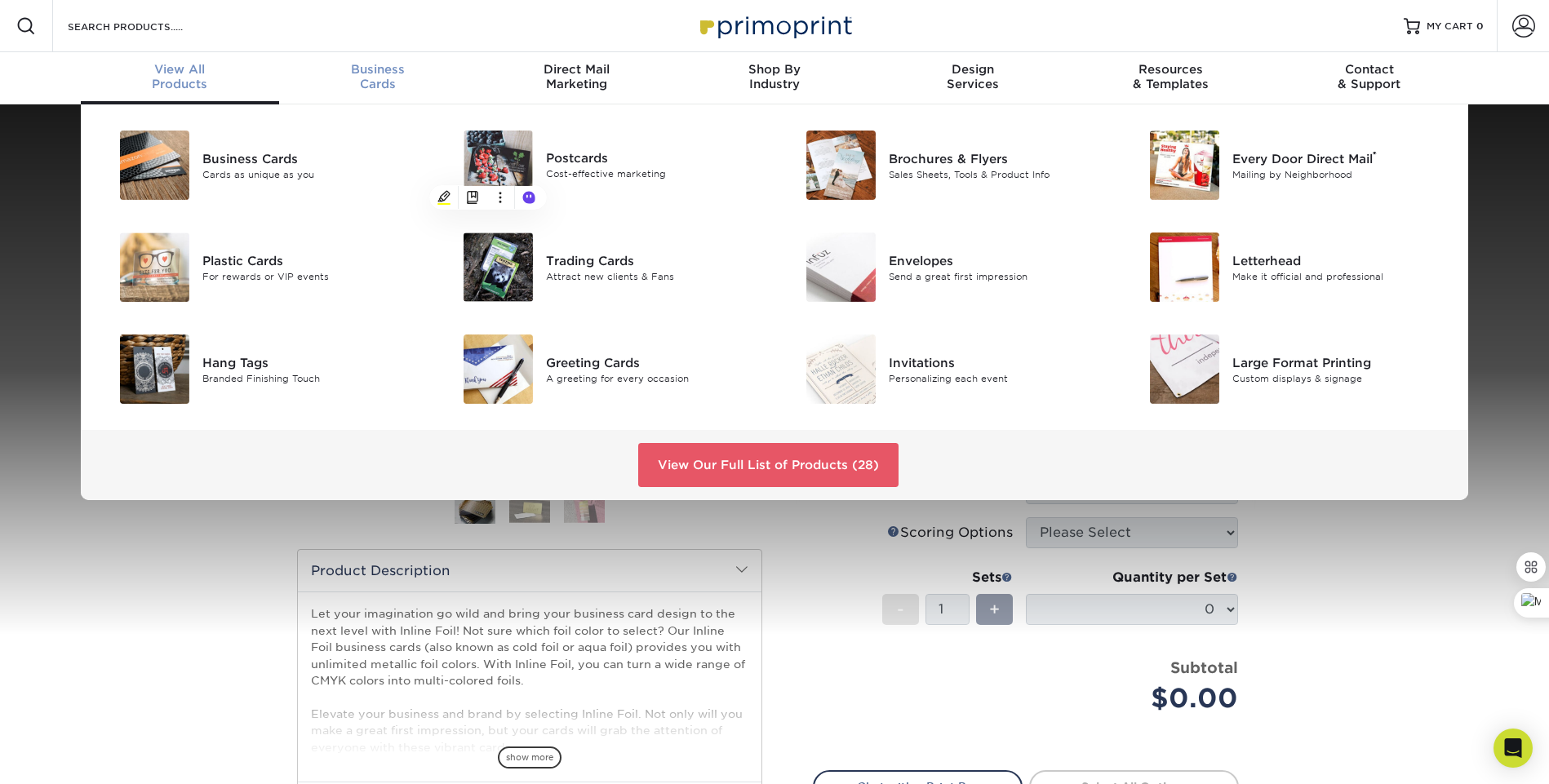
click at [360, 80] on div "Business Cards" at bounding box center [378, 77] width 198 height 29
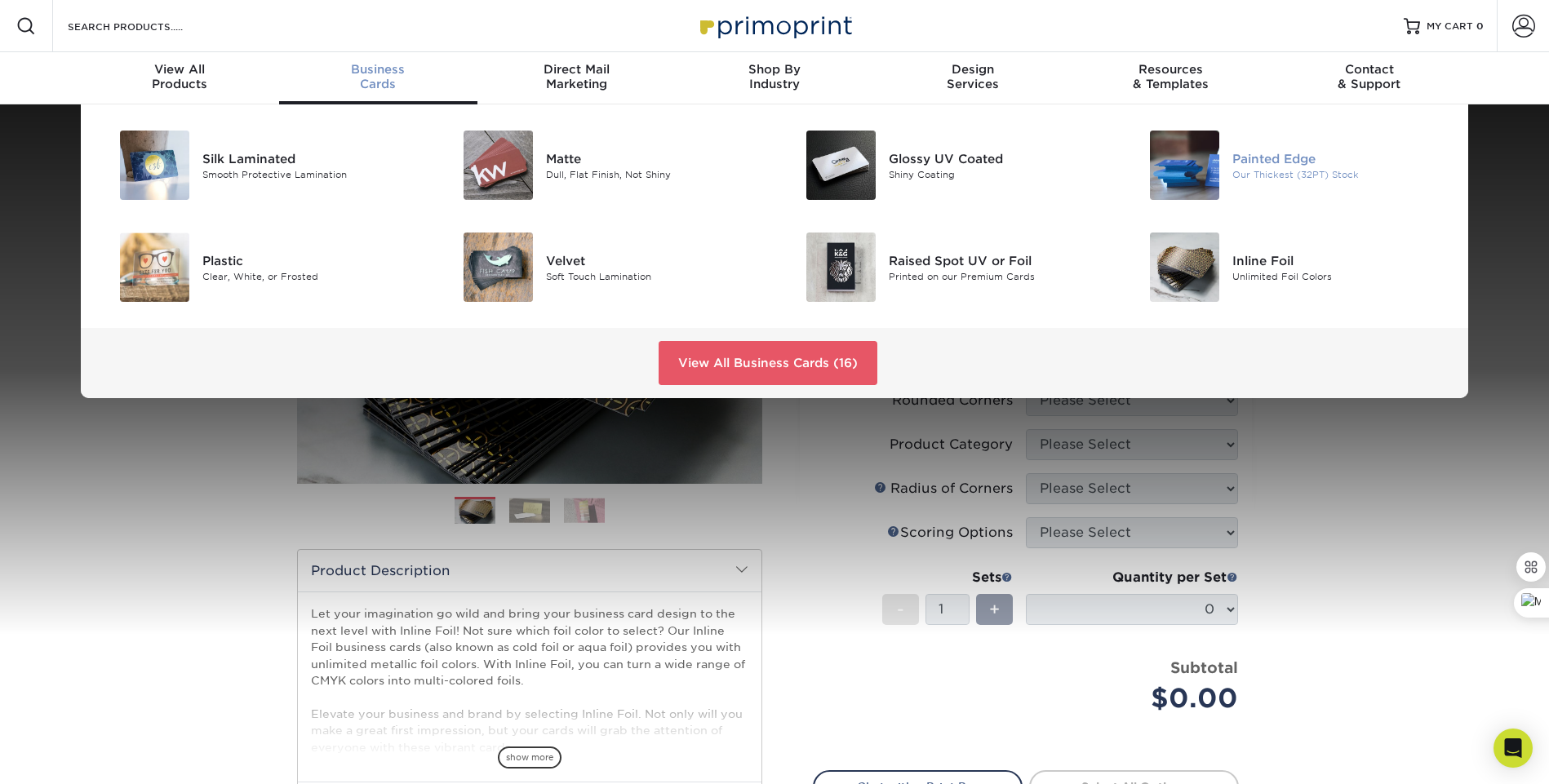
click at [1256, 158] on div "Painted Edge" at bounding box center [1340, 159] width 216 height 18
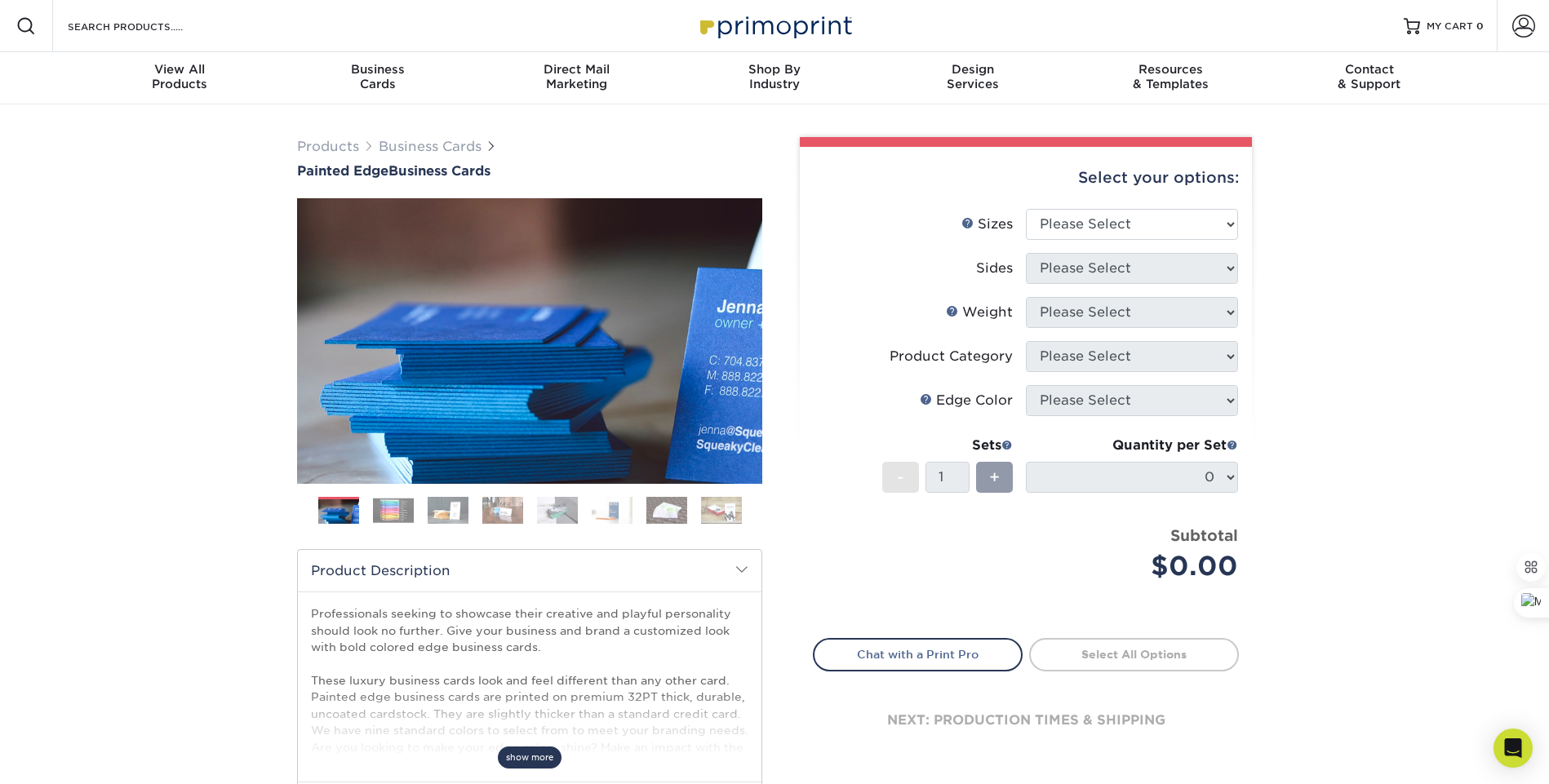
click at [548, 758] on span "show more" at bounding box center [529, 757] width 63 height 22
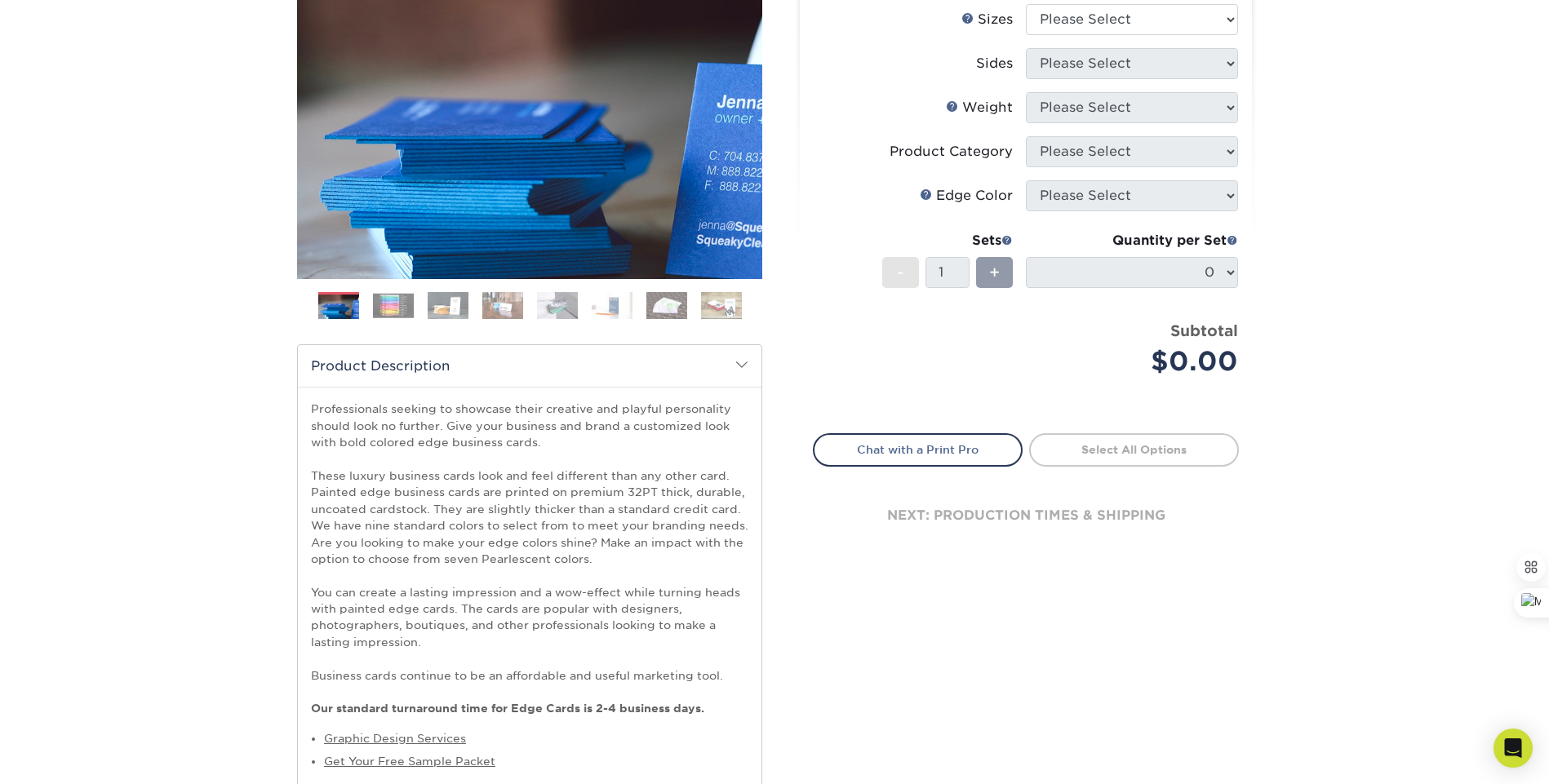
scroll to position [298, 0]
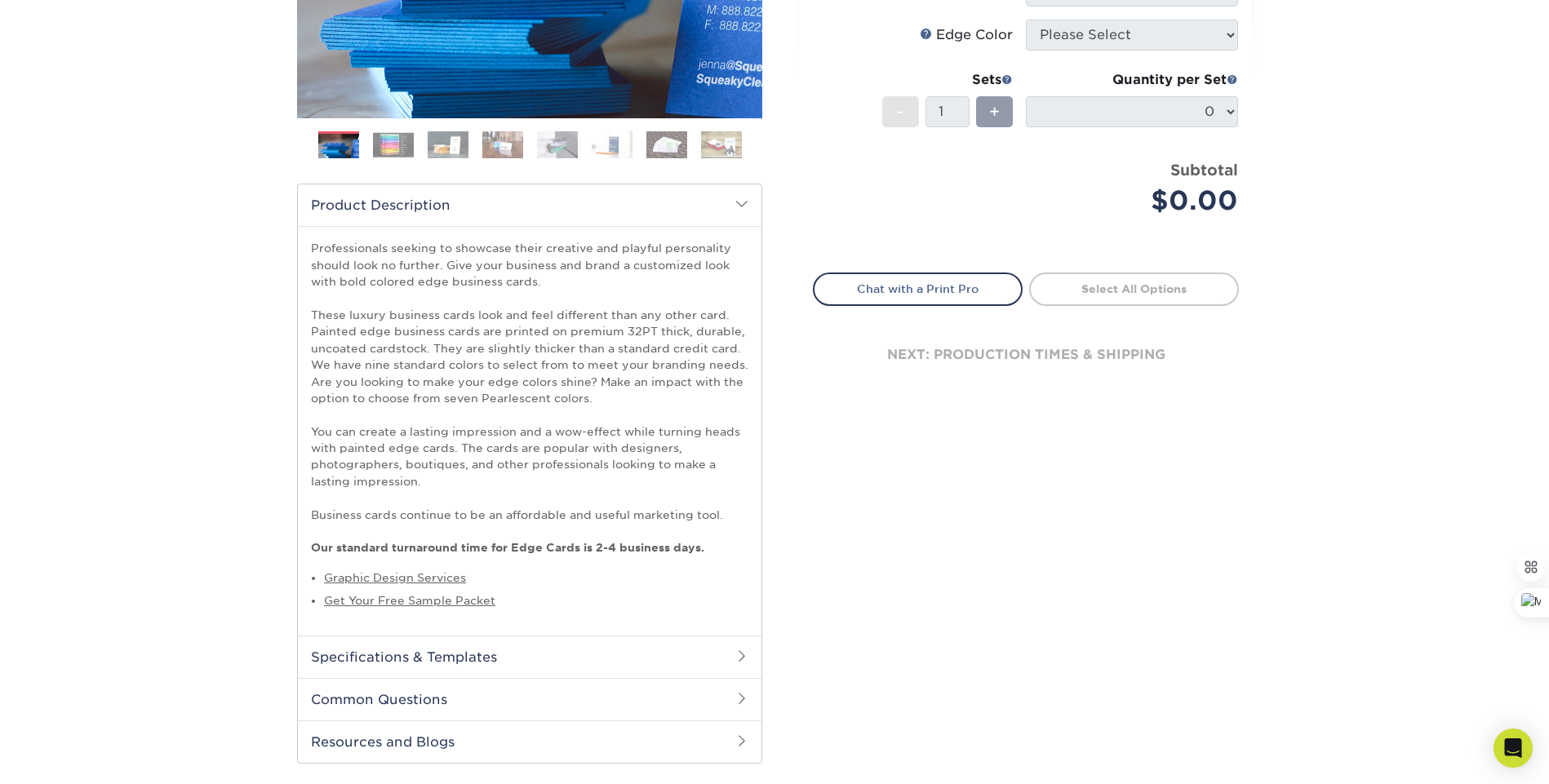
click at [503, 656] on h2 "Specifications & Templates" at bounding box center [529, 657] width 463 height 42
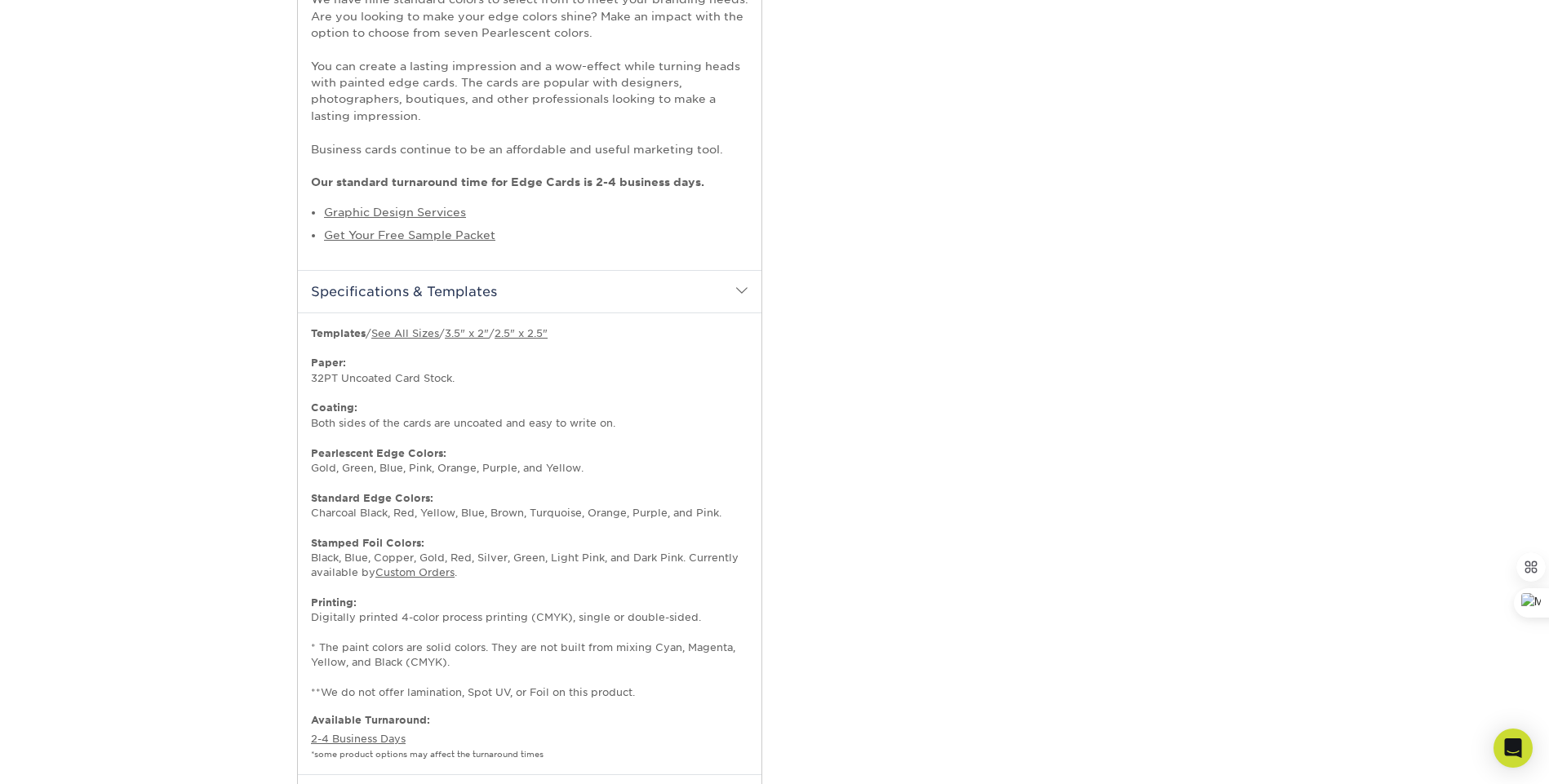
scroll to position [798, 0]
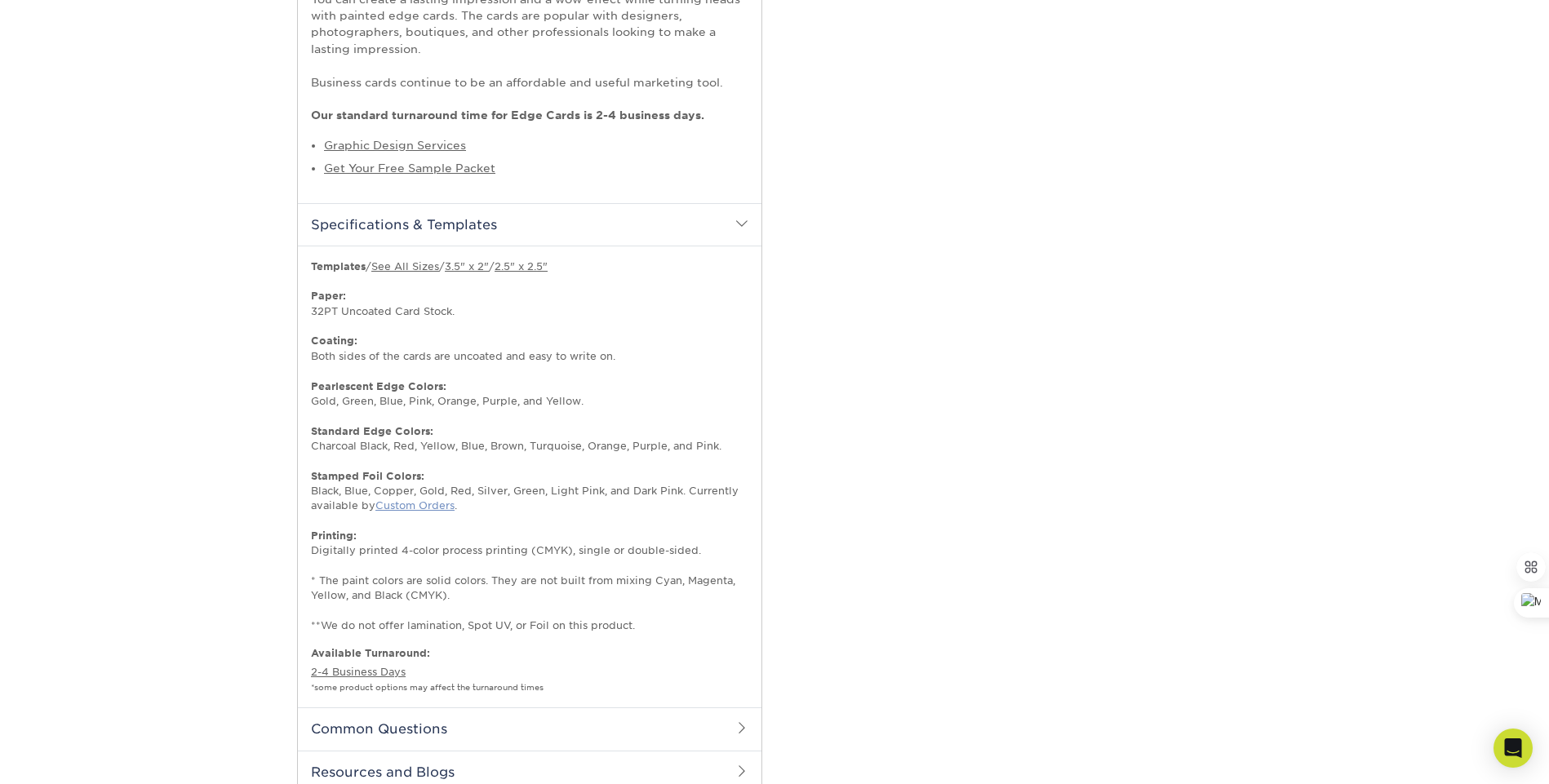
click at [422, 507] on link "Custom Orders" at bounding box center [415, 505] width 79 height 12
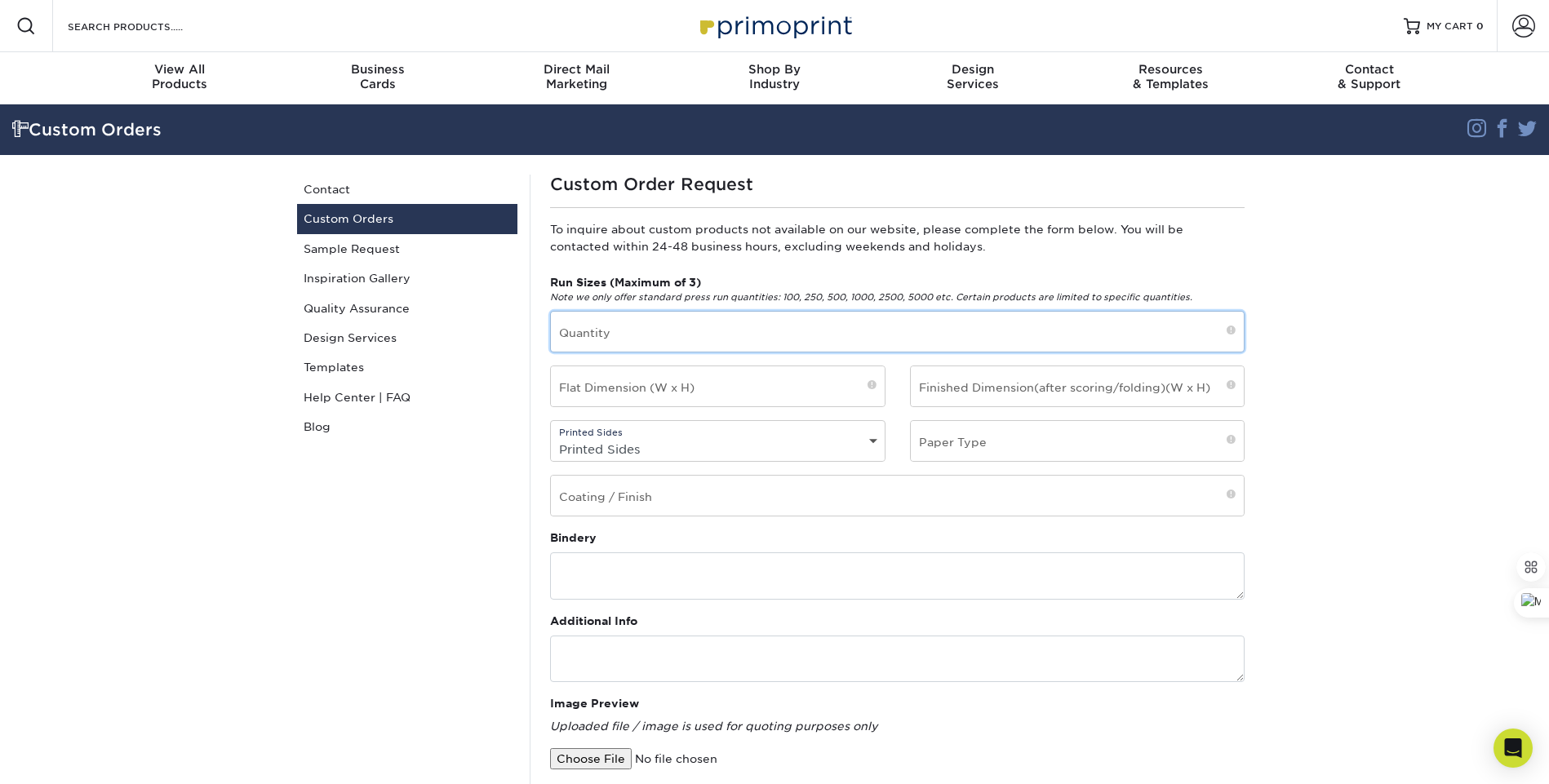
click at [708, 328] on input "text" at bounding box center [897, 332] width 692 height 40
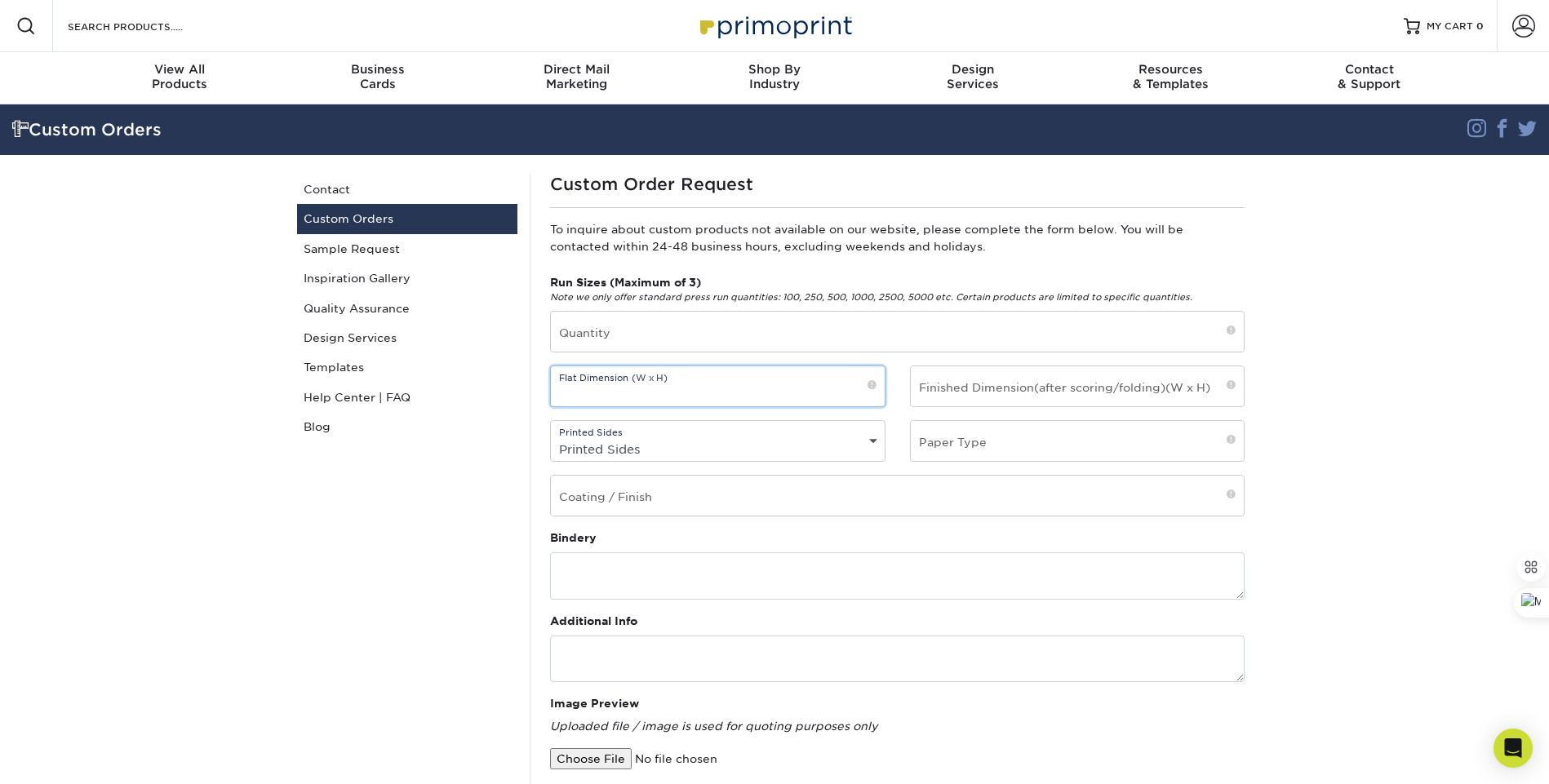
click at [769, 398] on input "text" at bounding box center [718, 386] width 334 height 40
click at [1065, 387] on input "text" at bounding box center [1078, 386] width 334 height 40
click at [628, 447] on select "Printed Sides 4/0 - Single Sided 4/4 - Double Sided" at bounding box center [718, 449] width 334 height 24
select select "4/4 - Double Sided"
click at [551, 437] on select "Printed Sides 4/0 - Single Sided 4/4 - Double Sided" at bounding box center [718, 449] width 334 height 24
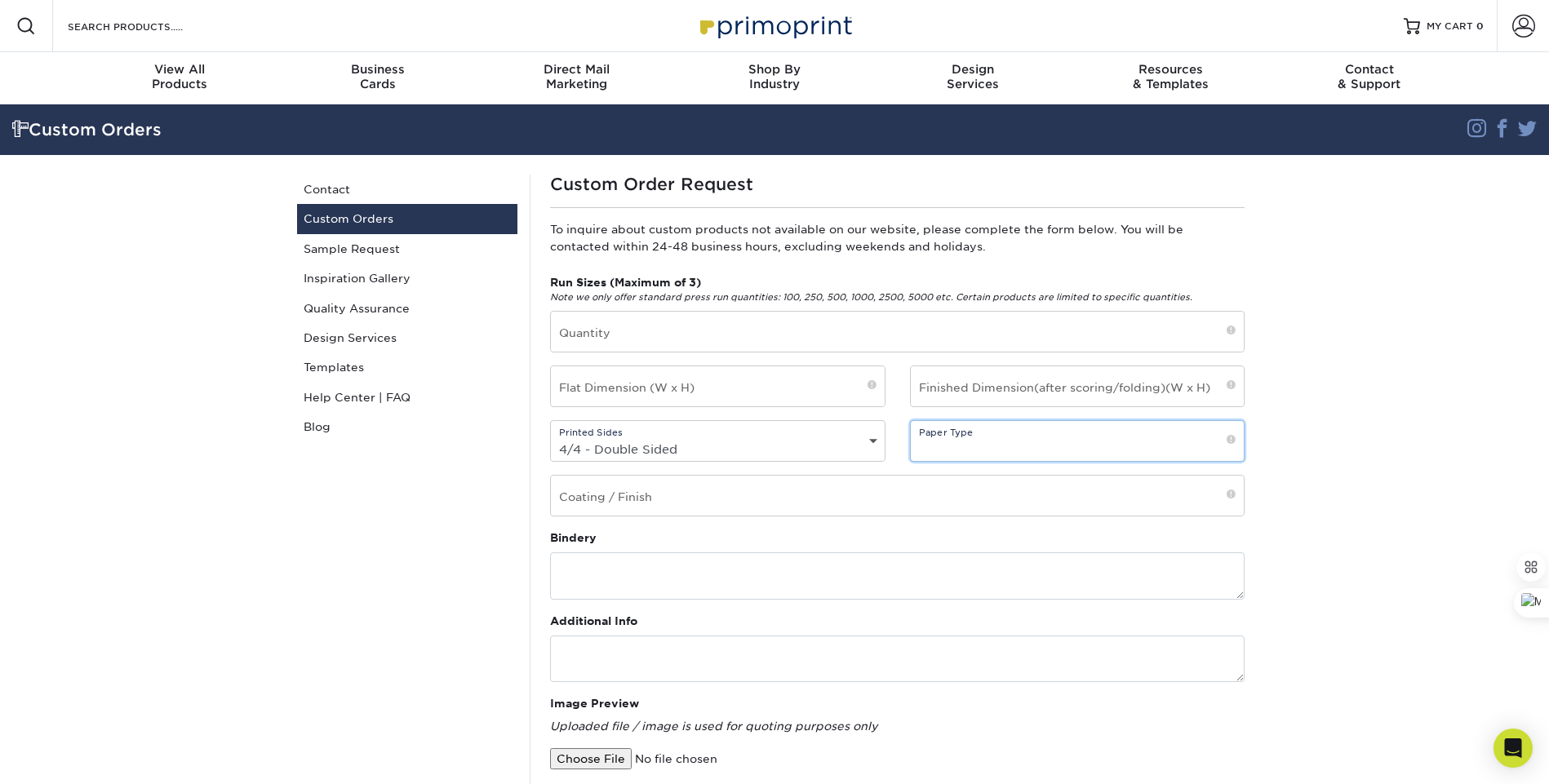
click at [977, 440] on input "text" at bounding box center [1078, 441] width 334 height 40
click at [655, 386] on input "text" at bounding box center [718, 386] width 334 height 40
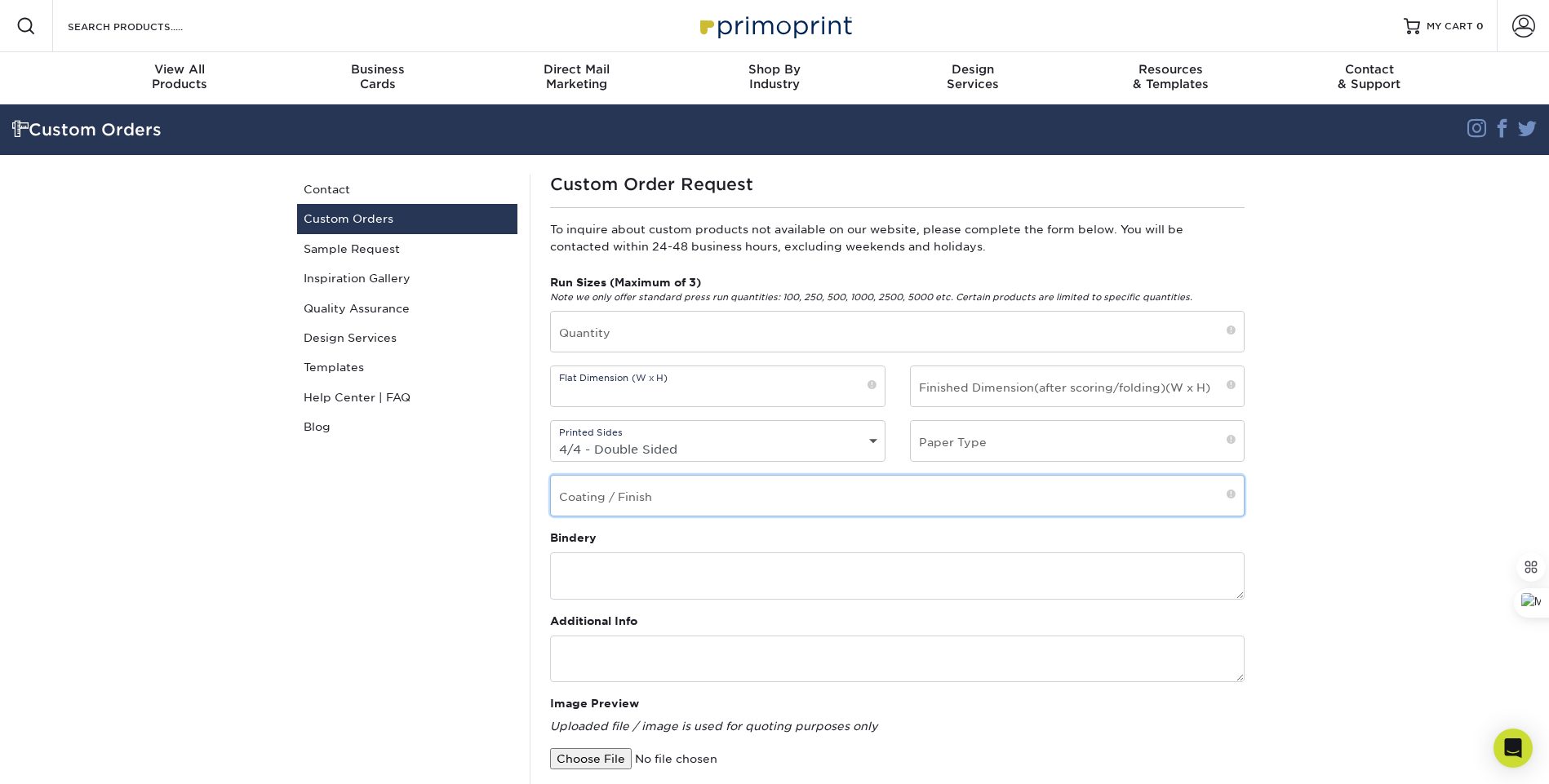
click at [669, 505] on input "text" at bounding box center [897, 496] width 692 height 40
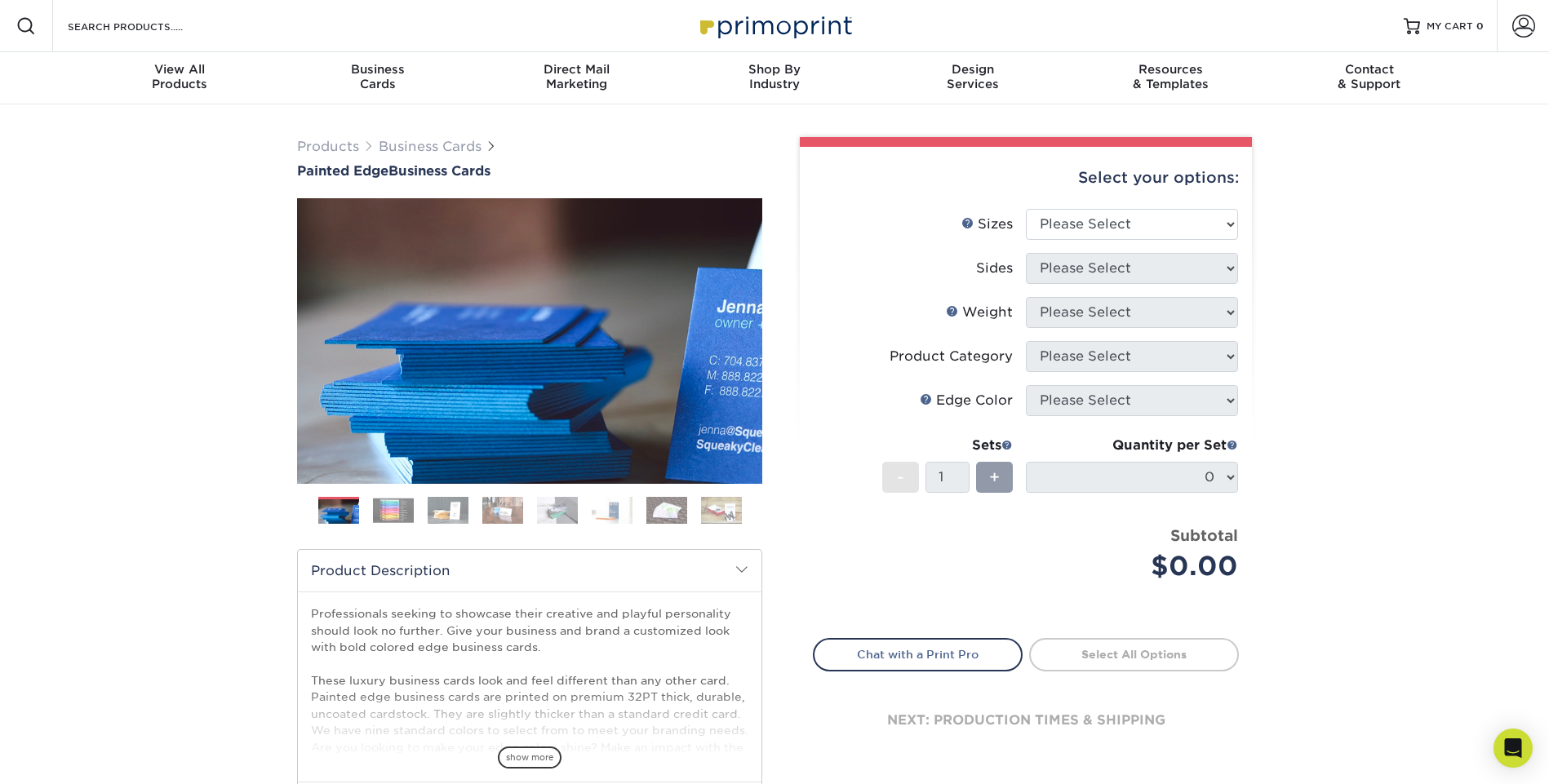
scroll to position [361, 0]
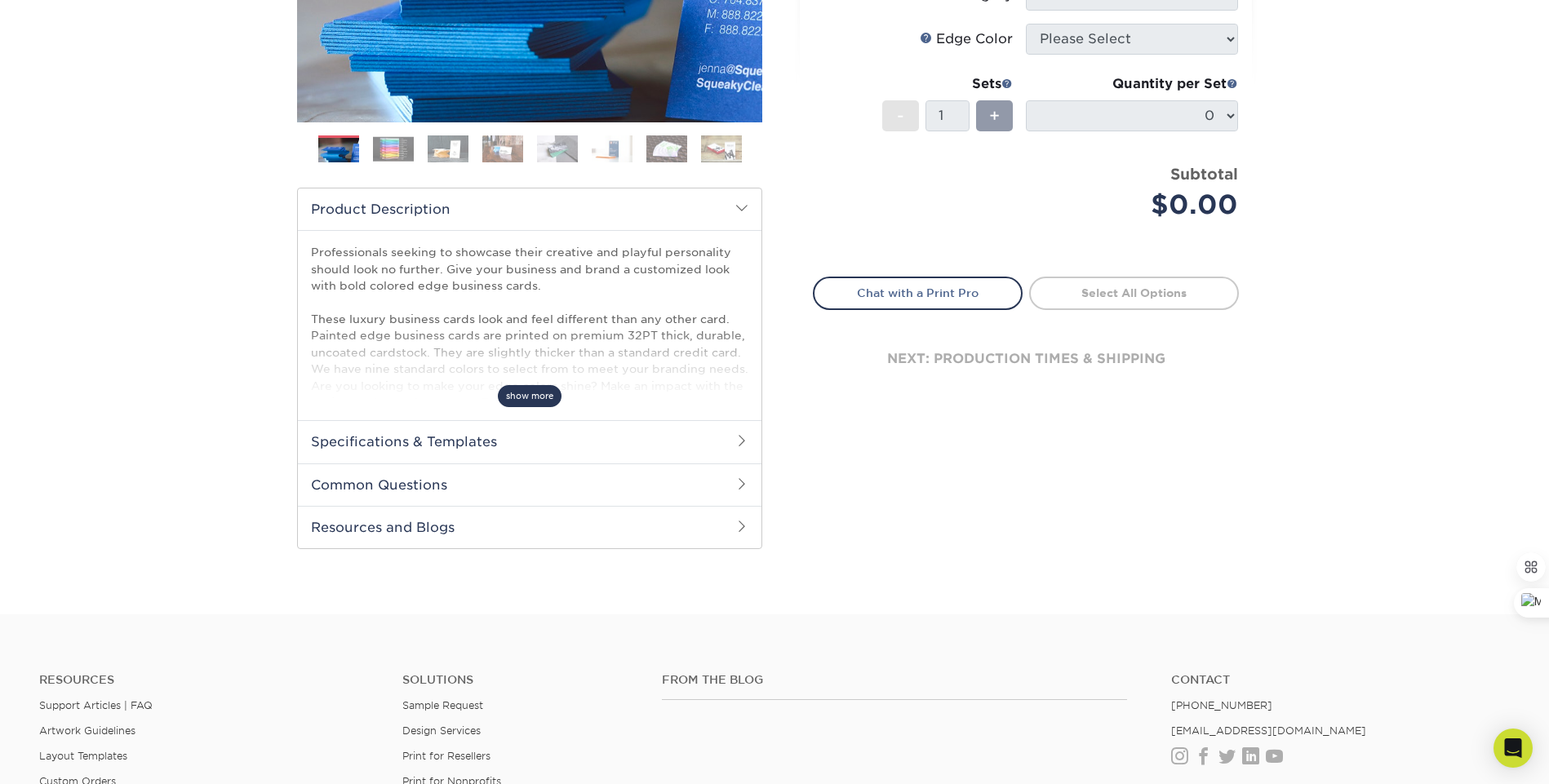
click at [531, 399] on span "show more" at bounding box center [529, 396] width 63 height 22
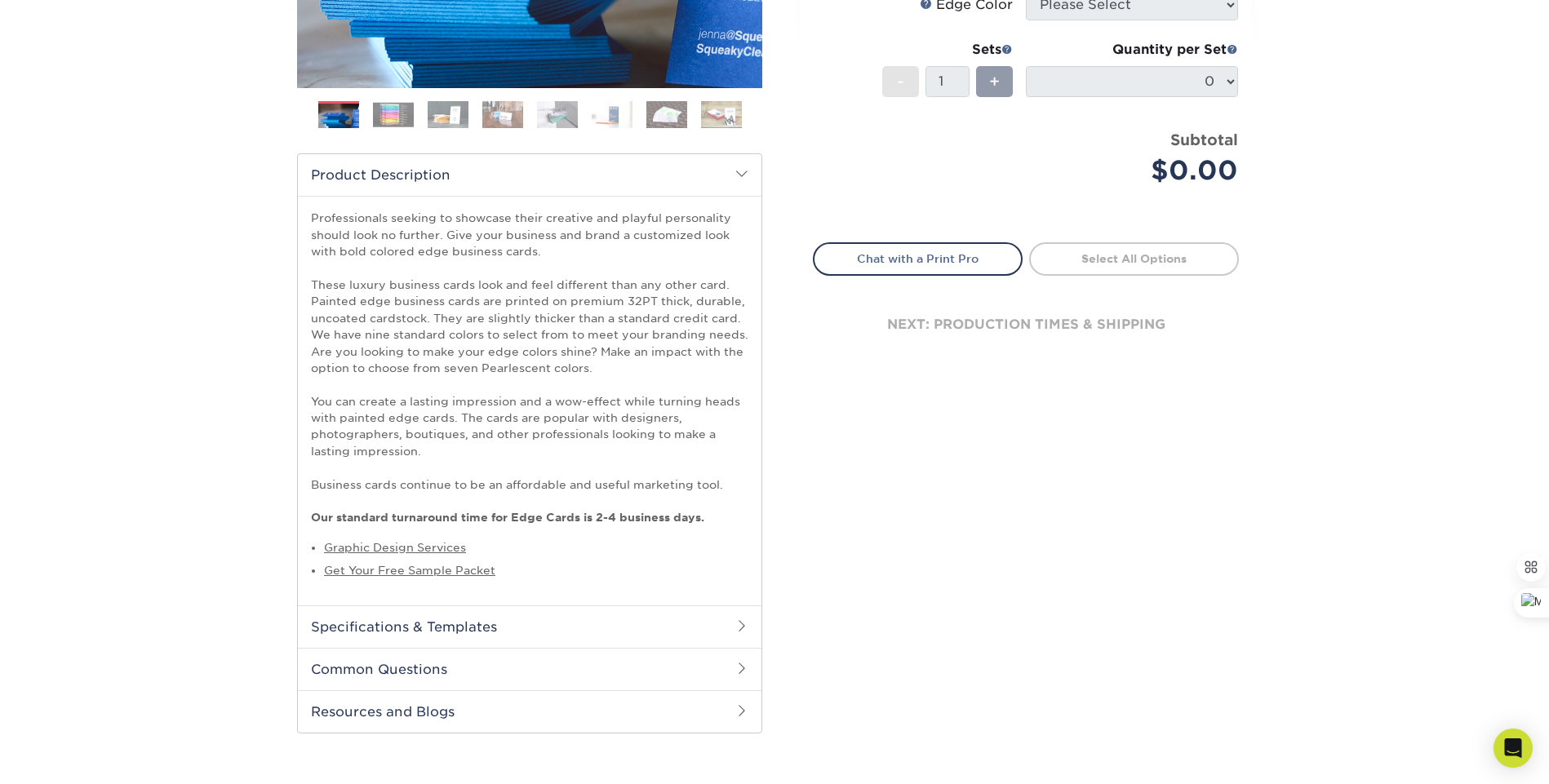
scroll to position [396, 0]
click at [522, 624] on h2 "Specifications & Templates" at bounding box center [529, 625] width 463 height 42
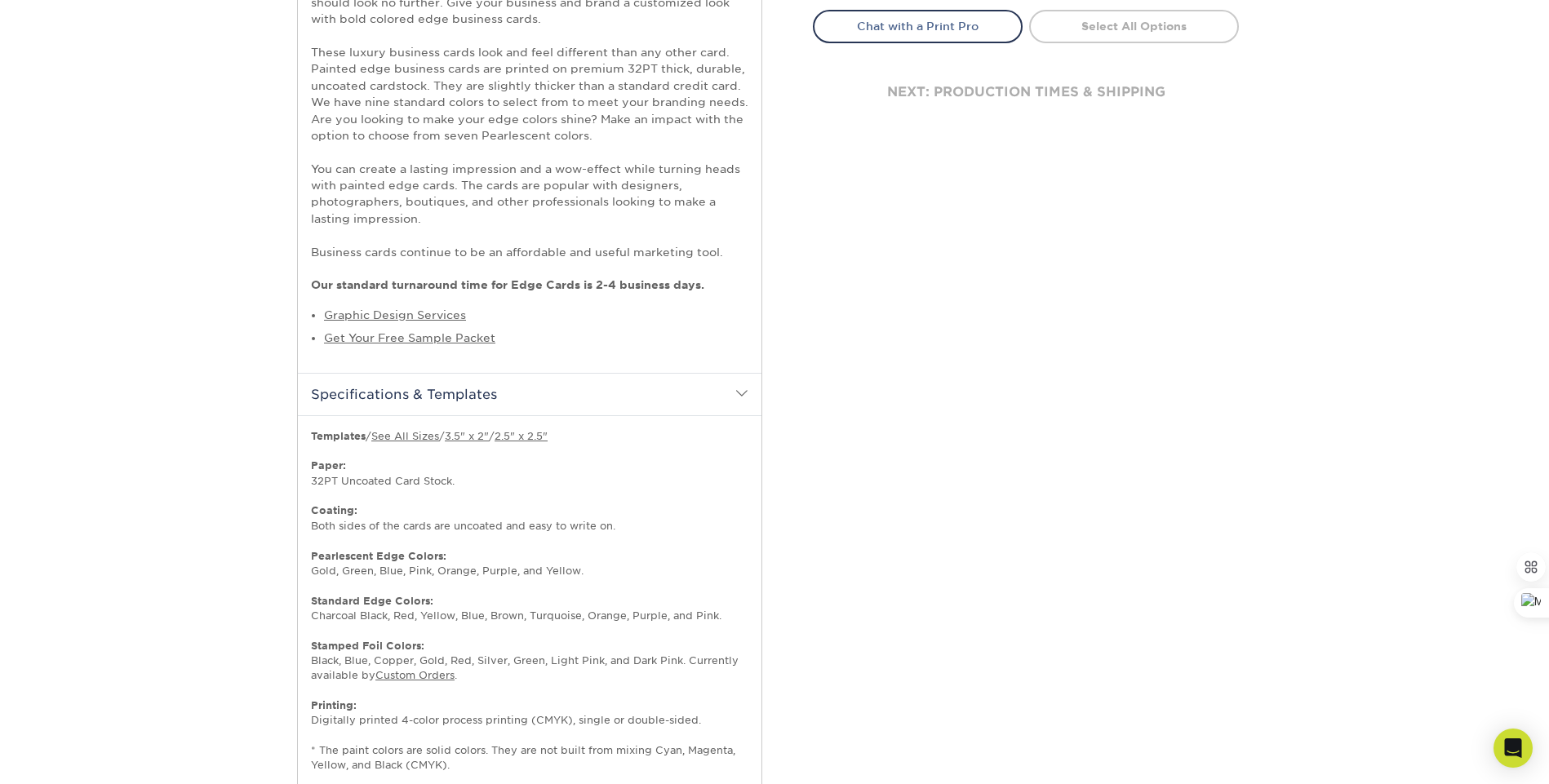
scroll to position [734, 0]
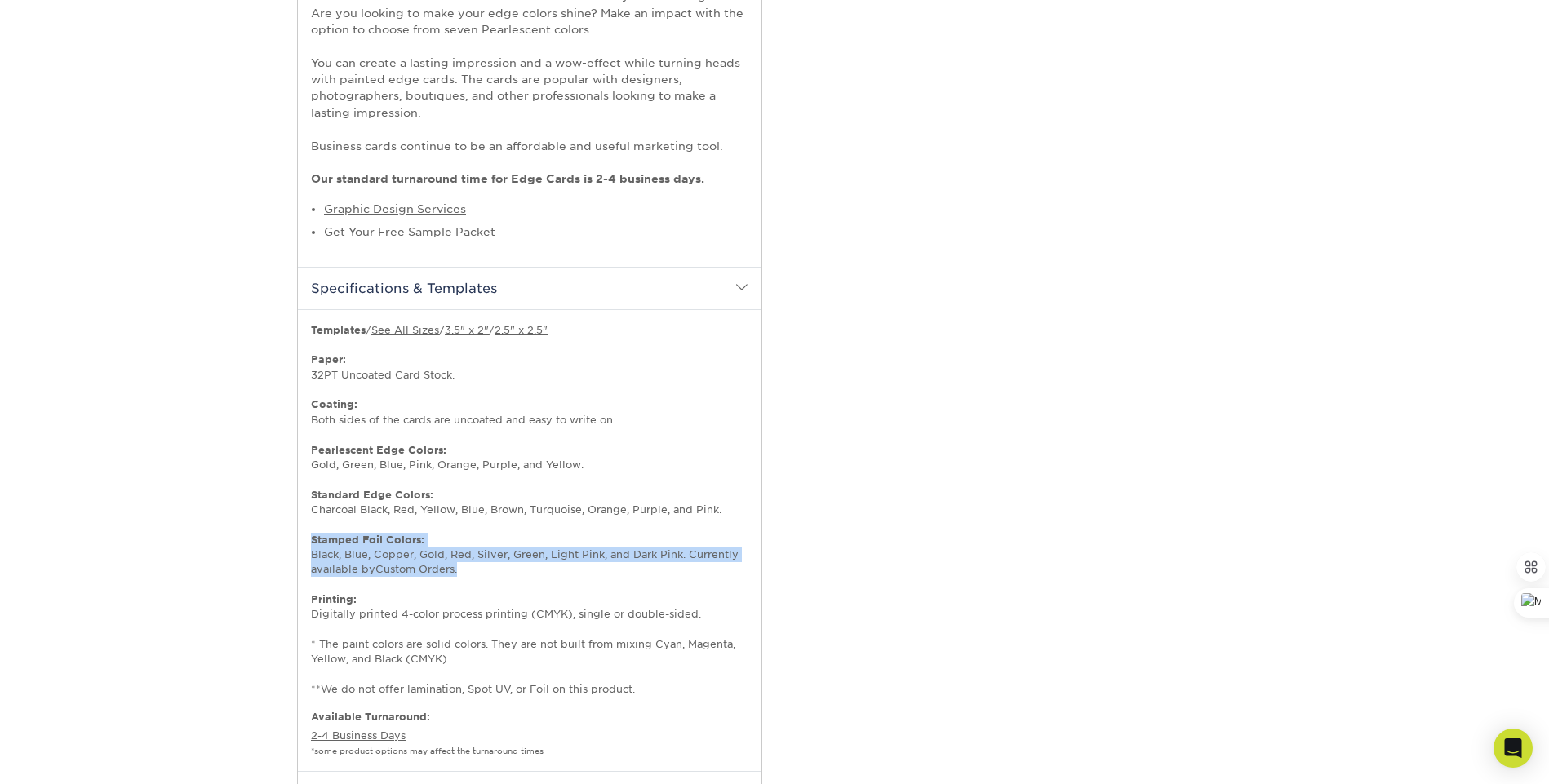
drag, startPoint x: 311, startPoint y: 536, endPoint x: 508, endPoint y: 575, distance: 200.8
click at [508, 575] on p "Templates / See All Sizes / 3.5" x 2" / 2.5" x 2.5" Paper: 32PT Uncoated Card S…" at bounding box center [529, 510] width 437 height 374
copy p "Stamped Foil Colors: Black, Blue, Copper, Gold, Red, Silver, Green, Light Pink,…"
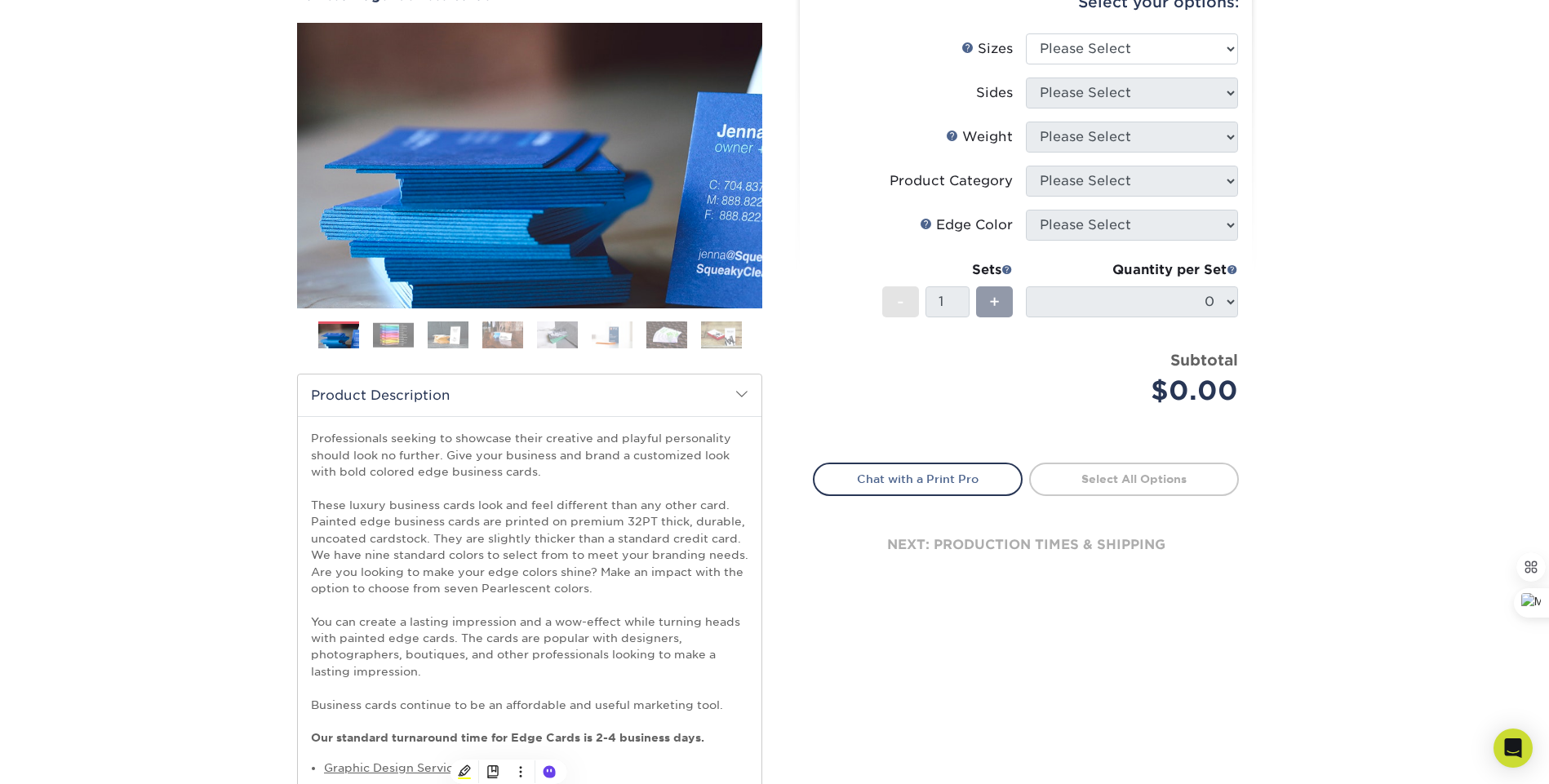
scroll to position [0, 0]
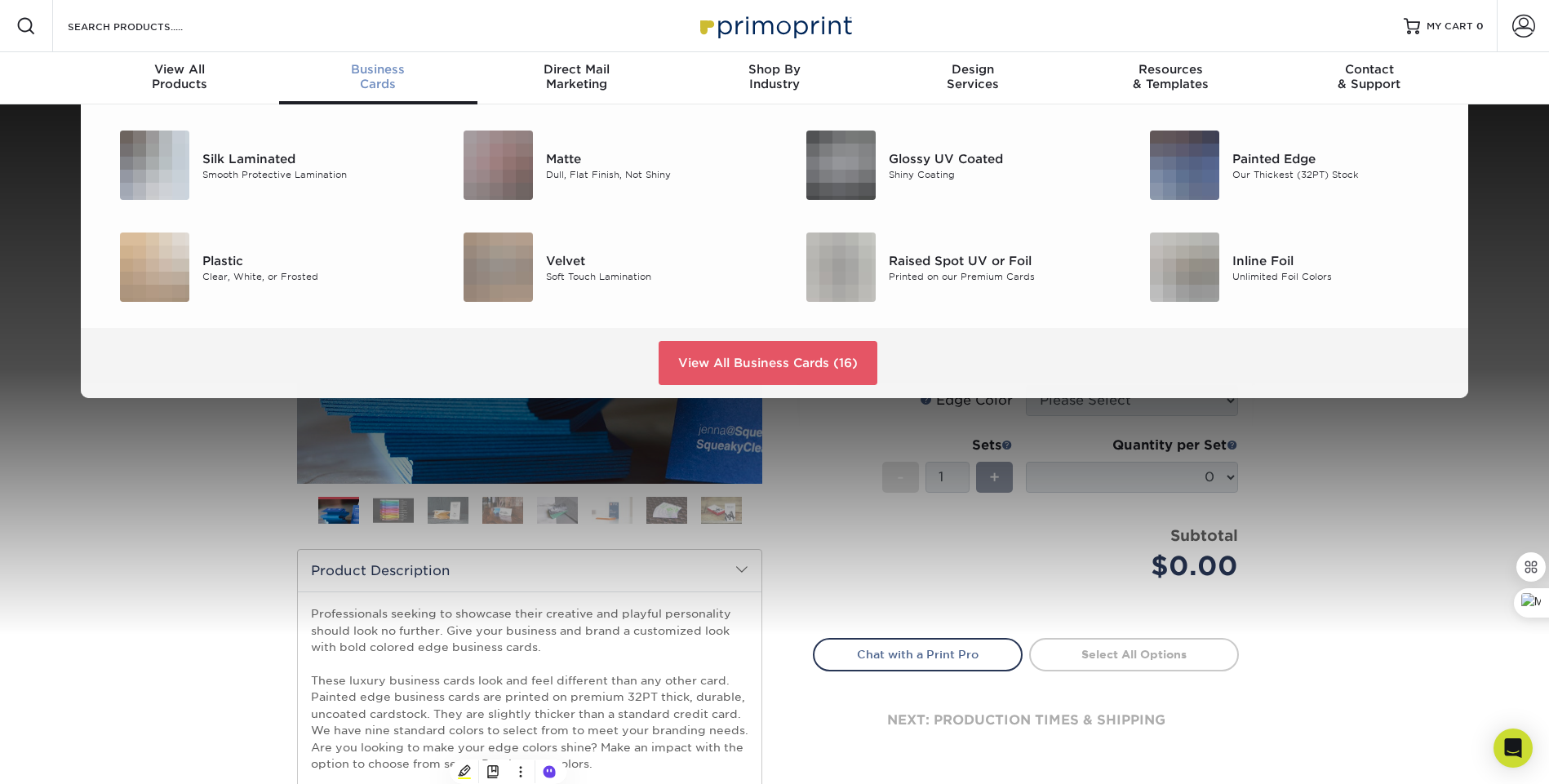
click at [394, 72] on span "Business" at bounding box center [378, 70] width 198 height 15
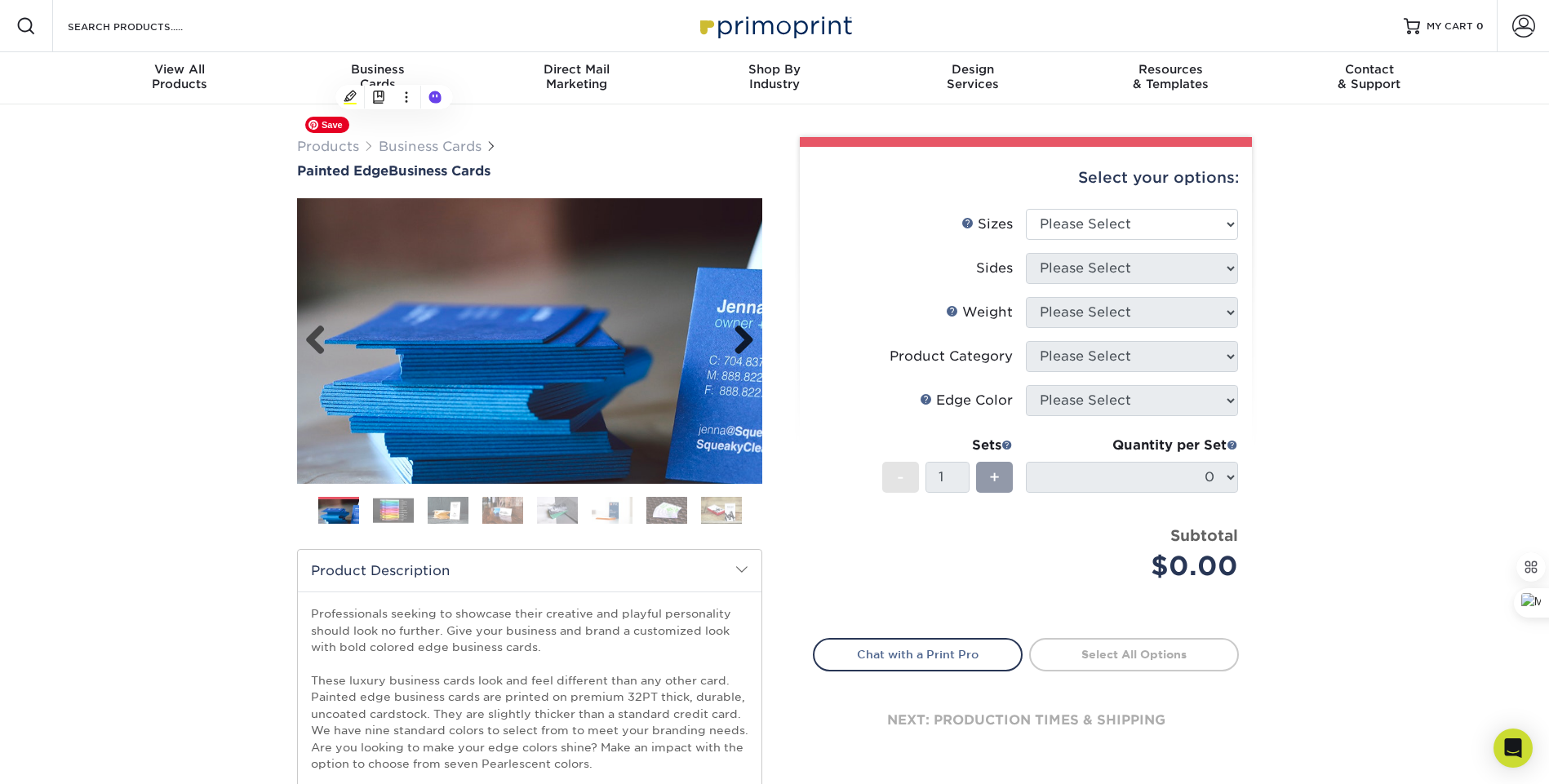
click at [744, 338] on link "Next" at bounding box center [738, 341] width 33 height 33
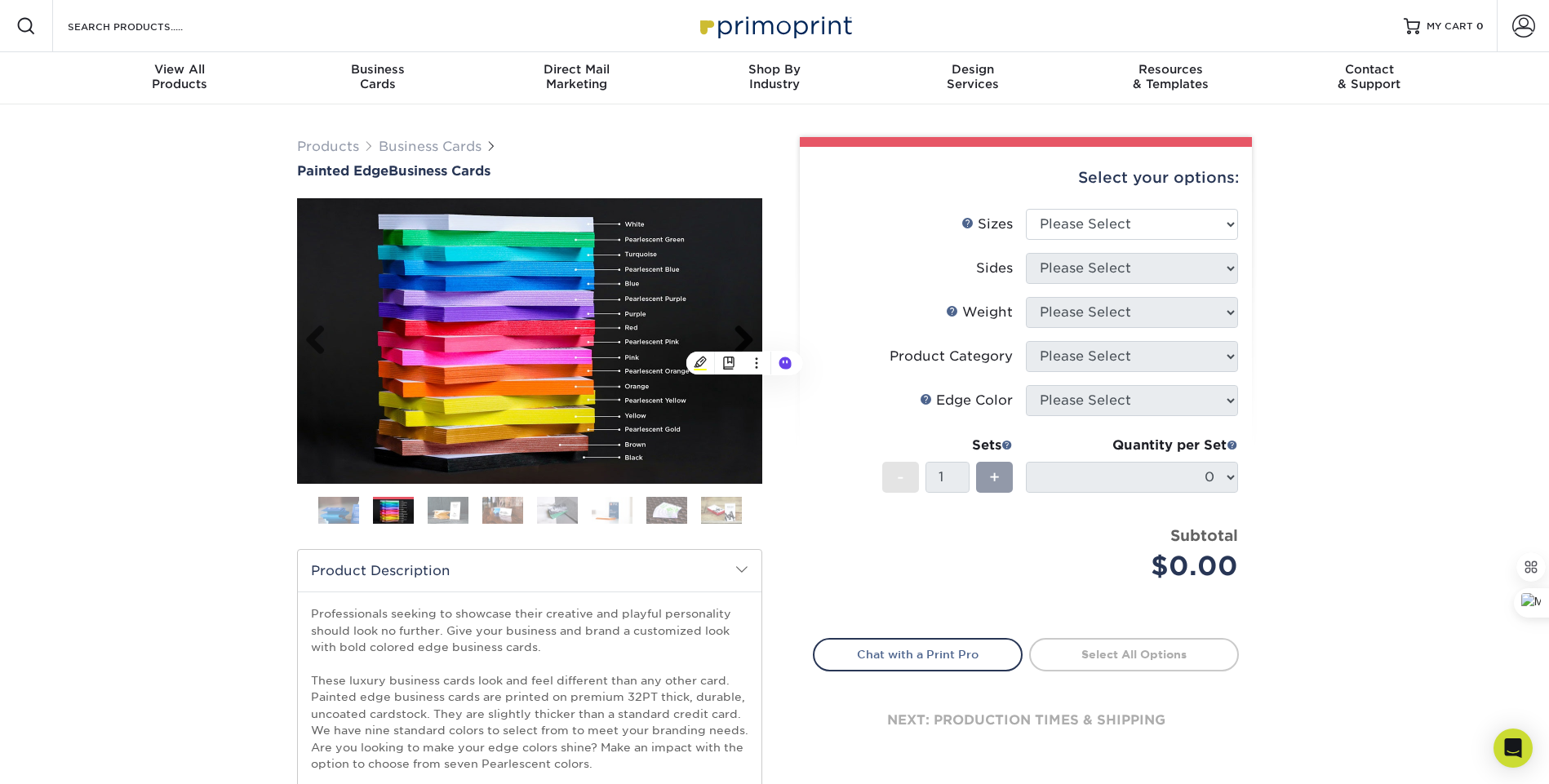
click at [742, 343] on link "Next" at bounding box center [738, 341] width 33 height 33
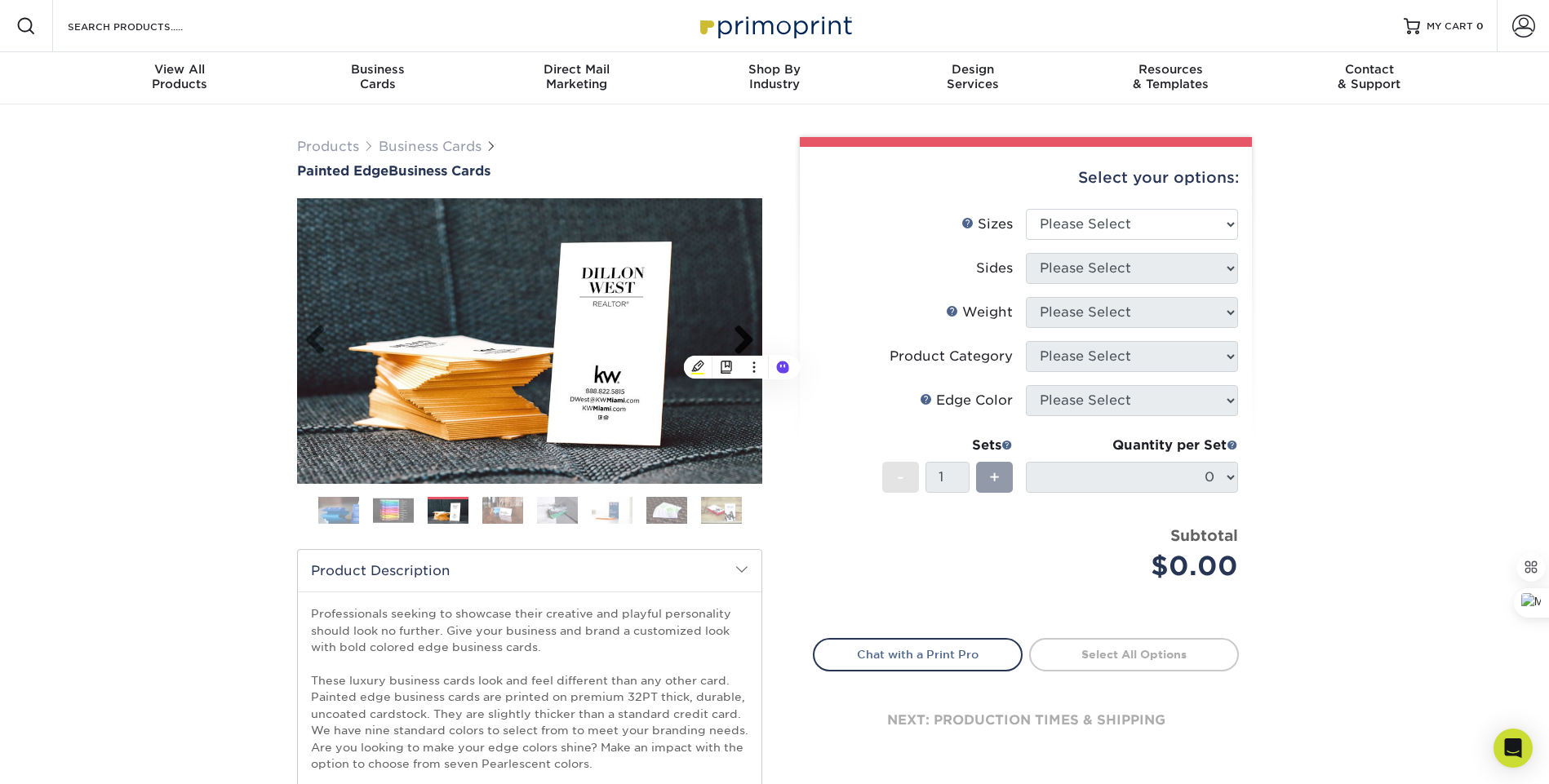
click at [742, 343] on link "Next" at bounding box center [738, 341] width 33 height 33
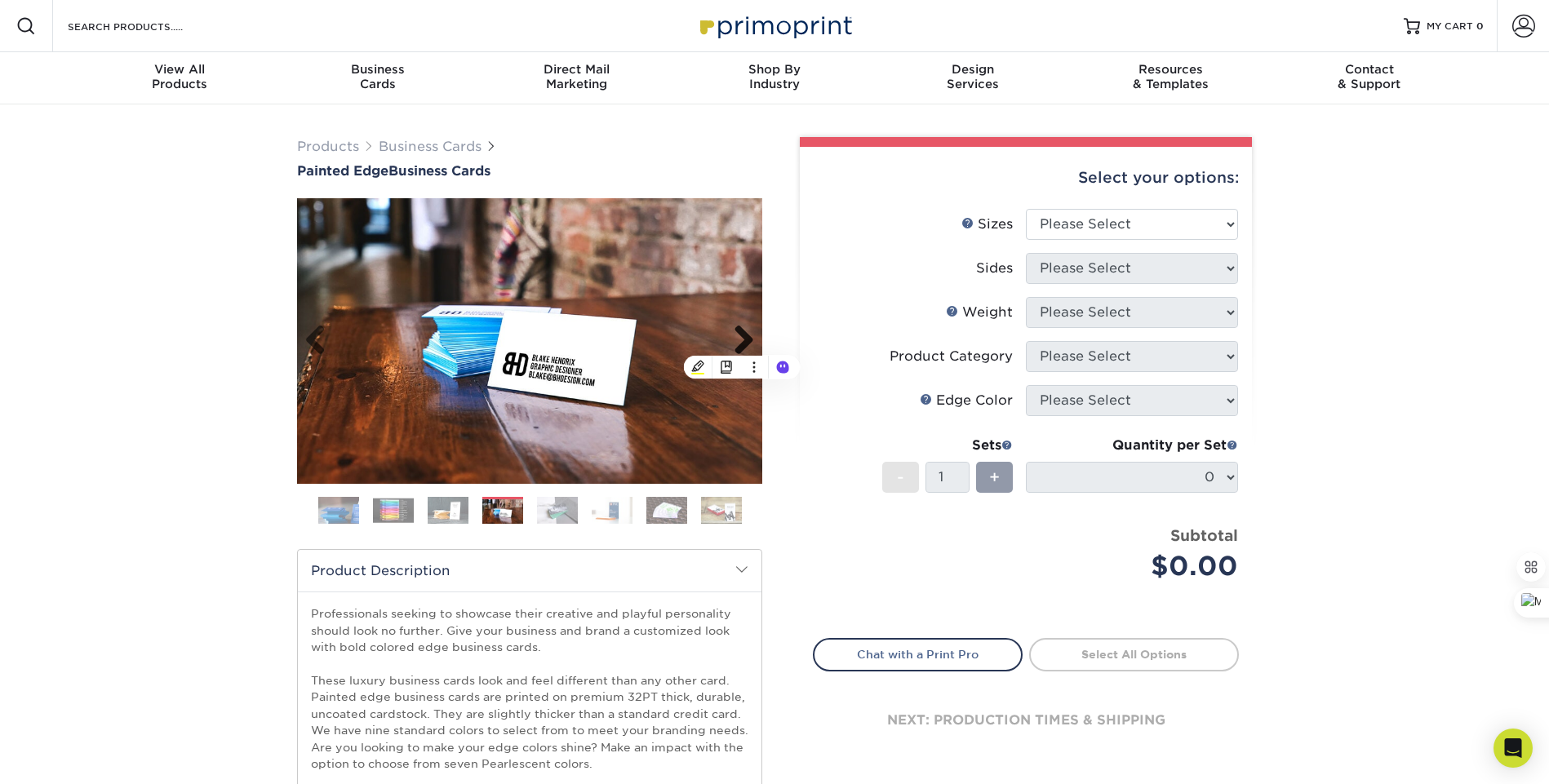
click at [742, 343] on link "Next" at bounding box center [738, 341] width 33 height 33
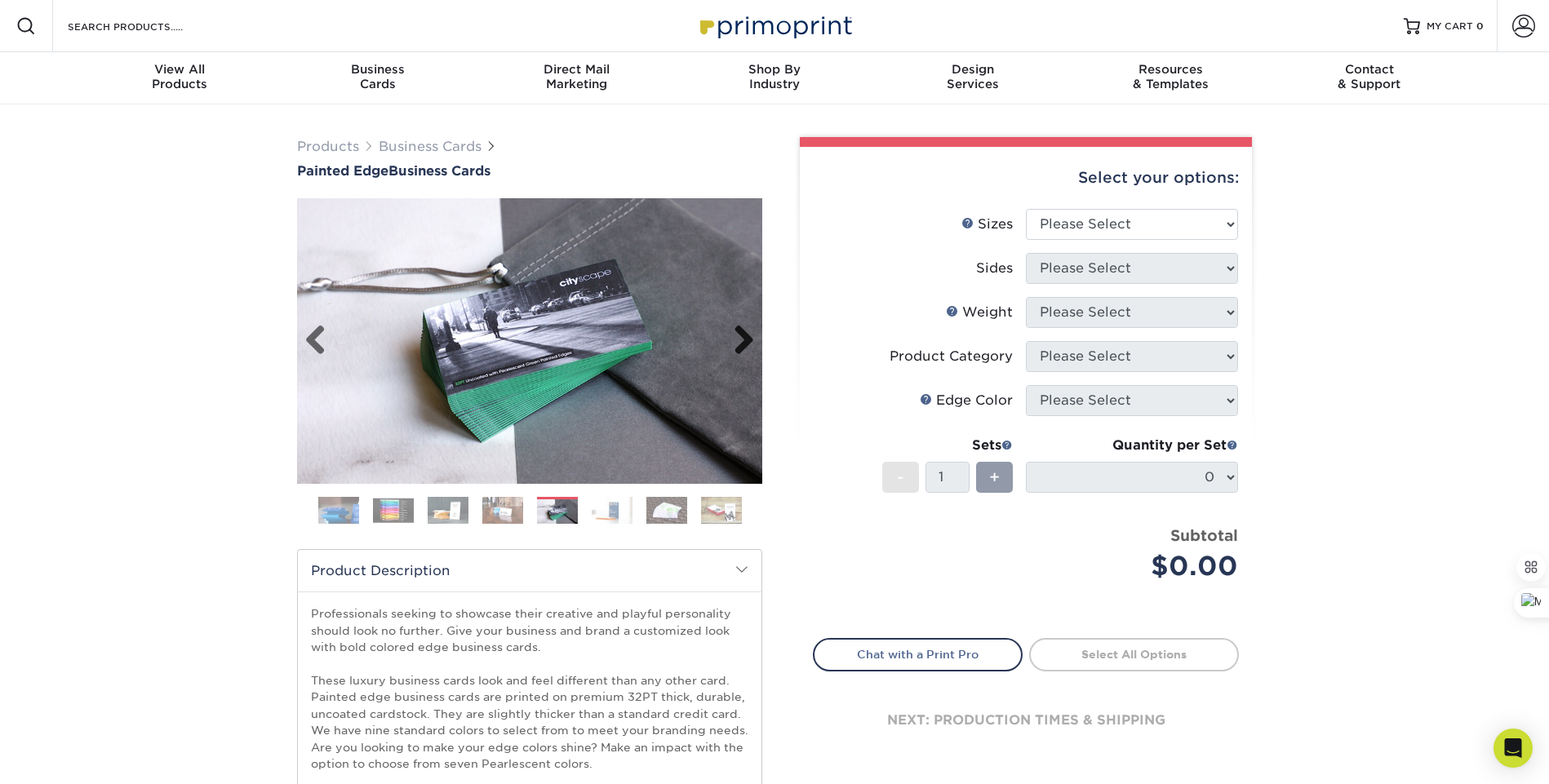
click at [742, 343] on link "Next" at bounding box center [738, 341] width 33 height 33
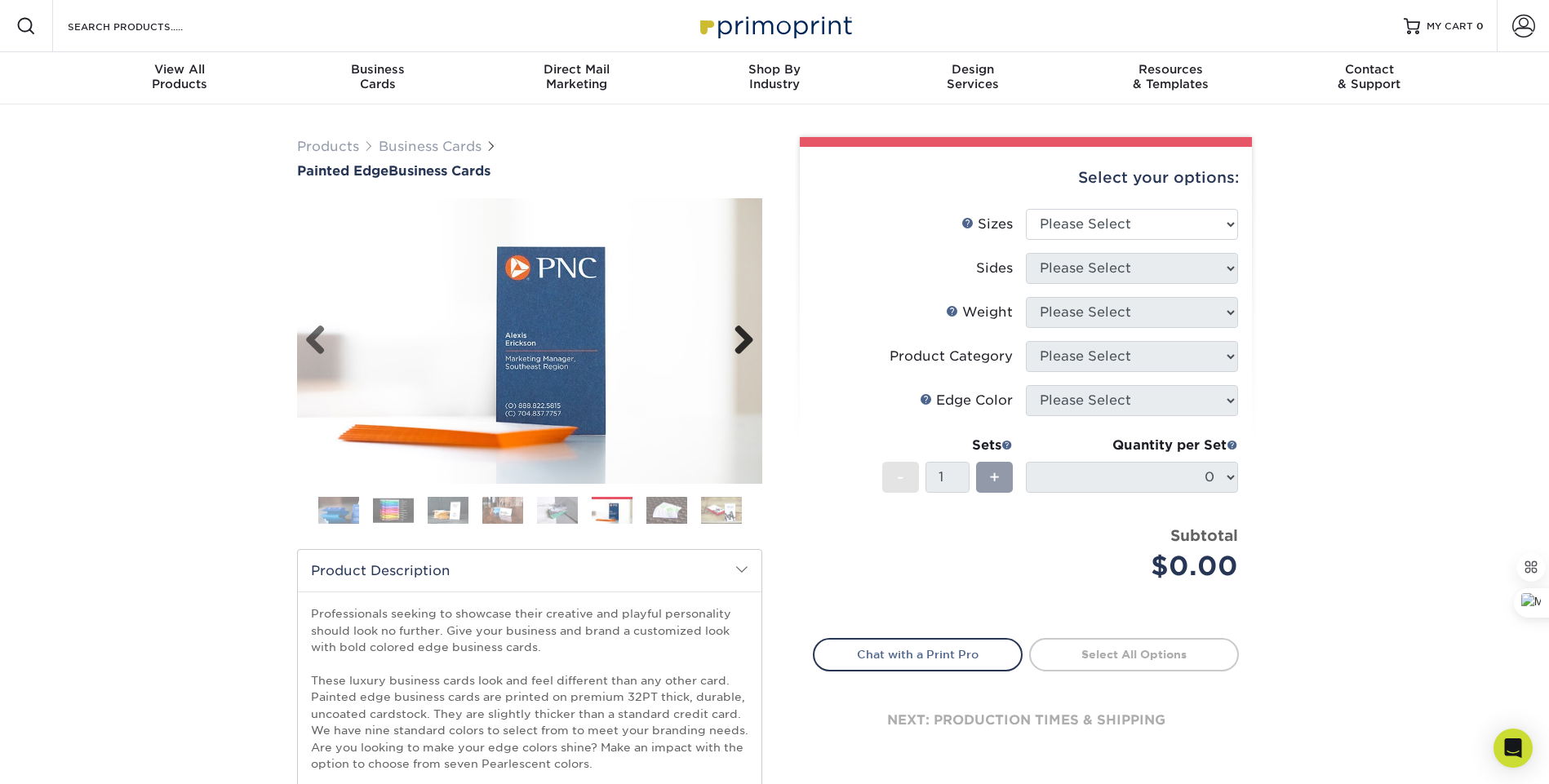
click at [742, 343] on link "Next" at bounding box center [738, 341] width 33 height 33
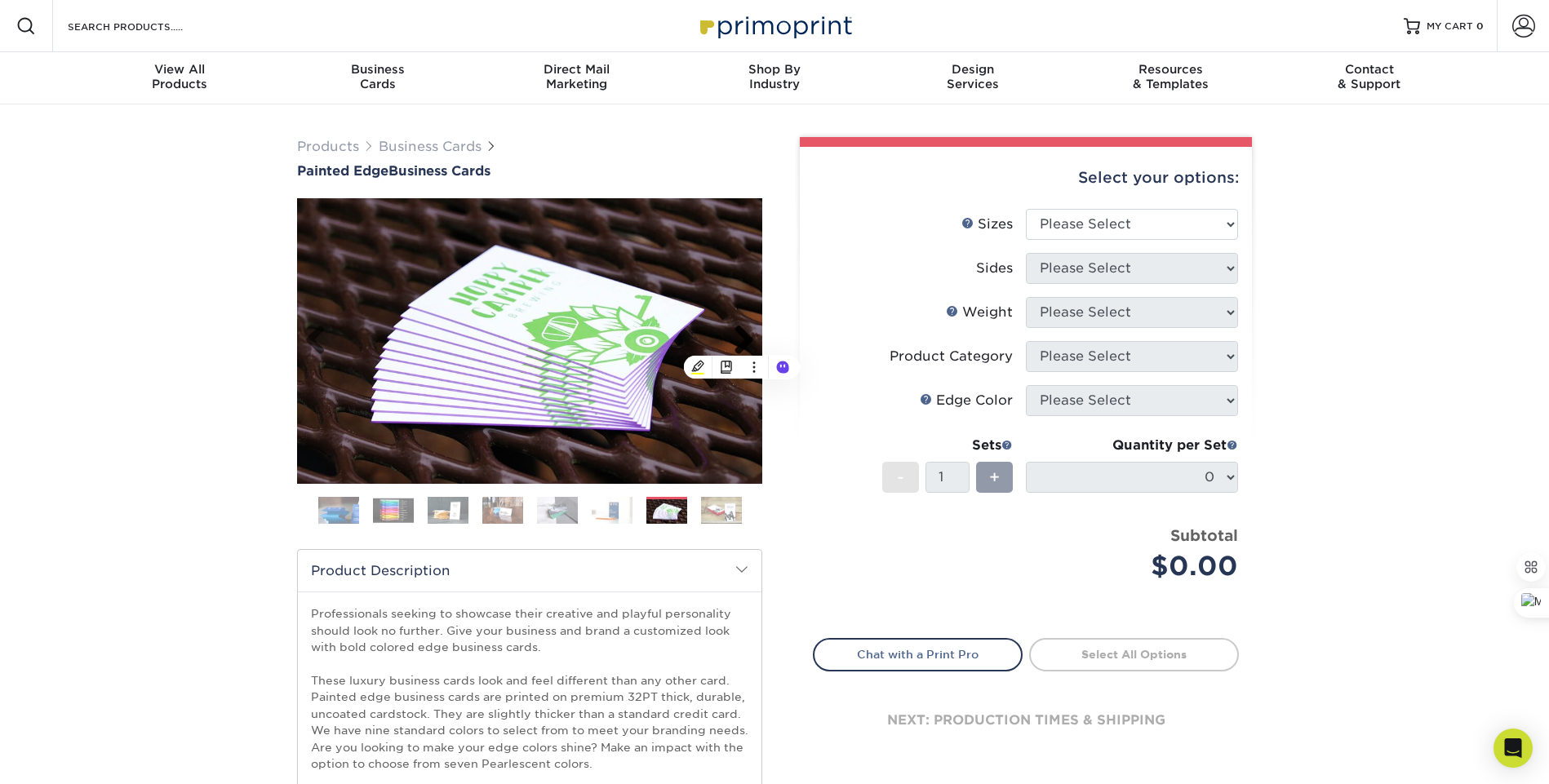
click at [742, 343] on link "Next" at bounding box center [738, 341] width 33 height 33
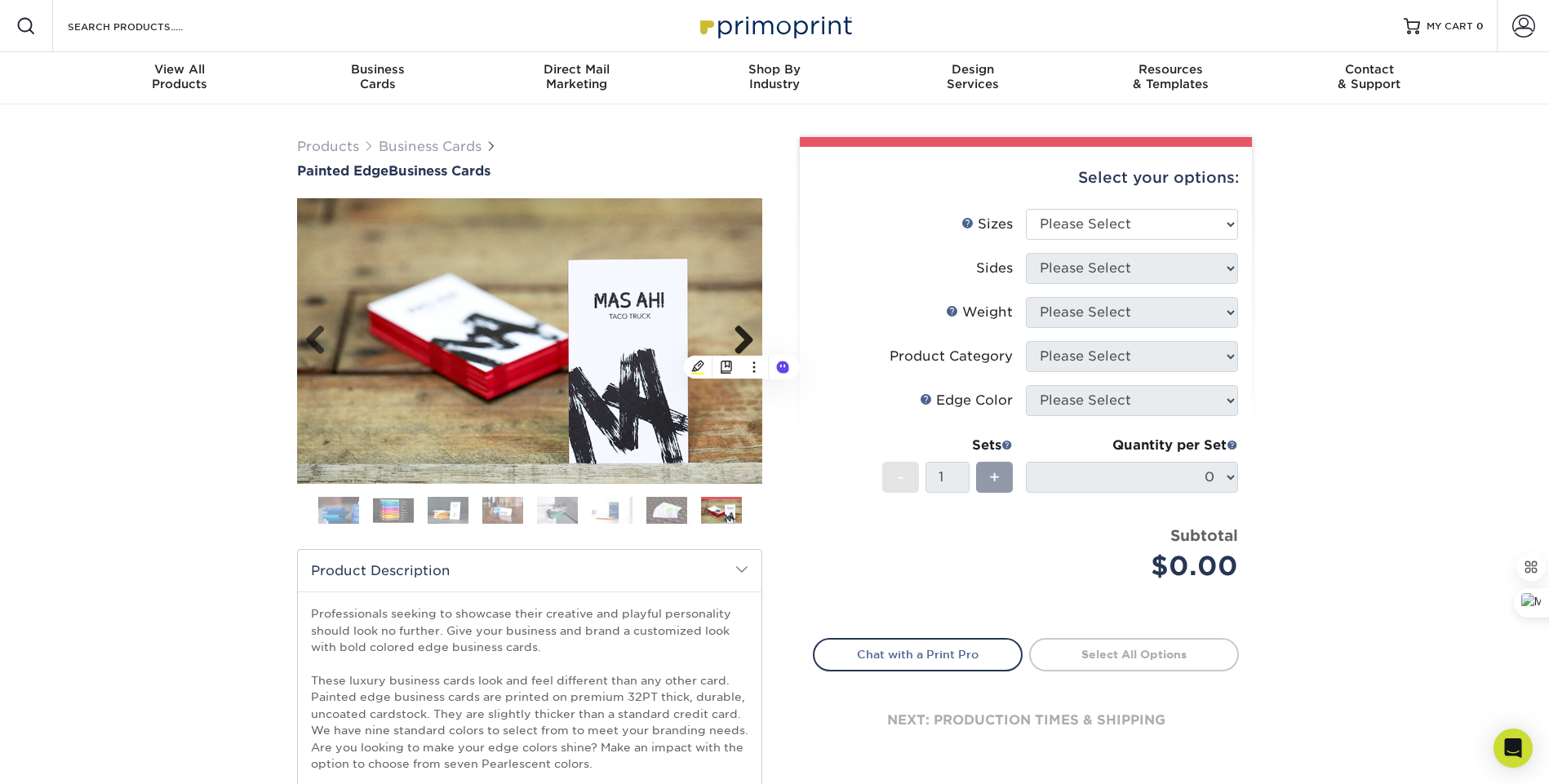
click at [742, 343] on link "Next" at bounding box center [738, 341] width 33 height 33
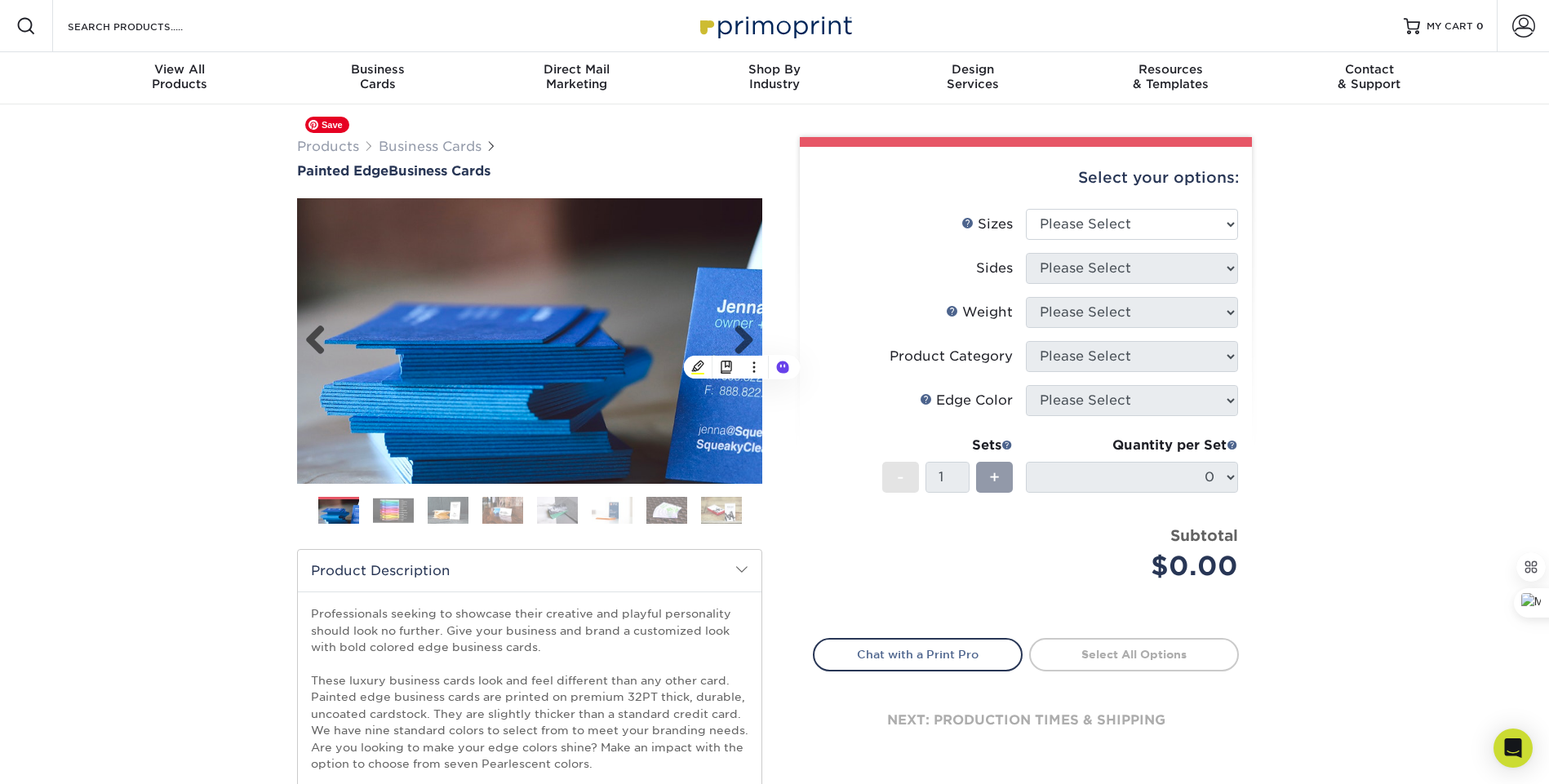
click at [300, 344] on img at bounding box center [529, 340] width 465 height 465
click at [308, 341] on link "Previous" at bounding box center [322, 341] width 33 height 33
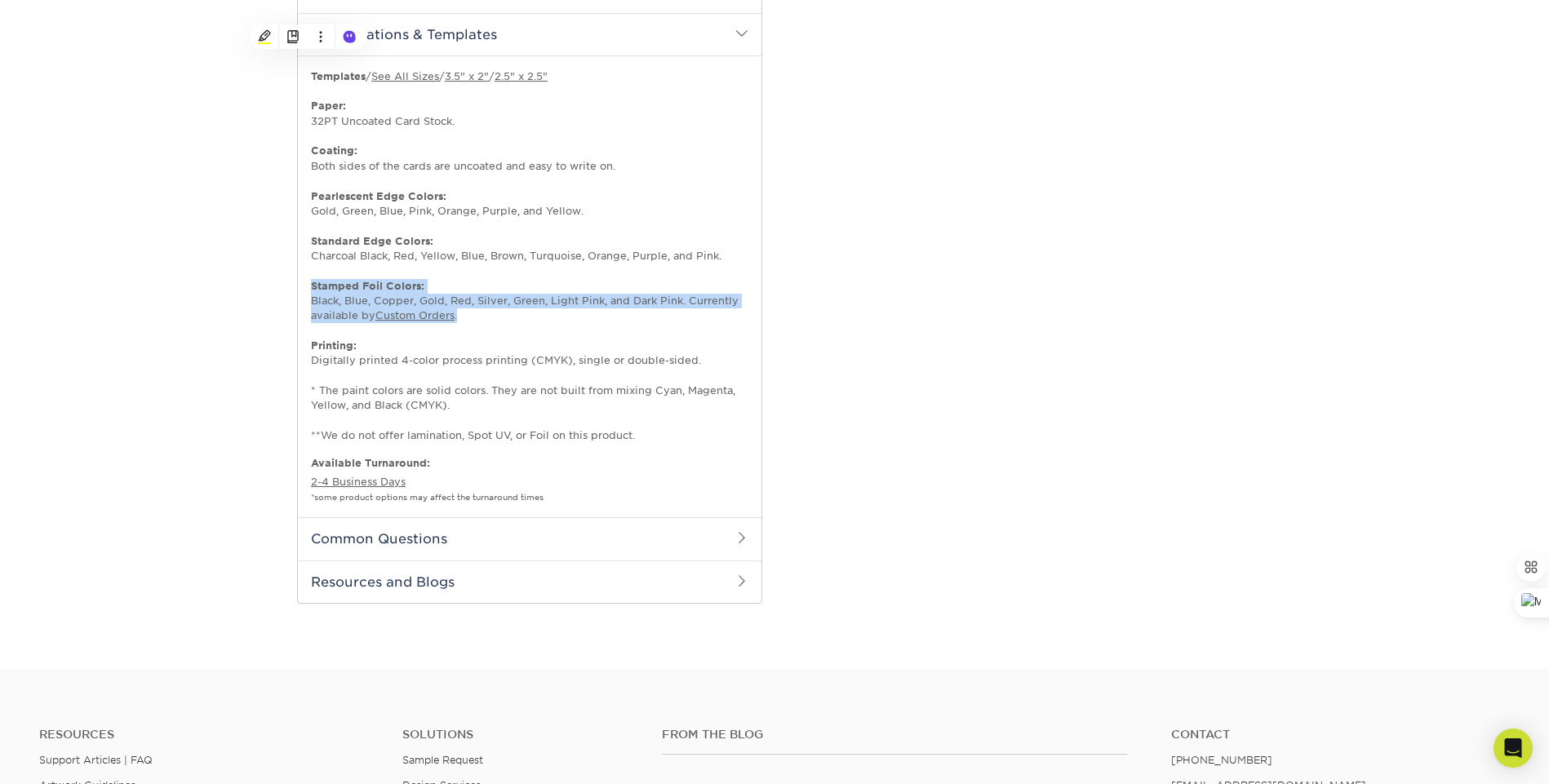
scroll to position [1024, 0]
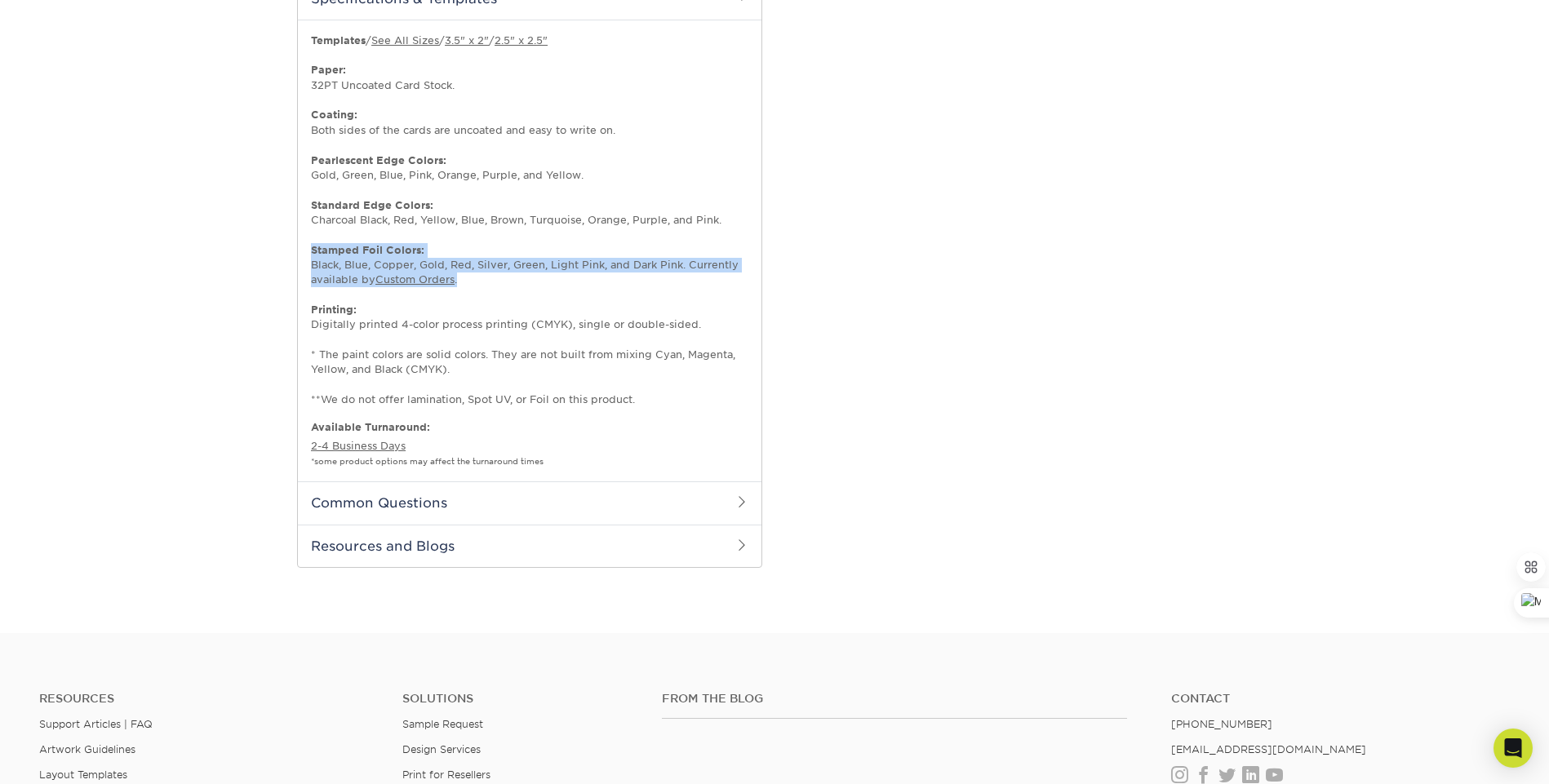
click at [470, 494] on h2 "Common Questions" at bounding box center [529, 502] width 463 height 42
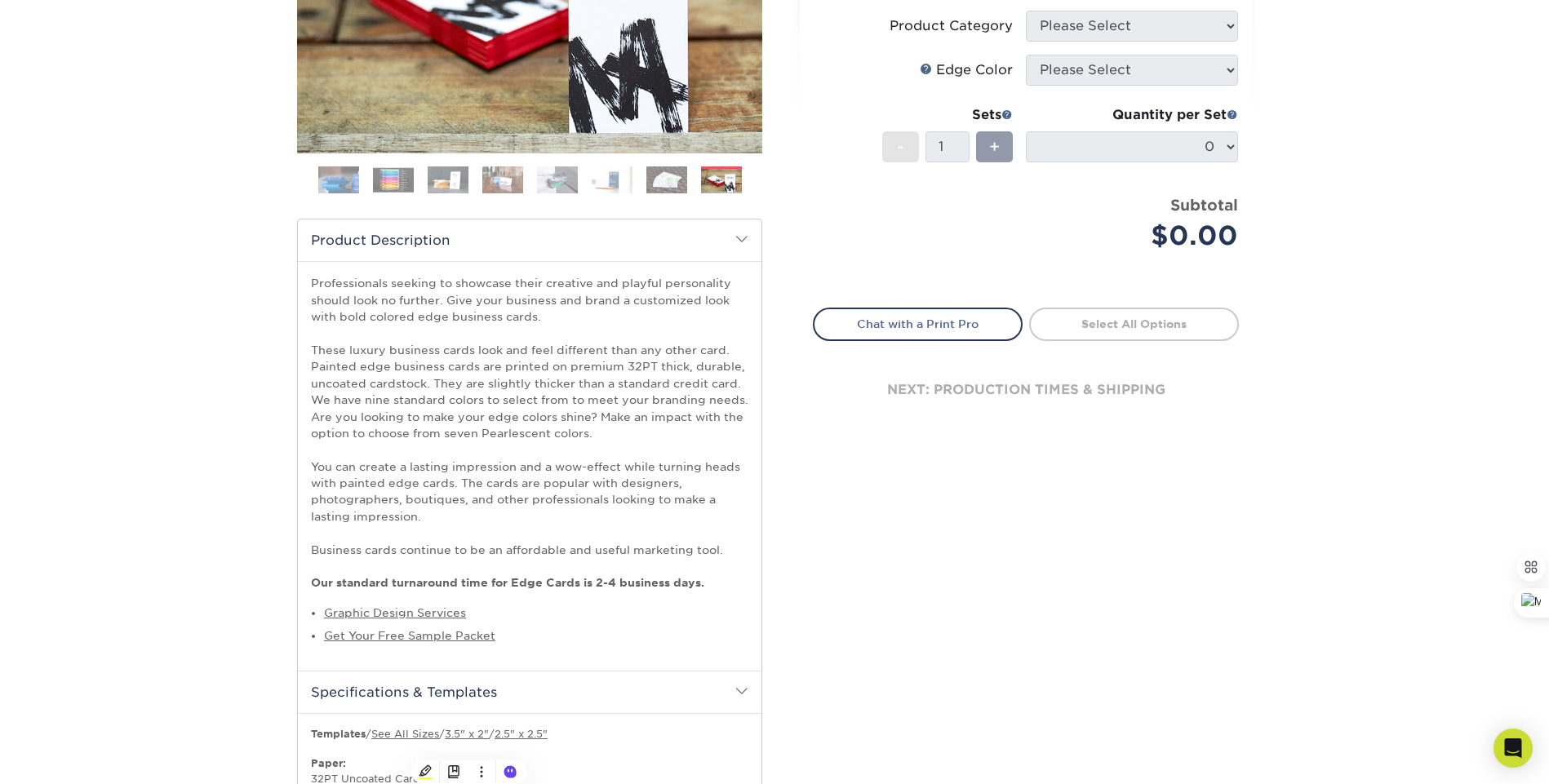
scroll to position [0, 0]
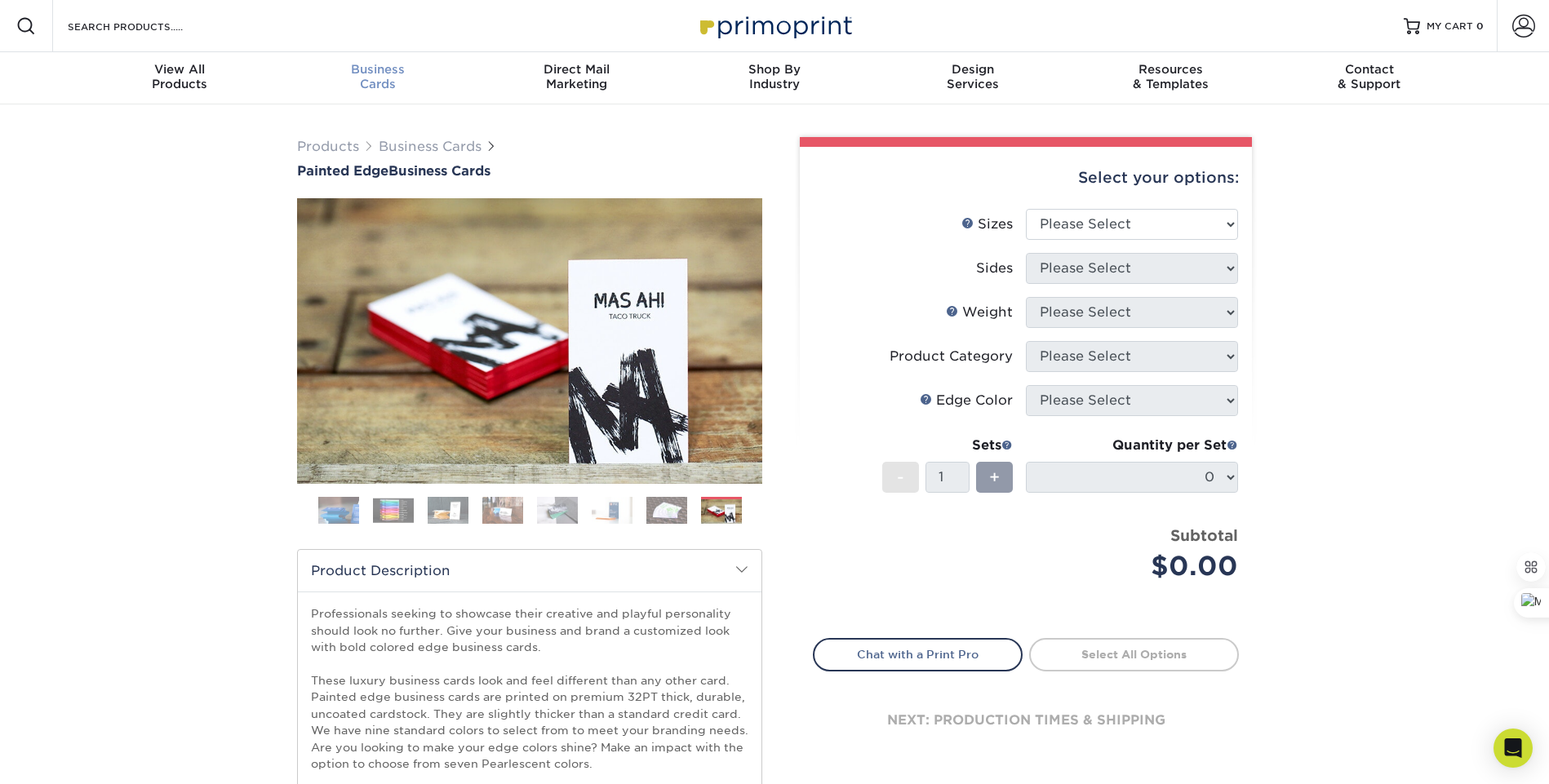
click at [377, 76] on div "Business Cards" at bounding box center [378, 77] width 198 height 29
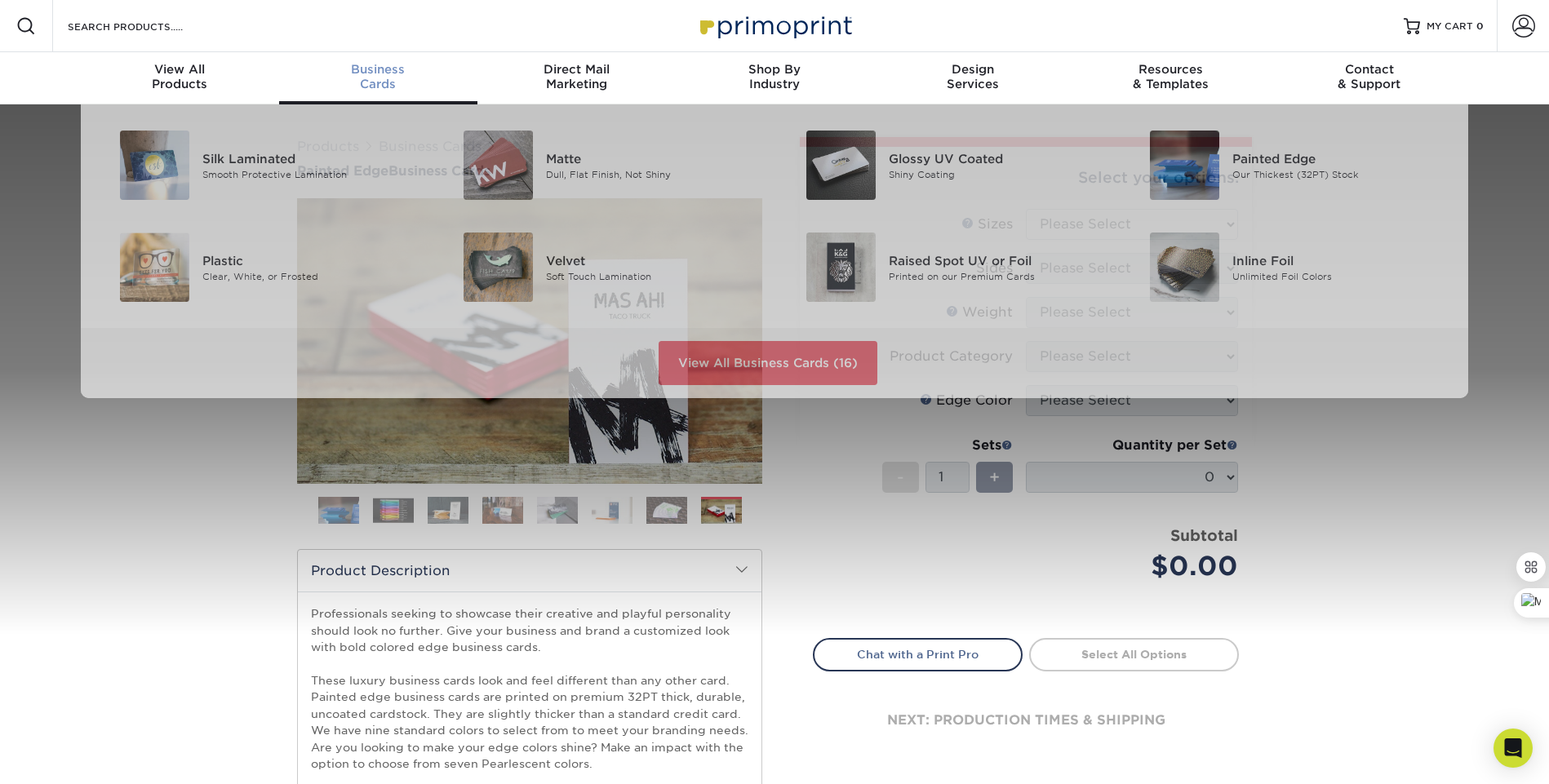
click at [384, 76] on div "Business Cards" at bounding box center [378, 77] width 198 height 29
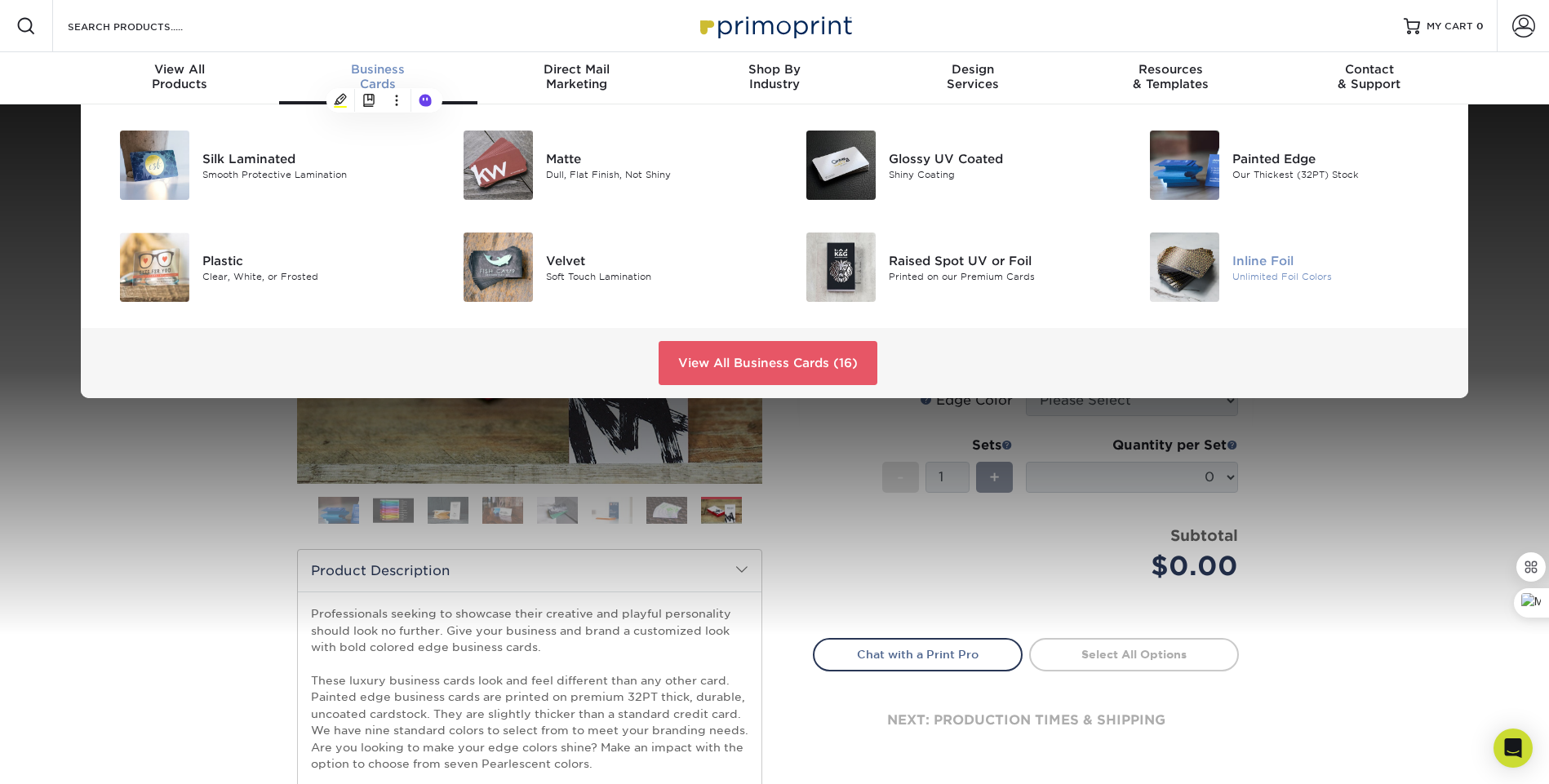
click at [1280, 262] on div "Inline Foil" at bounding box center [1340, 260] width 216 height 18
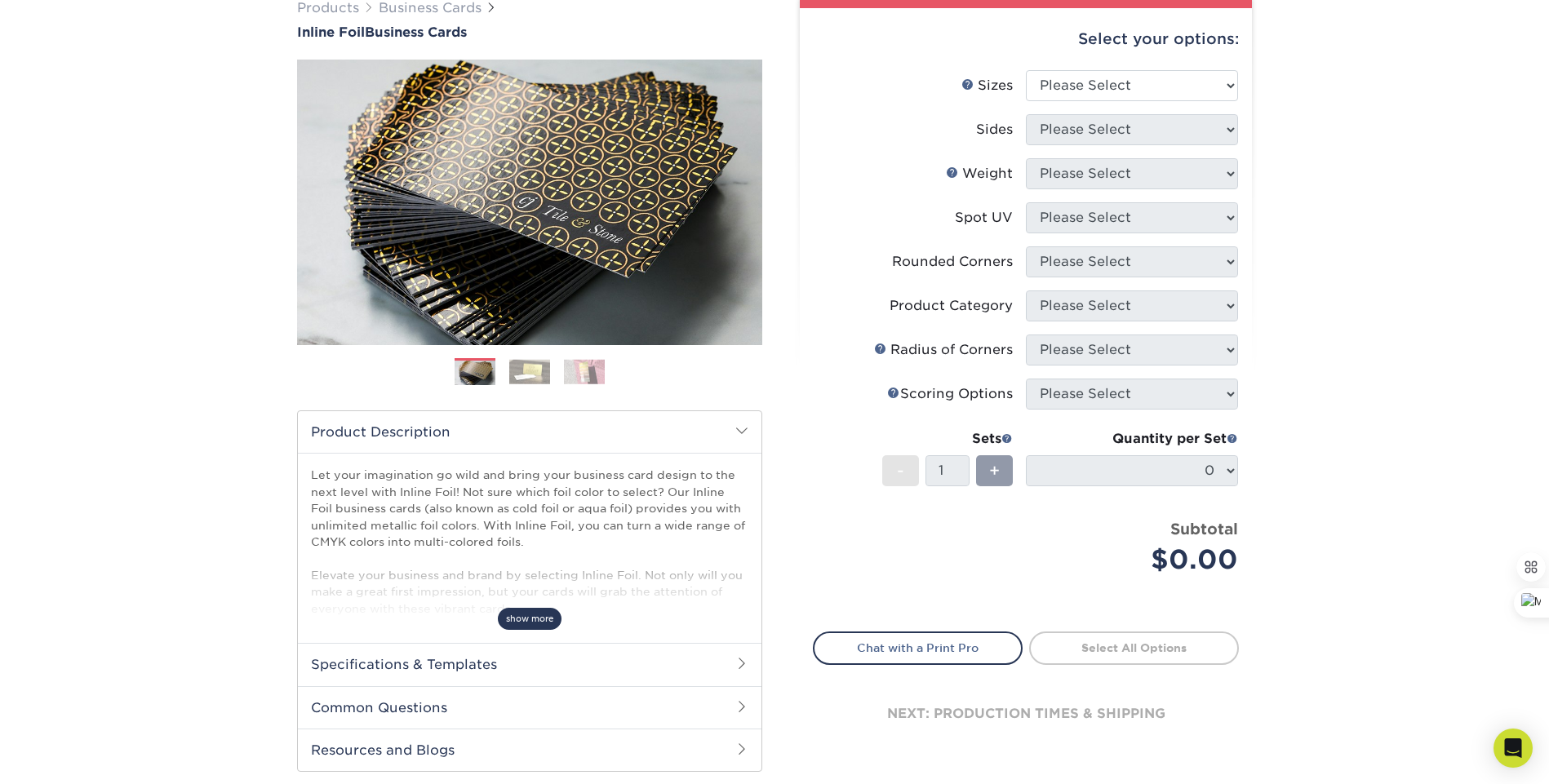
click at [544, 622] on span "show more" at bounding box center [529, 619] width 63 height 22
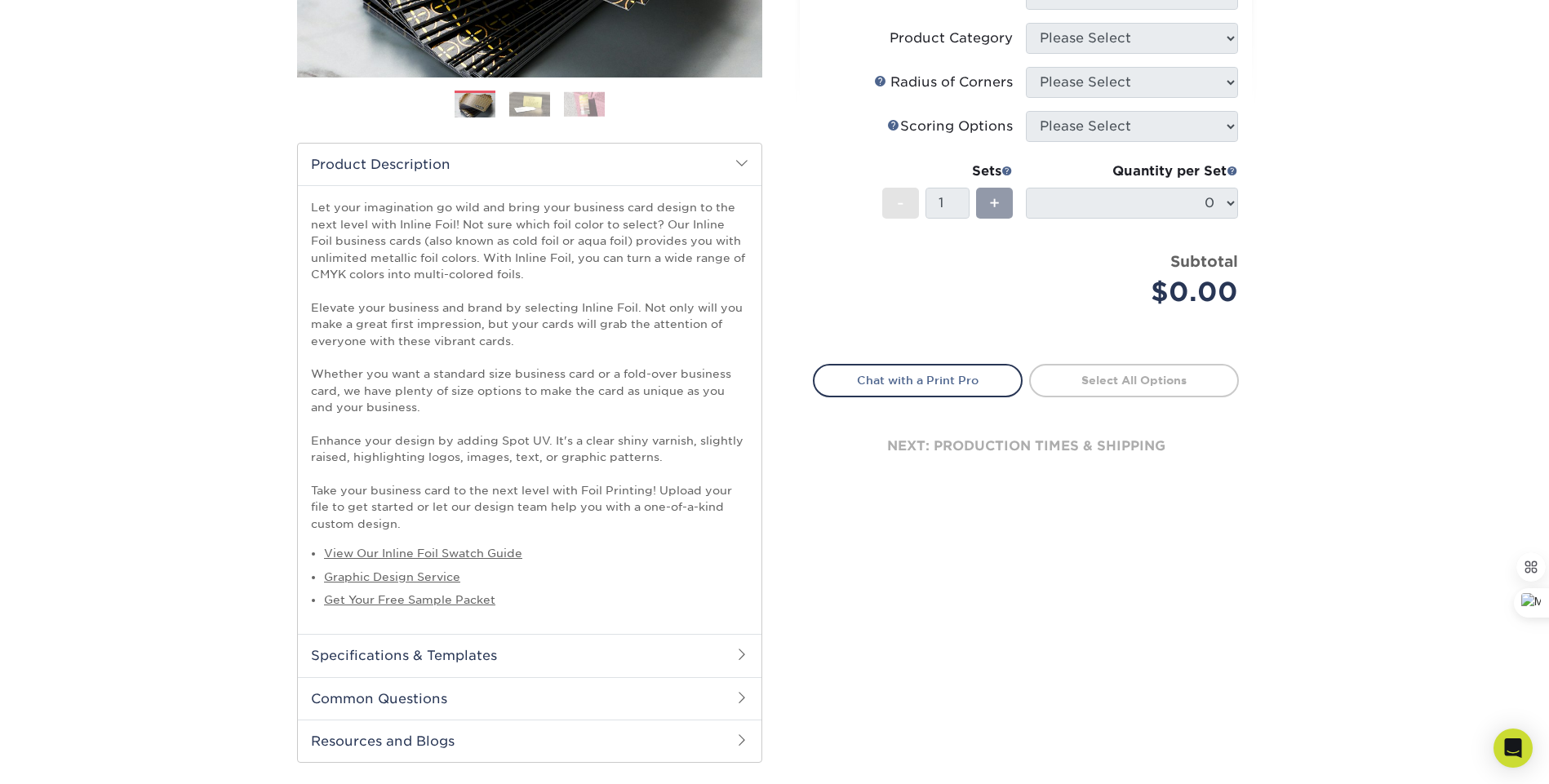
scroll to position [487, 0]
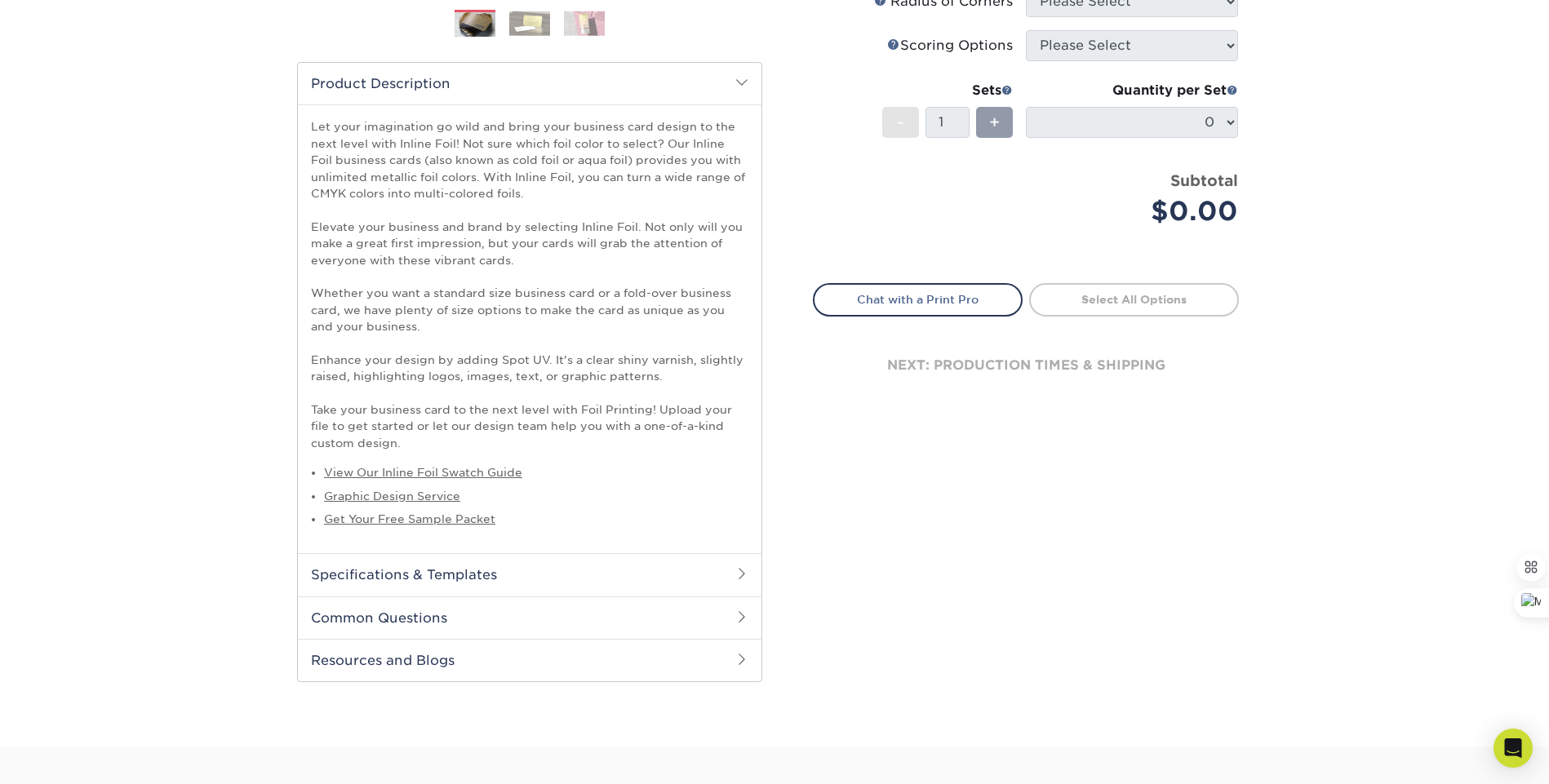
click at [517, 580] on h2 "Specifications & Templates" at bounding box center [529, 574] width 463 height 42
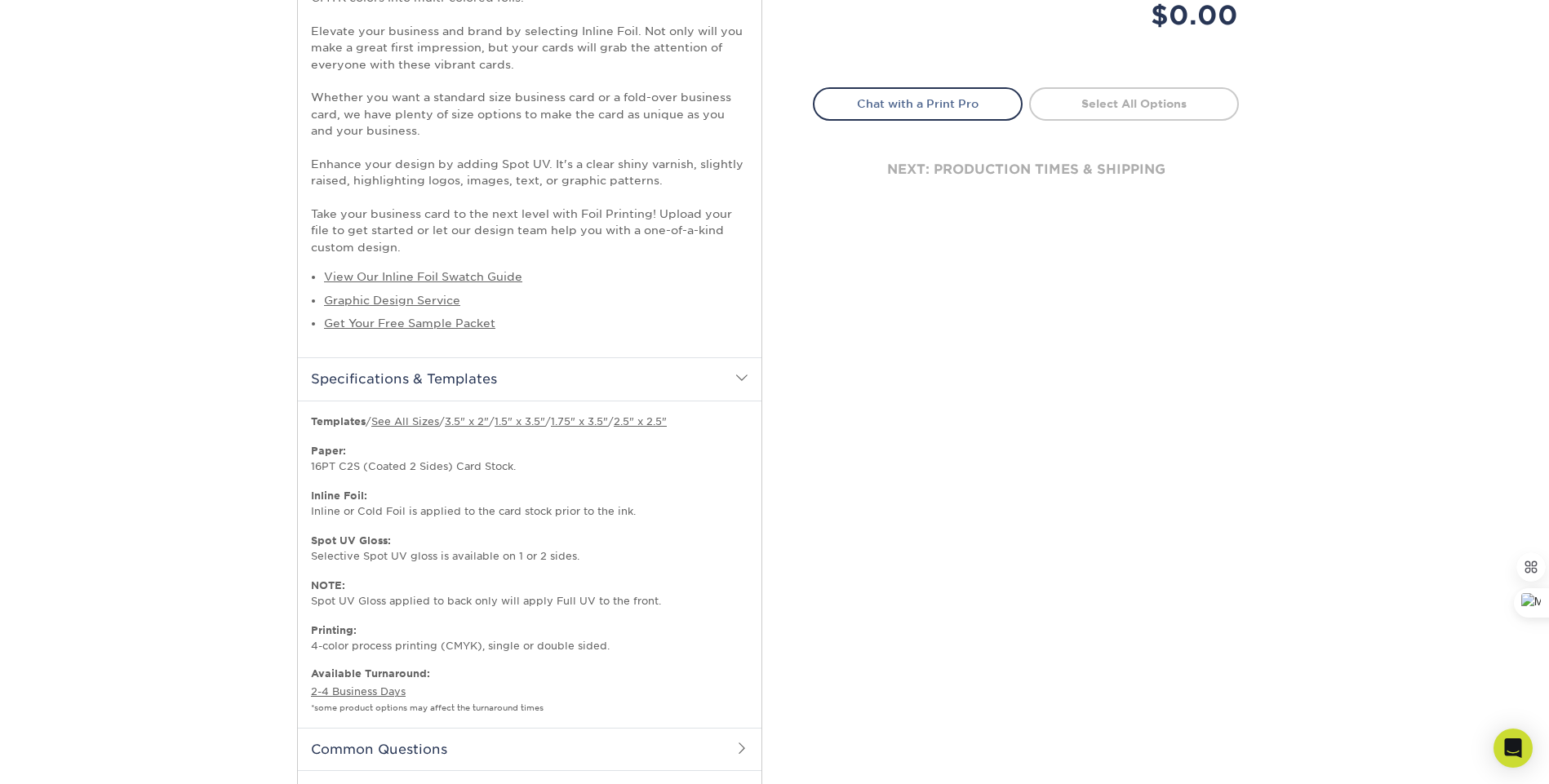
scroll to position [701, 0]
